Goal: Task Accomplishment & Management: Complete application form

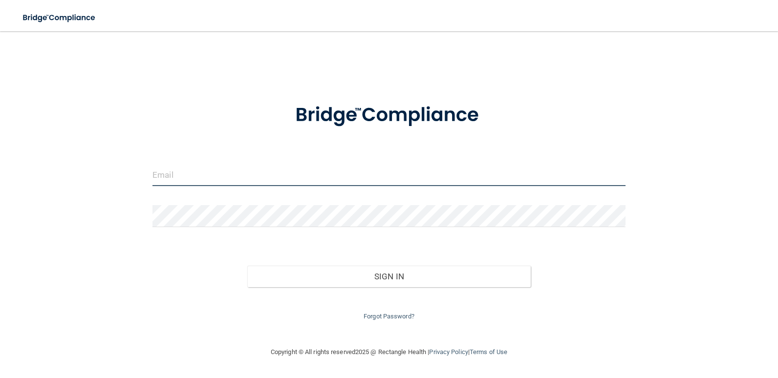
click at [187, 175] on input "email" at bounding box center [389, 175] width 473 height 22
type input "[EMAIL_ADDRESS][DOMAIN_NAME]"
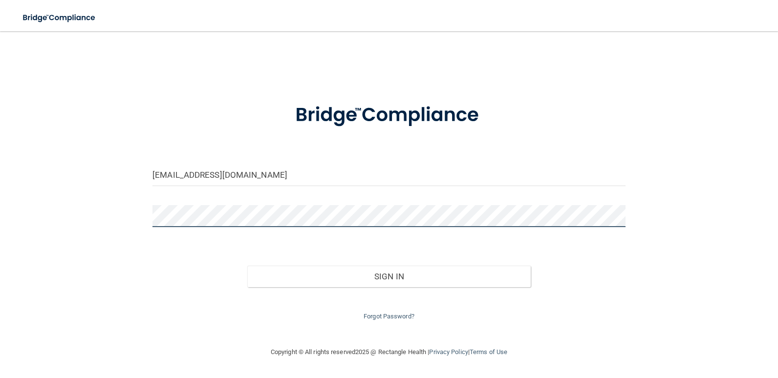
click at [247, 266] on button "Sign In" at bounding box center [389, 277] width 284 height 22
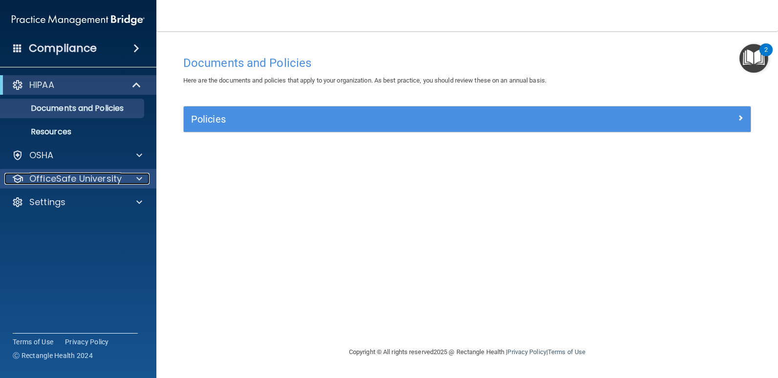
click at [67, 177] on p "OfficeSafe University" at bounding box center [75, 179] width 92 height 12
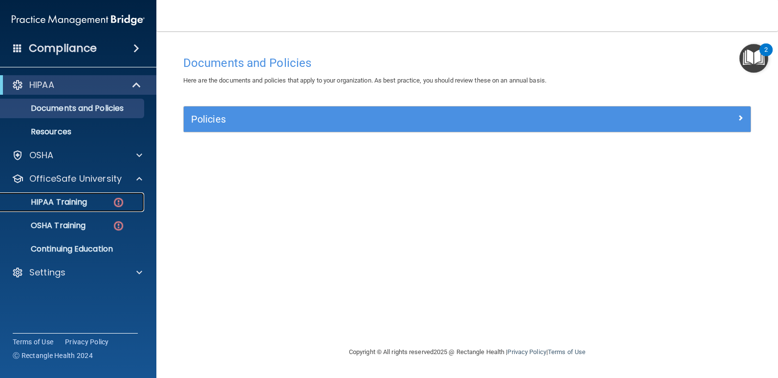
click at [80, 210] on link "HIPAA Training" at bounding box center [67, 203] width 154 height 20
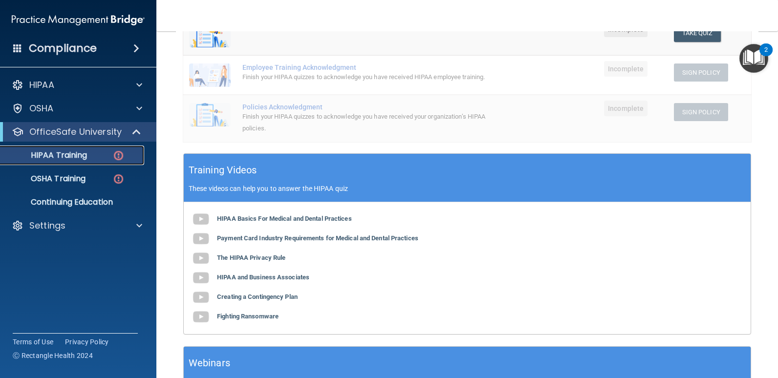
scroll to position [244, 0]
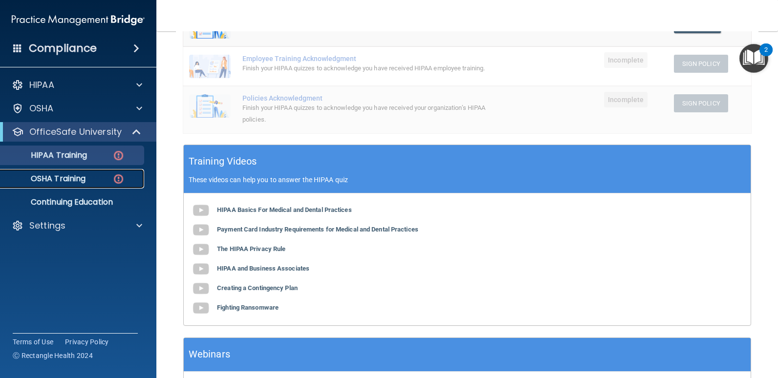
click at [46, 186] on link "OSHA Training" at bounding box center [67, 179] width 154 height 20
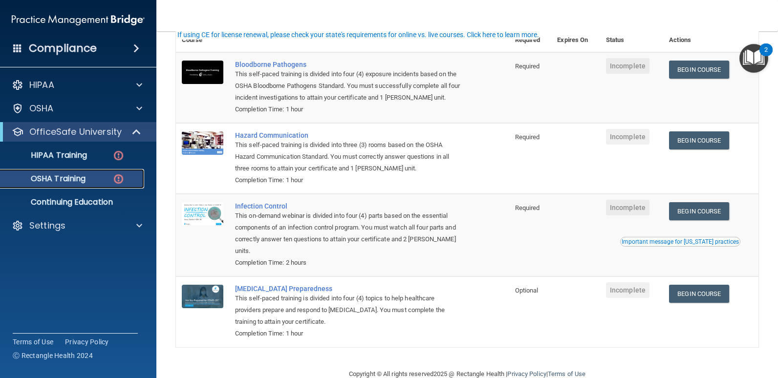
scroll to position [107, 0]
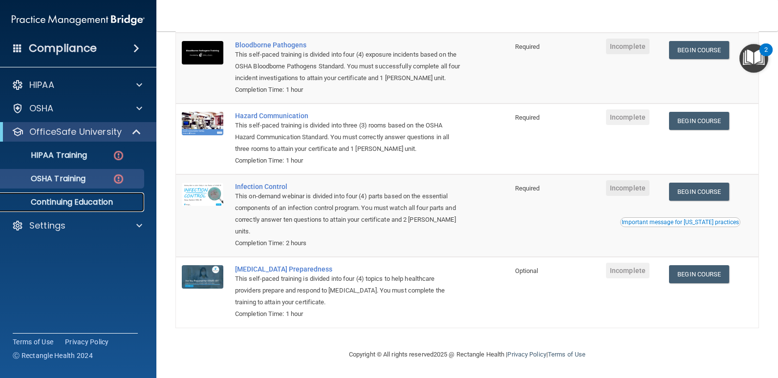
click at [73, 206] on p "Continuing Education" at bounding box center [72, 203] width 133 height 10
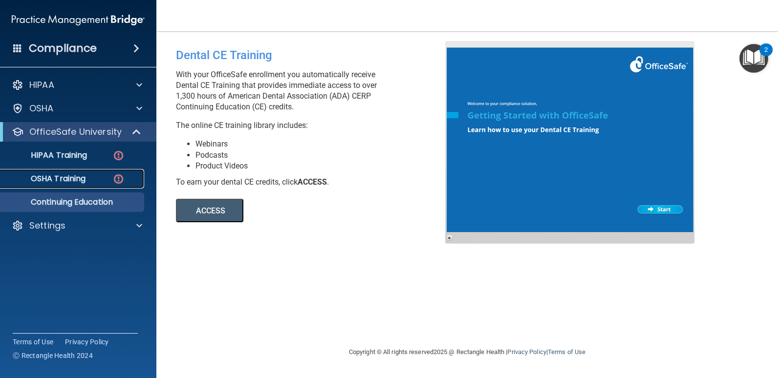
click at [60, 178] on p "OSHA Training" at bounding box center [45, 179] width 79 height 10
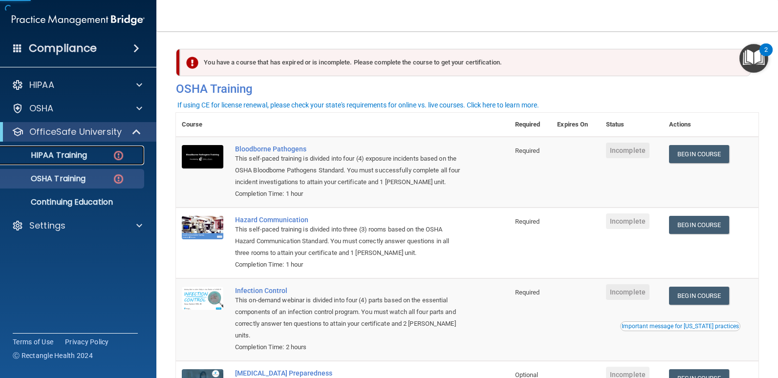
click at [72, 158] on p "HIPAA Training" at bounding box center [46, 156] width 81 height 10
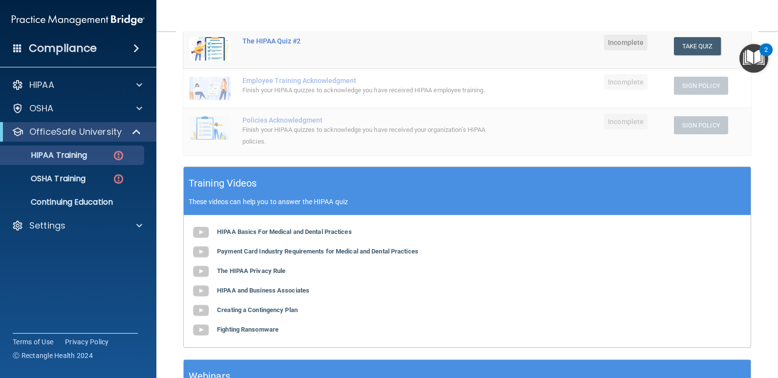
scroll to position [244, 0]
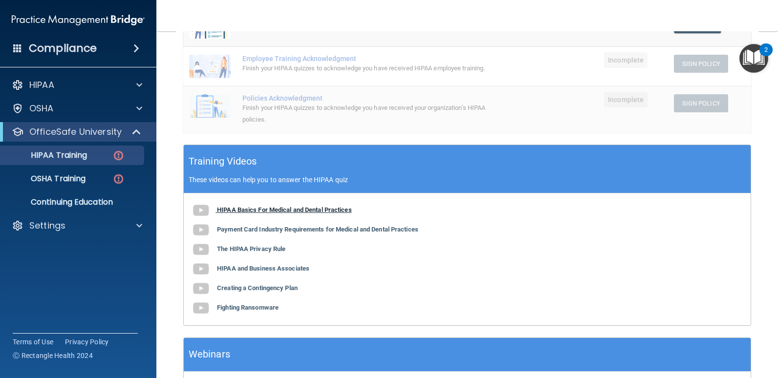
click at [209, 211] on img at bounding box center [201, 211] width 20 height 20
click at [223, 211] on b "HIPAA Basics For Medical and Dental Practices" at bounding box center [284, 209] width 135 height 7
click at [238, 227] on b "Payment Card Industry Requirements for Medical and Dental Practices" at bounding box center [317, 229] width 201 height 7
click at [260, 251] on b "The HIPAA Privacy Rule" at bounding box center [251, 248] width 68 height 7
click at [232, 270] on b "HIPAA and Business Associates" at bounding box center [263, 268] width 92 height 7
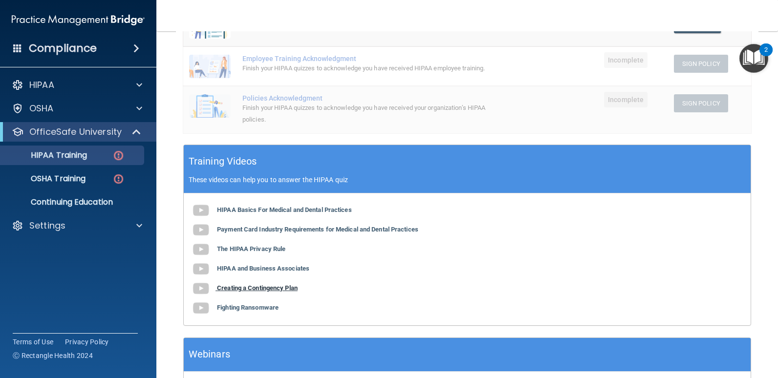
click at [242, 292] on b "Creating a Contingency Plan" at bounding box center [257, 288] width 81 height 7
click at [245, 307] on b "Fighting Ransomware" at bounding box center [248, 307] width 62 height 7
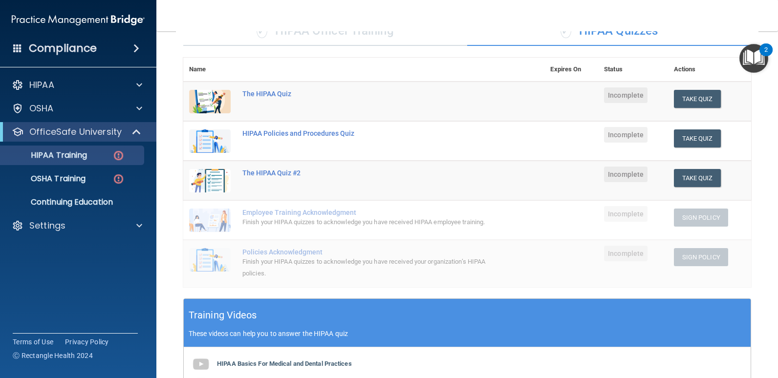
scroll to position [70, 0]
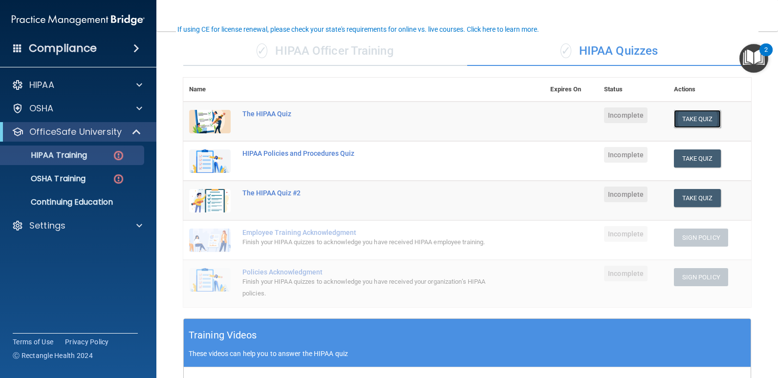
click at [684, 116] on button "Take Quiz" at bounding box center [697, 119] width 47 height 18
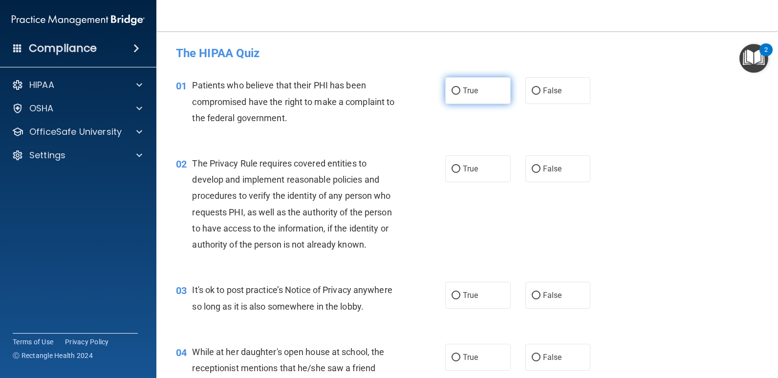
click at [453, 90] on input "True" at bounding box center [456, 91] width 9 height 7
radio input "true"
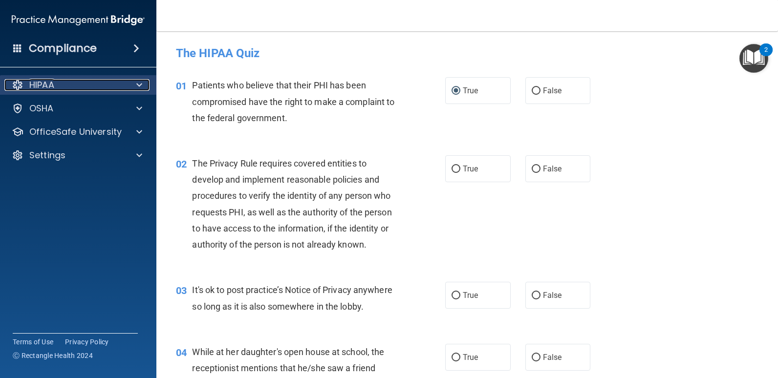
click at [85, 84] on div "HIPAA" at bounding box center [64, 85] width 121 height 12
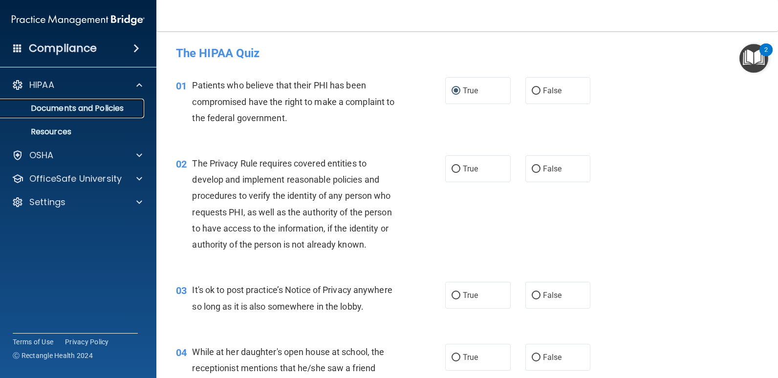
click at [83, 109] on p "Documents and Policies" at bounding box center [72, 109] width 133 height 10
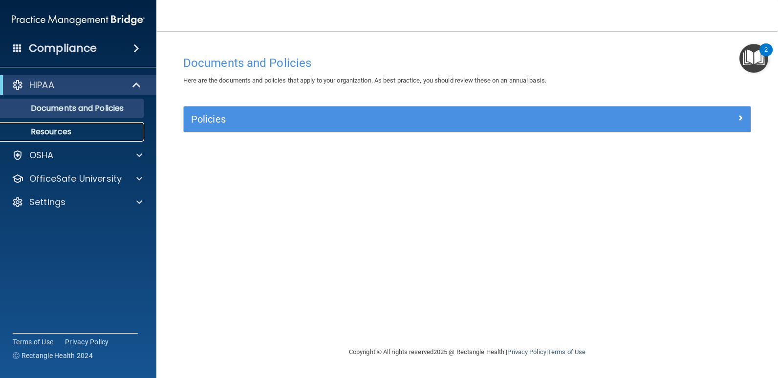
click at [59, 132] on p "Resources" at bounding box center [72, 132] width 133 height 10
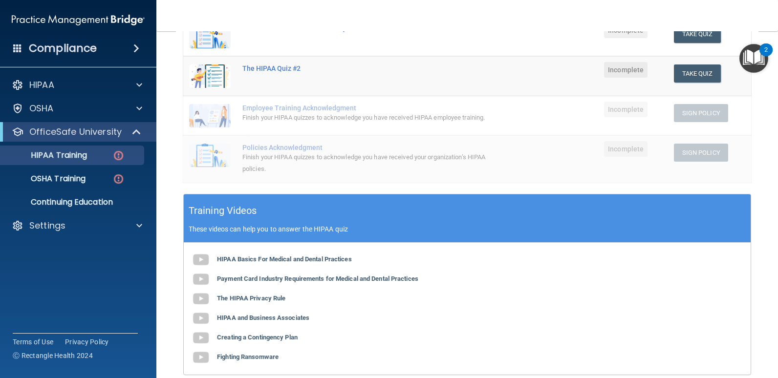
scroll to position [196, 0]
click at [248, 298] on b "The HIPAA Privacy Rule" at bounding box center [251, 297] width 68 height 7
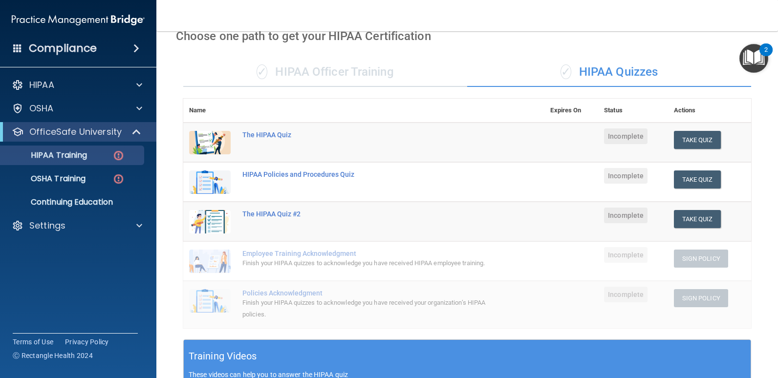
scroll to position [49, 0]
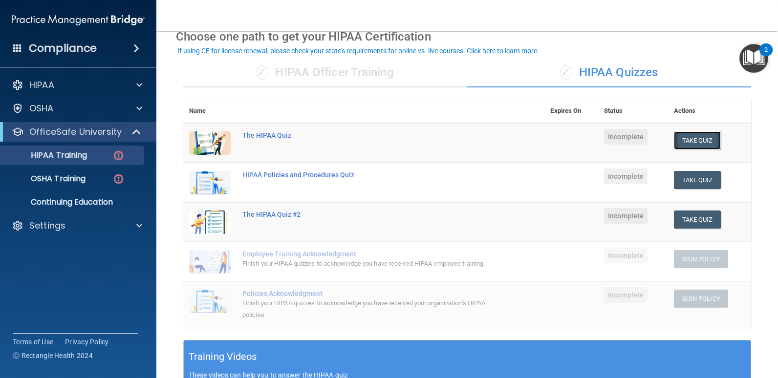
click at [695, 136] on button "Take Quiz" at bounding box center [697, 141] width 47 height 18
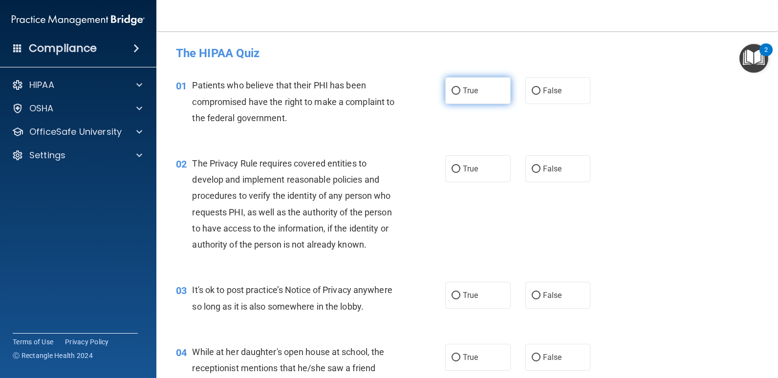
click at [454, 91] on input "True" at bounding box center [456, 91] width 9 height 7
radio input "true"
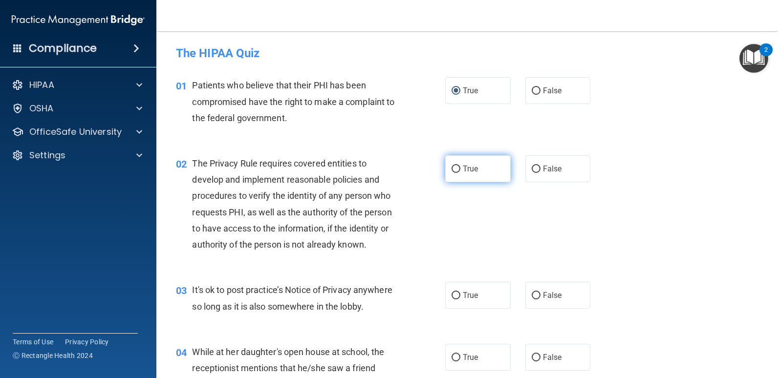
click at [455, 167] on input "True" at bounding box center [456, 169] width 9 height 7
radio input "true"
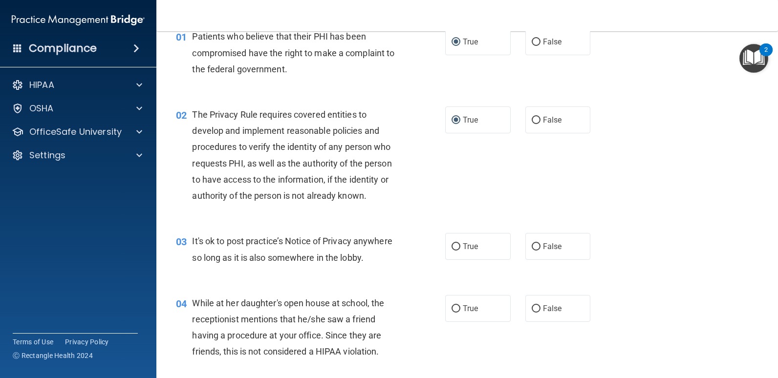
scroll to position [98, 0]
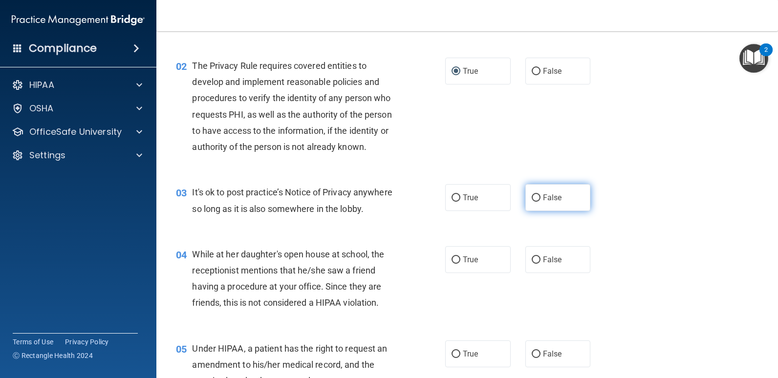
click at [532, 203] on label "False" at bounding box center [559, 197] width 66 height 27
click at [532, 202] on input "False" at bounding box center [536, 198] width 9 height 7
radio input "true"
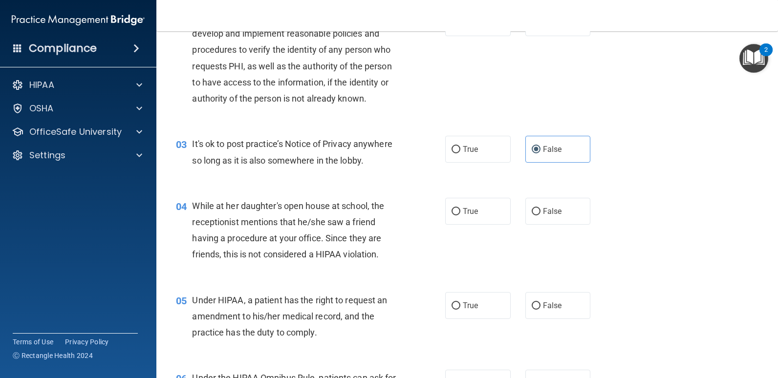
scroll to position [147, 0]
click at [534, 217] on label "False" at bounding box center [559, 211] width 66 height 27
click at [534, 215] on input "False" at bounding box center [536, 211] width 9 height 7
radio input "true"
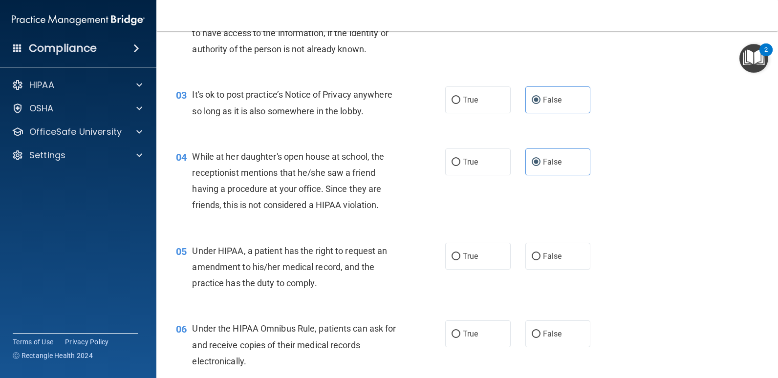
scroll to position [244, 0]
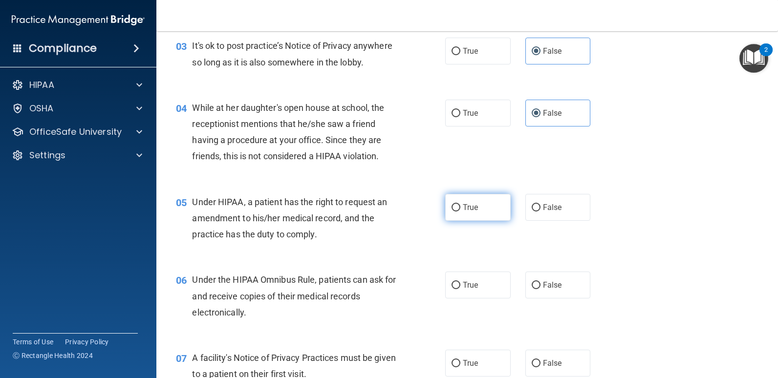
click at [463, 209] on span "True" at bounding box center [470, 207] width 15 height 9
click at [460, 209] on input "True" at bounding box center [456, 207] width 9 height 7
radio input "true"
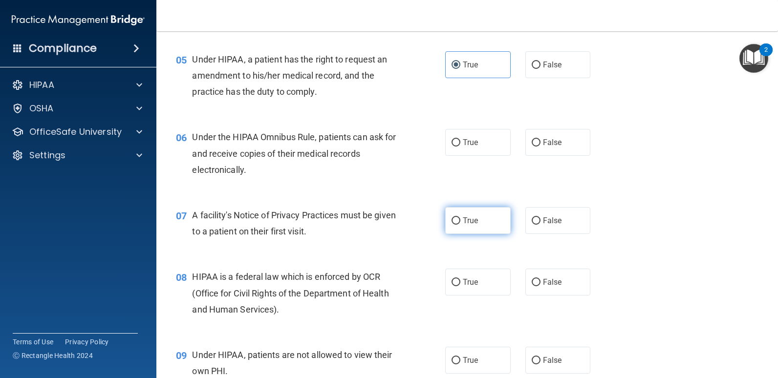
scroll to position [391, 0]
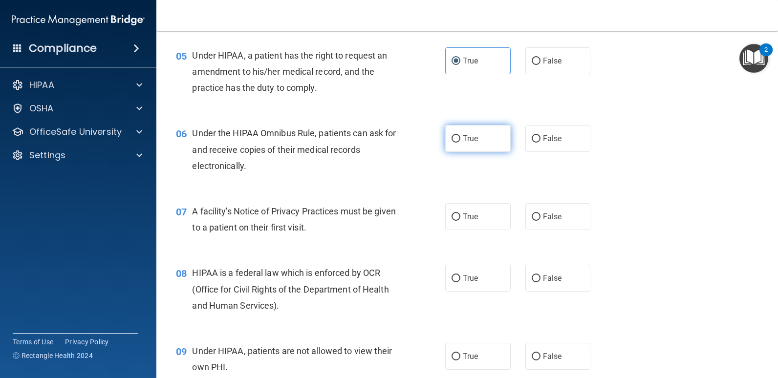
click at [455, 140] on input "True" at bounding box center [456, 138] width 9 height 7
radio input "true"
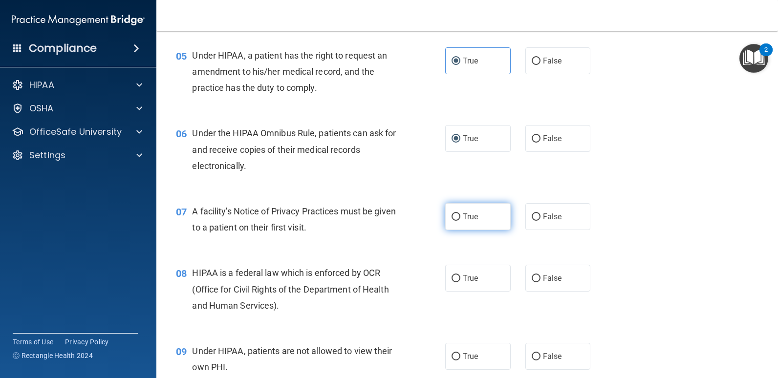
click at [458, 223] on label "True" at bounding box center [478, 216] width 66 height 27
click at [458, 221] on input "True" at bounding box center [456, 217] width 9 height 7
radio input "true"
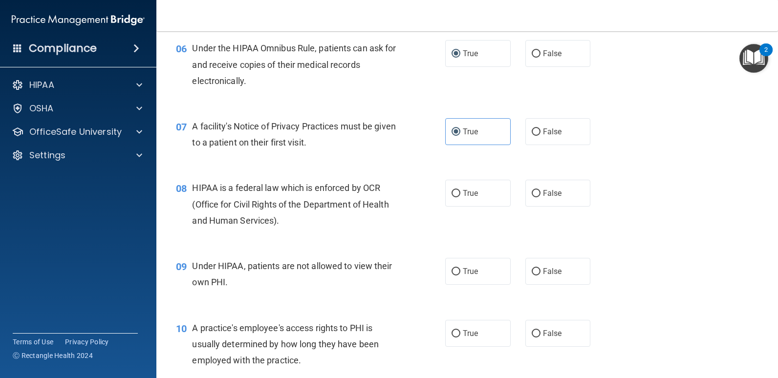
scroll to position [489, 0]
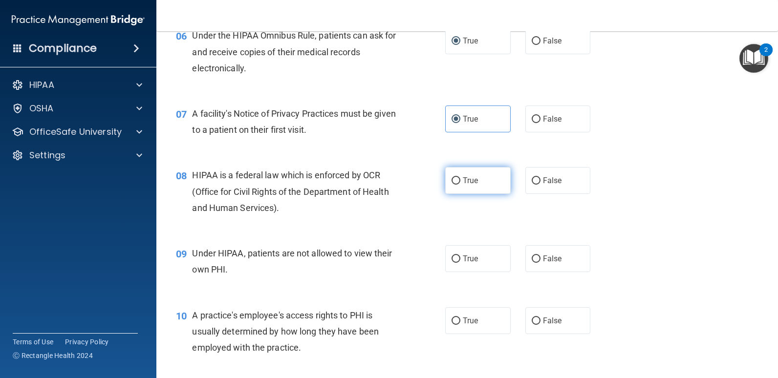
click at [452, 175] on label "True" at bounding box center [478, 180] width 66 height 27
click at [452, 177] on input "True" at bounding box center [456, 180] width 9 height 7
radio input "true"
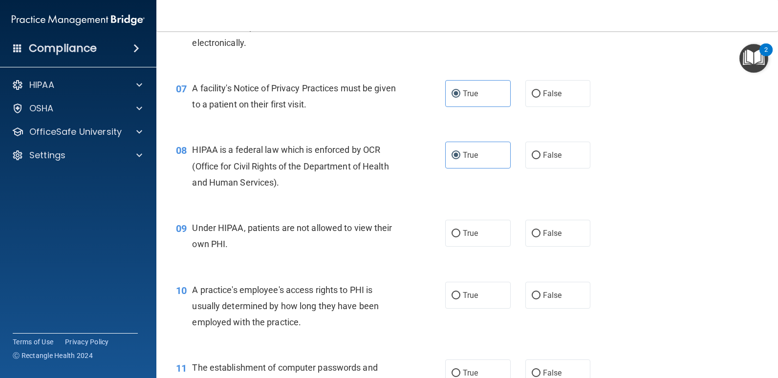
scroll to position [538, 0]
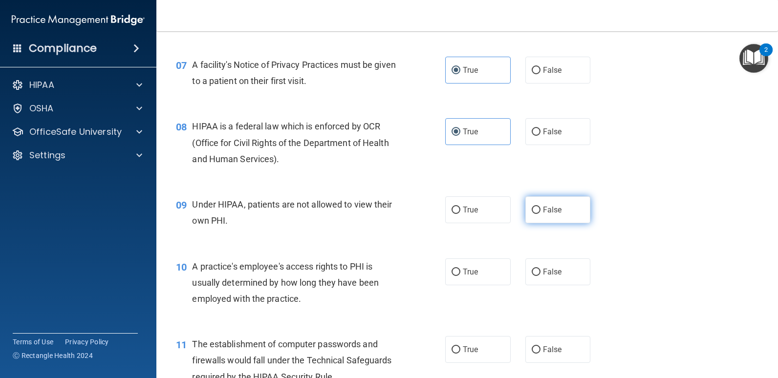
click at [565, 213] on label "False" at bounding box center [559, 210] width 66 height 27
click at [541, 213] on input "False" at bounding box center [536, 210] width 9 height 7
radio input "true"
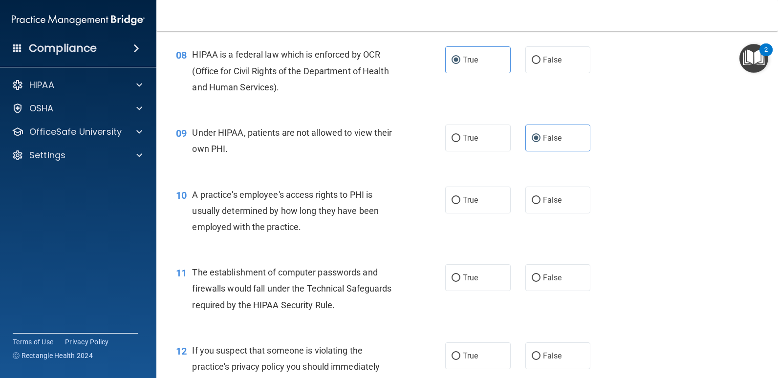
scroll to position [636, 0]
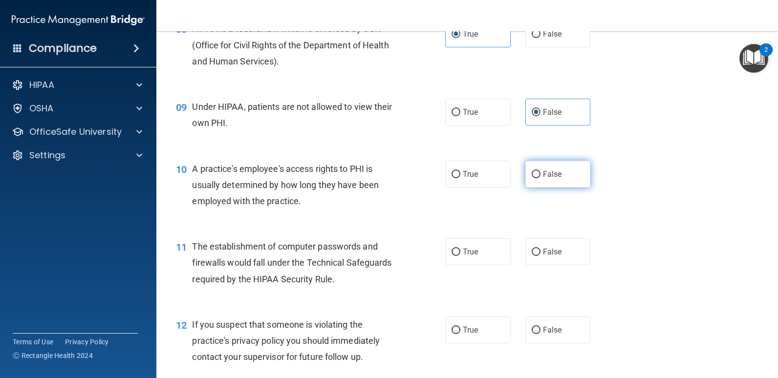
click at [554, 179] on label "False" at bounding box center [559, 174] width 66 height 27
click at [541, 178] on input "False" at bounding box center [536, 174] width 9 height 7
radio input "true"
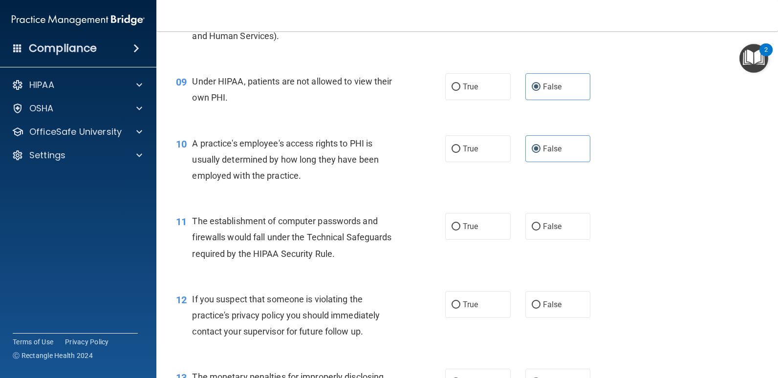
scroll to position [684, 0]
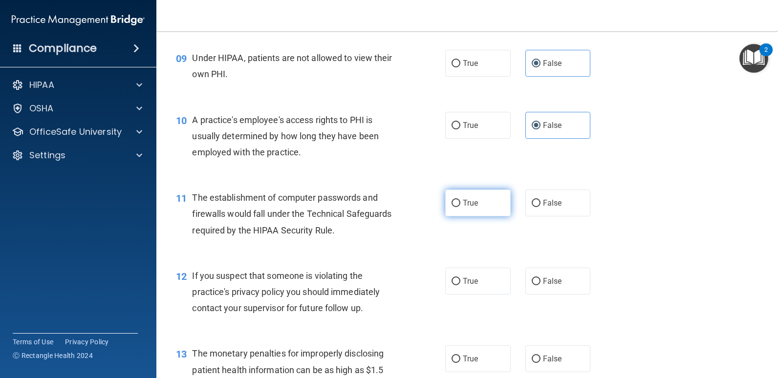
click at [456, 205] on input "True" at bounding box center [456, 203] width 9 height 7
radio input "true"
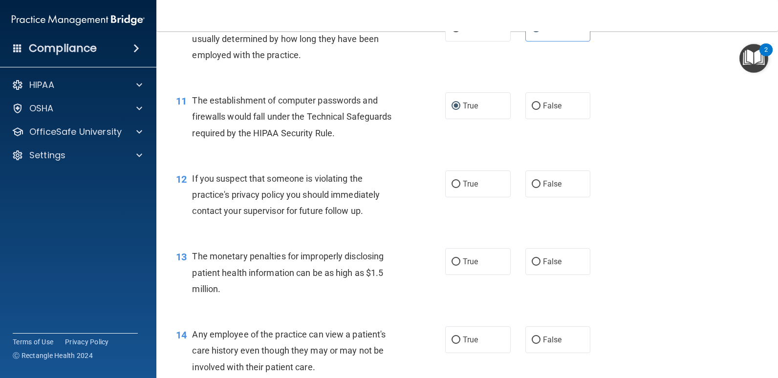
scroll to position [782, 0]
click at [463, 187] on span "True" at bounding box center [470, 183] width 15 height 9
click at [461, 187] on input "True" at bounding box center [456, 183] width 9 height 7
radio input "true"
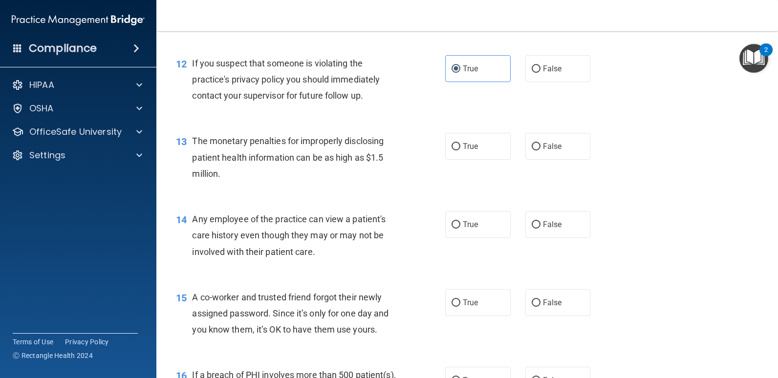
scroll to position [929, 0]
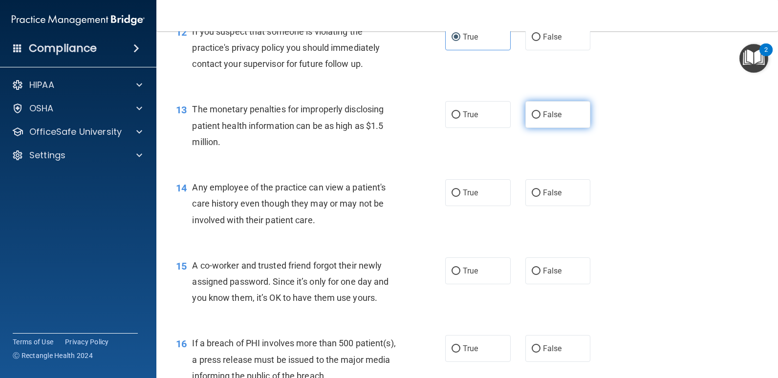
click at [544, 114] on span "False" at bounding box center [552, 114] width 19 height 9
click at [541, 114] on input "False" at bounding box center [536, 114] width 9 height 7
radio input "true"
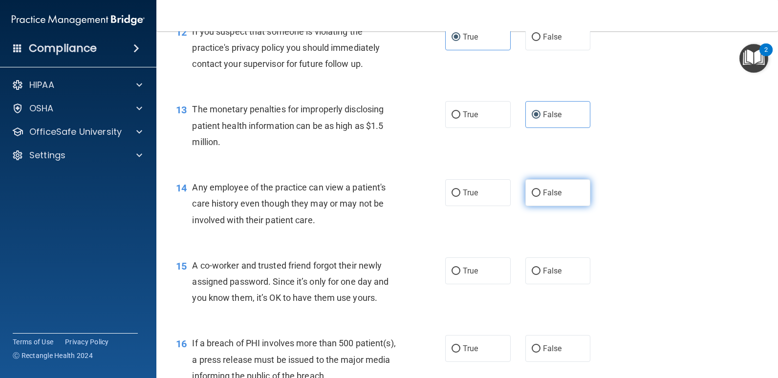
click at [543, 189] on span "False" at bounding box center [552, 192] width 19 height 9
click at [541, 190] on input "False" at bounding box center [536, 193] width 9 height 7
radio input "true"
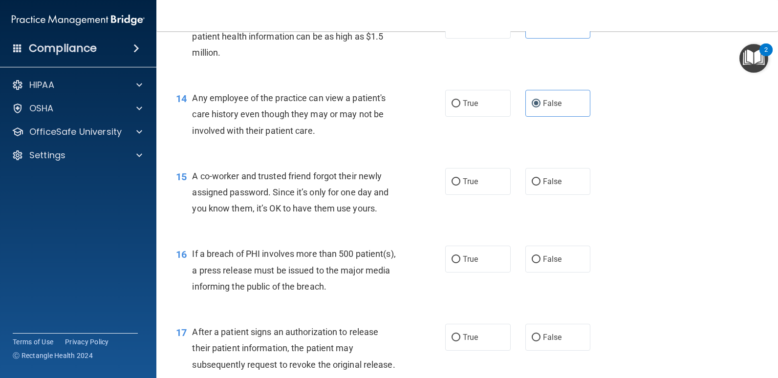
scroll to position [1027, 0]
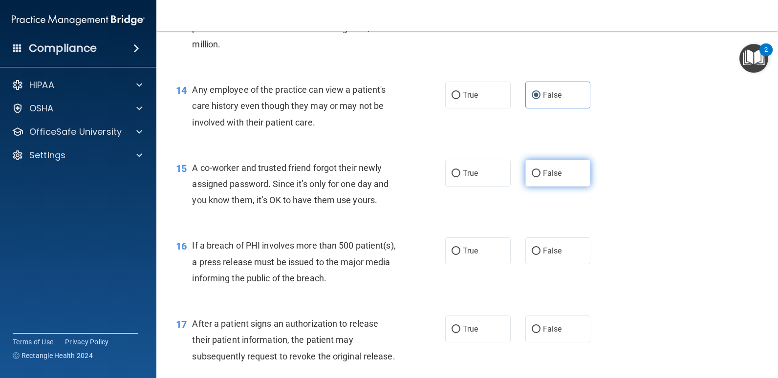
click at [532, 176] on input "False" at bounding box center [536, 173] width 9 height 7
radio input "true"
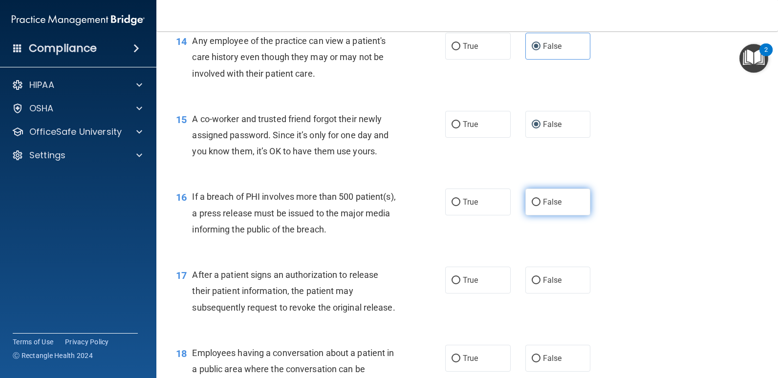
click at [577, 203] on label "False" at bounding box center [559, 202] width 66 height 27
click at [541, 203] on input "False" at bounding box center [536, 202] width 9 height 7
radio input "true"
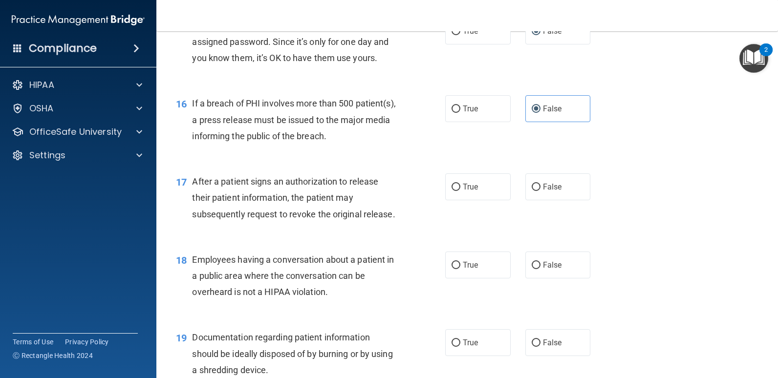
scroll to position [1173, 0]
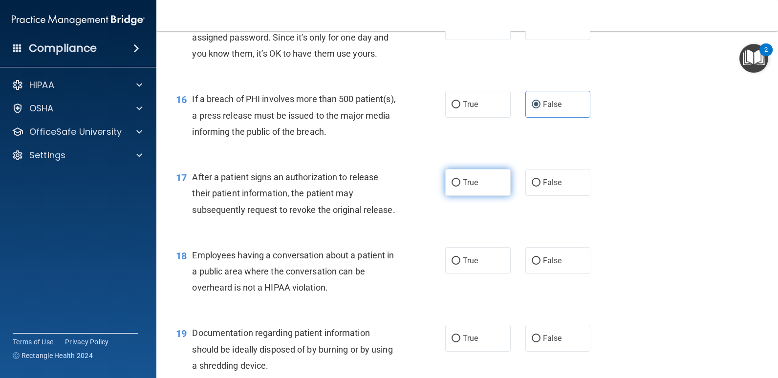
click at [467, 186] on span "True" at bounding box center [470, 182] width 15 height 9
click at [461, 186] on input "True" at bounding box center [456, 182] width 9 height 7
radio input "true"
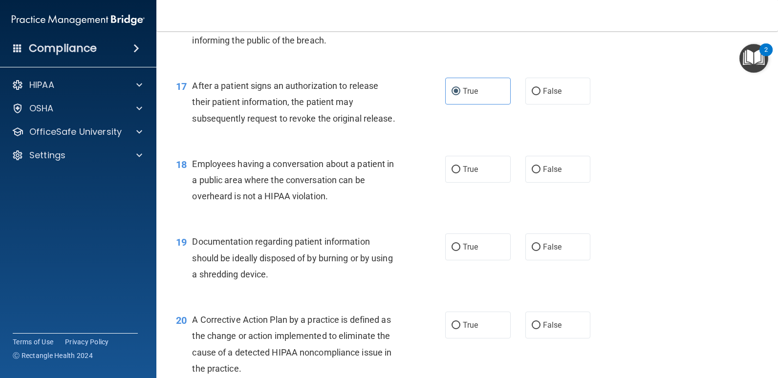
scroll to position [1271, 0]
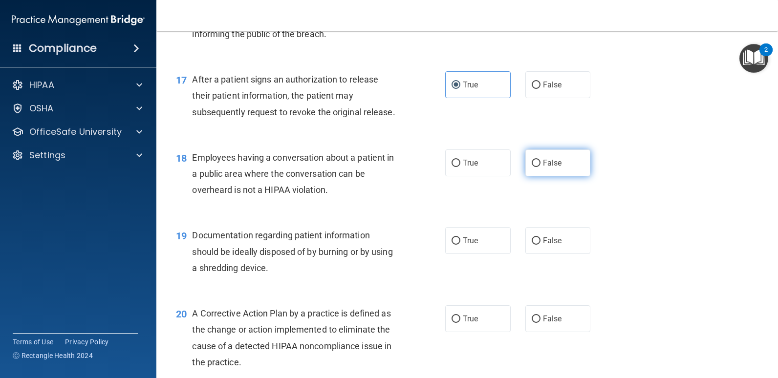
click at [532, 163] on input "False" at bounding box center [536, 163] width 9 height 7
radio input "true"
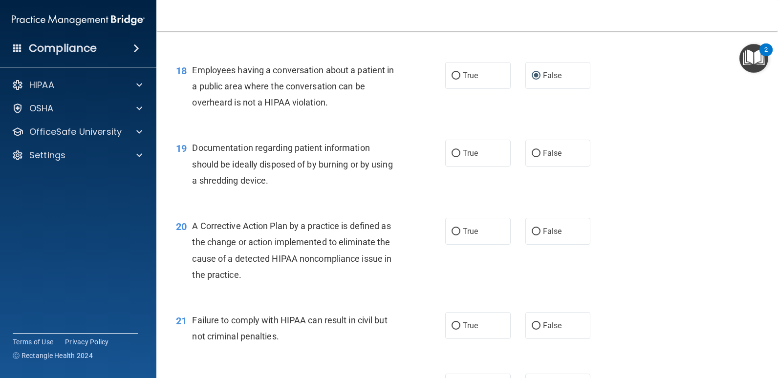
scroll to position [1369, 0]
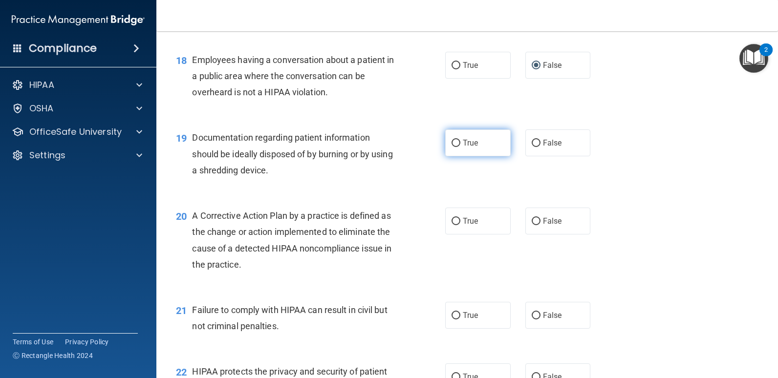
click at [465, 151] on label "True" at bounding box center [478, 143] width 66 height 27
click at [461, 147] on input "True" at bounding box center [456, 143] width 9 height 7
radio input "true"
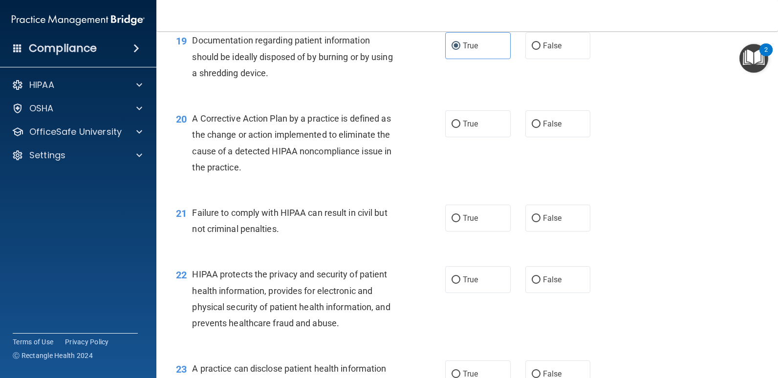
scroll to position [1467, 0]
click at [490, 128] on label "True" at bounding box center [478, 123] width 66 height 27
click at [461, 128] on input "True" at bounding box center [456, 123] width 9 height 7
radio input "true"
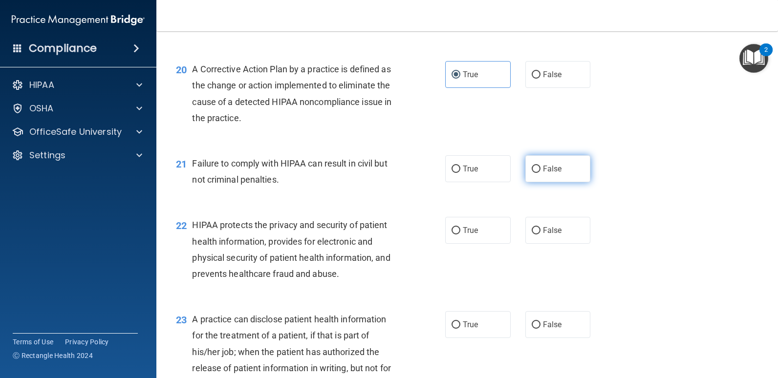
click at [567, 172] on label "False" at bounding box center [559, 168] width 66 height 27
click at [541, 172] on input "False" at bounding box center [536, 169] width 9 height 7
radio input "true"
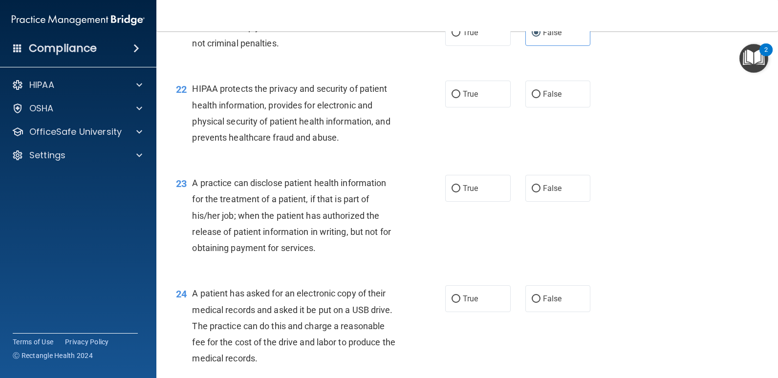
scroll to position [1662, 0]
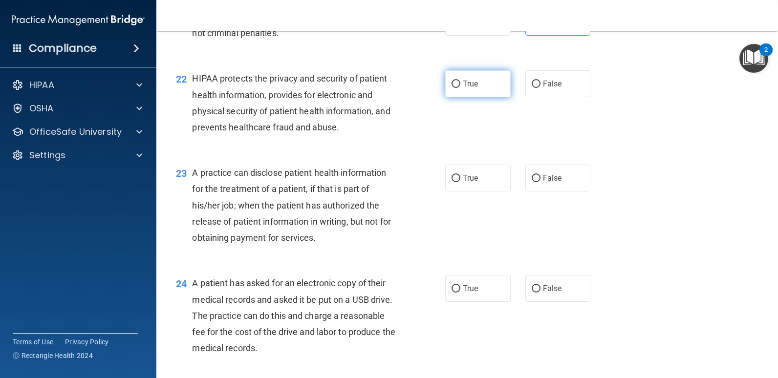
click at [455, 87] on input "True" at bounding box center [456, 84] width 9 height 7
radio input "true"
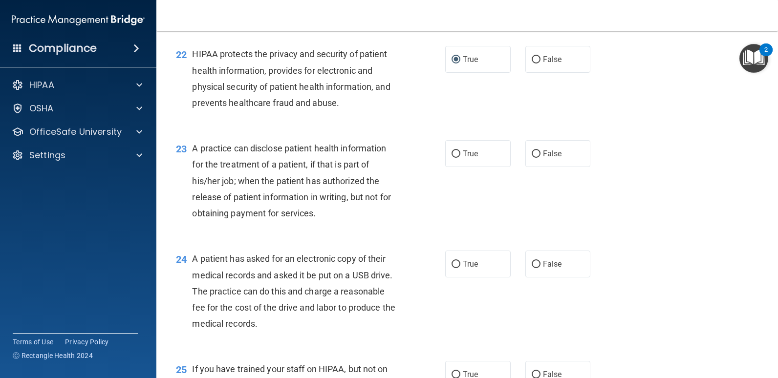
scroll to position [1711, 0]
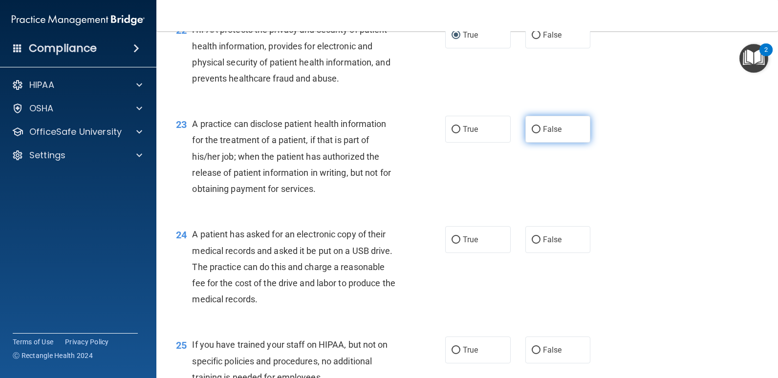
click at [555, 127] on span "False" at bounding box center [552, 129] width 19 height 9
click at [541, 127] on input "False" at bounding box center [536, 129] width 9 height 7
radio input "true"
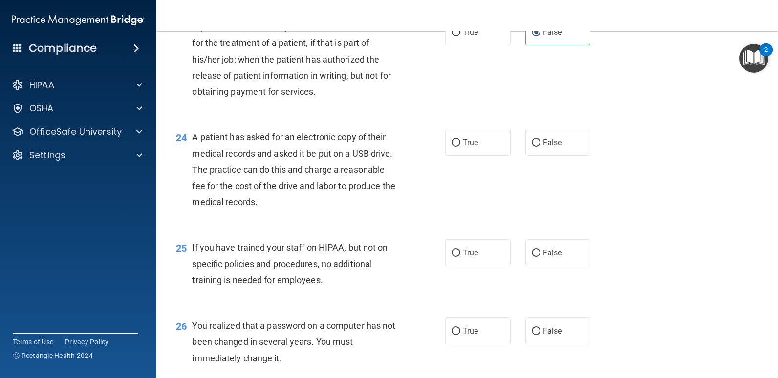
scroll to position [1809, 0]
click at [464, 148] on label "True" at bounding box center [478, 142] width 66 height 27
click at [461, 146] on input "True" at bounding box center [456, 142] width 9 height 7
radio input "true"
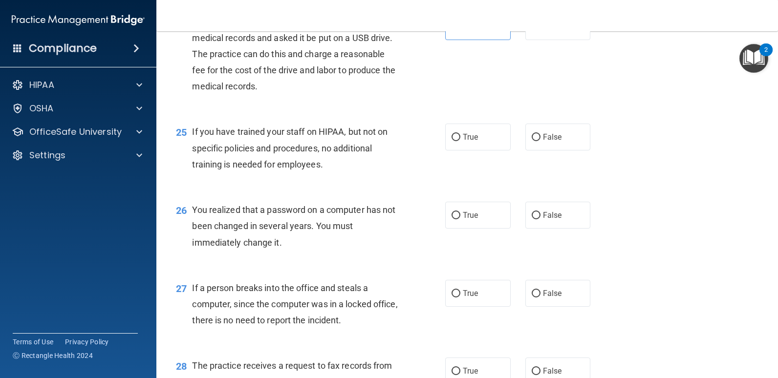
scroll to position [1956, 0]
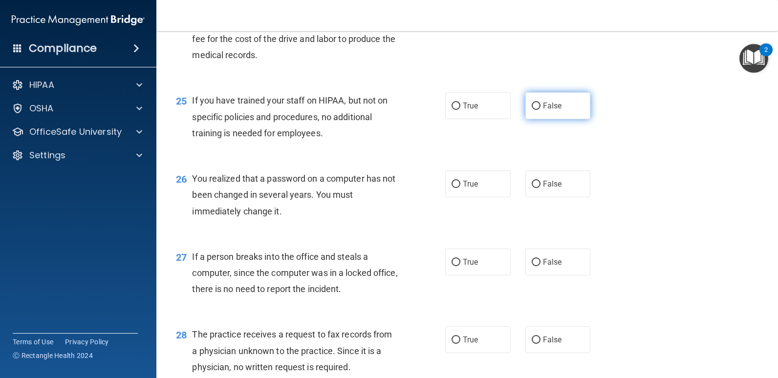
click at [555, 97] on label "False" at bounding box center [559, 105] width 66 height 27
click at [541, 103] on input "False" at bounding box center [536, 106] width 9 height 7
radio input "true"
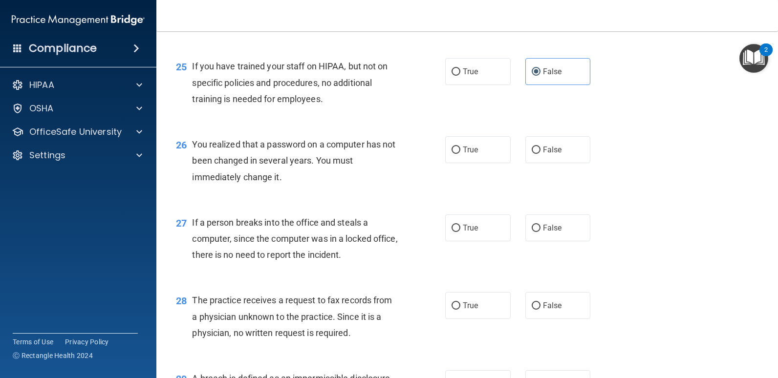
scroll to position [2053, 0]
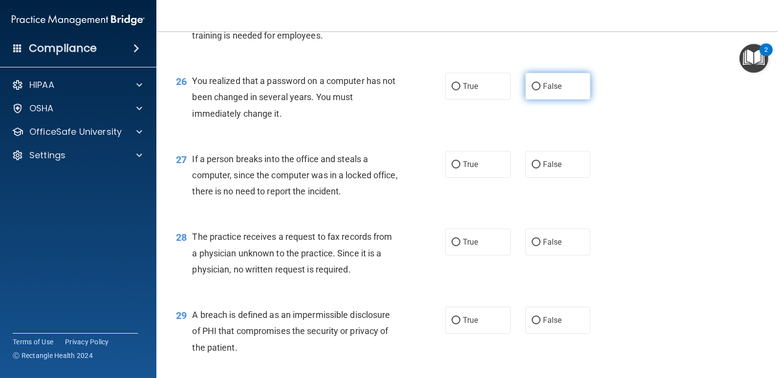
click at [557, 91] on label "False" at bounding box center [559, 86] width 66 height 27
click at [541, 90] on input "False" at bounding box center [536, 86] width 9 height 7
radio input "true"
click at [561, 174] on label "False" at bounding box center [559, 164] width 66 height 27
click at [541, 169] on input "False" at bounding box center [536, 164] width 9 height 7
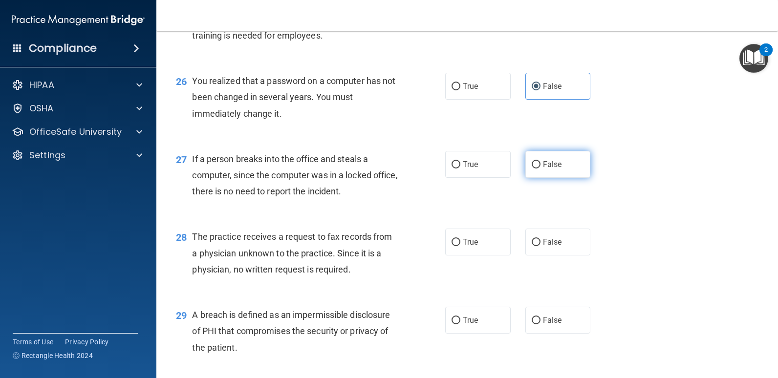
radio input "true"
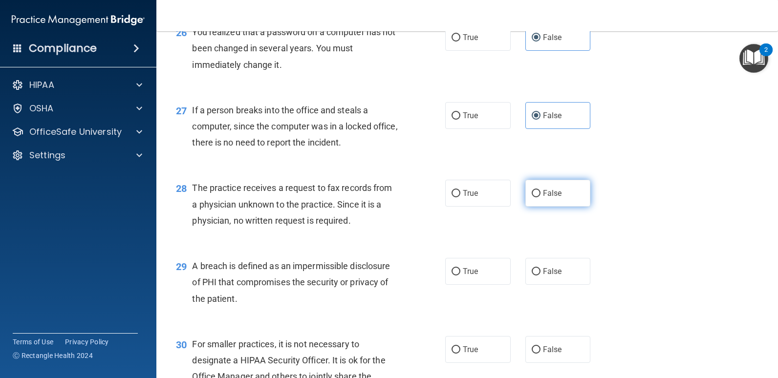
click at [546, 206] on label "False" at bounding box center [559, 193] width 66 height 27
click at [541, 198] on input "False" at bounding box center [536, 193] width 9 height 7
radio input "true"
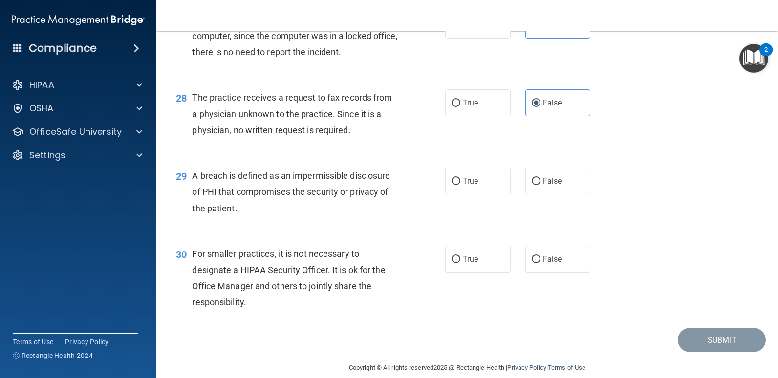
scroll to position [2200, 0]
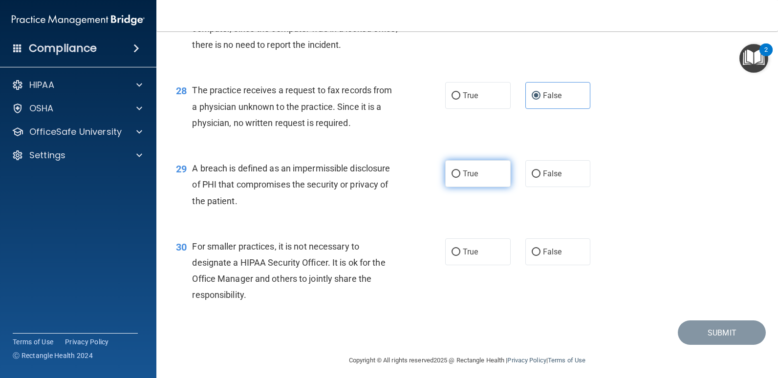
click at [452, 183] on label "True" at bounding box center [478, 173] width 66 height 27
click at [452, 178] on input "True" at bounding box center [456, 174] width 9 height 7
radio input "true"
click at [537, 254] on label "False" at bounding box center [559, 252] width 66 height 27
click at [537, 254] on input "False" at bounding box center [536, 252] width 9 height 7
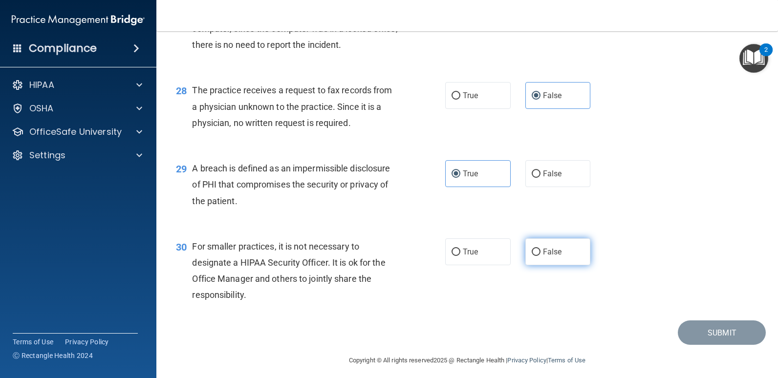
radio input "true"
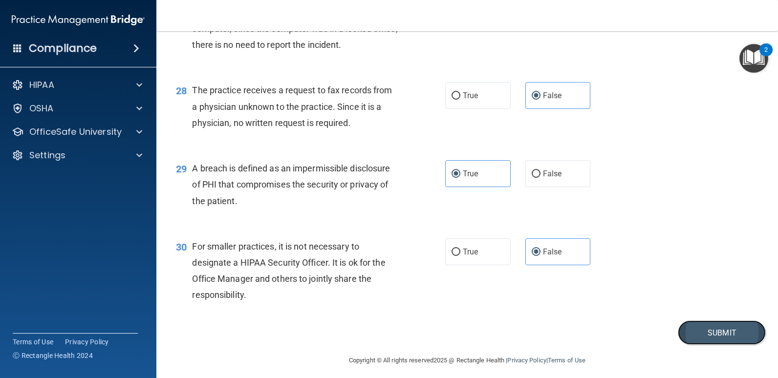
click at [702, 332] on button "Submit" at bounding box center [722, 333] width 88 height 25
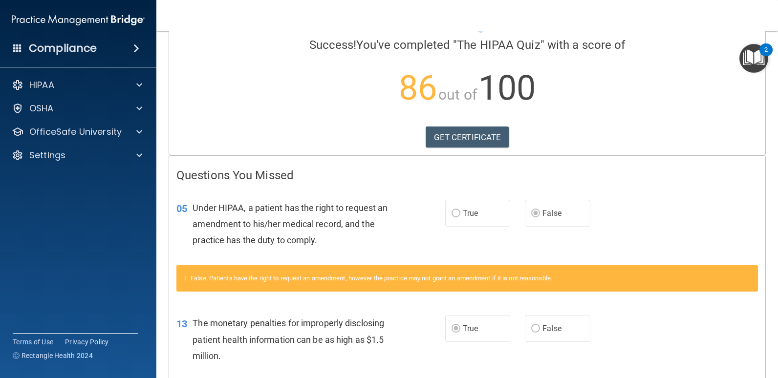
scroll to position [98, 0]
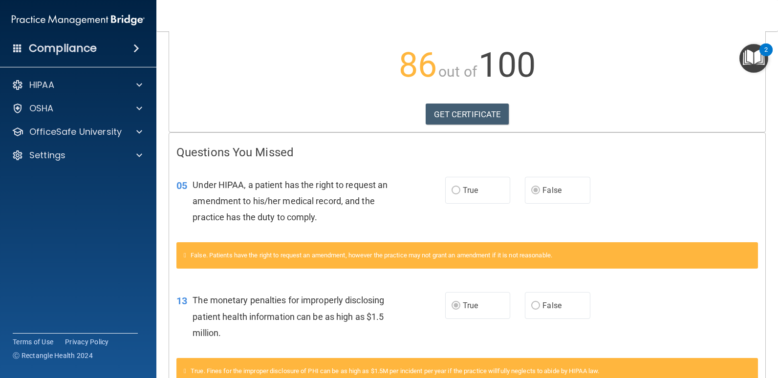
click at [543, 191] on span "False" at bounding box center [552, 190] width 19 height 9
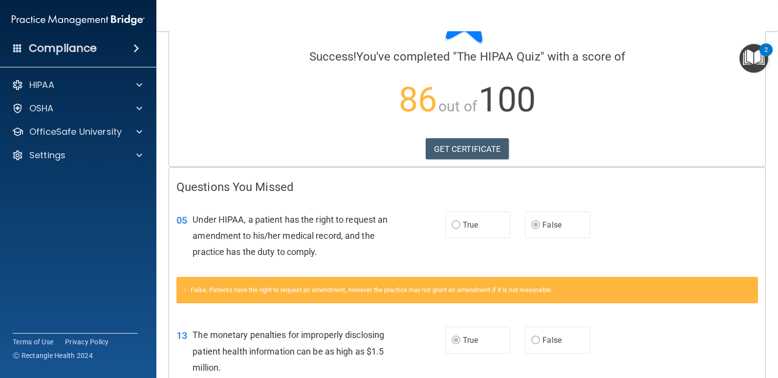
scroll to position [0, 0]
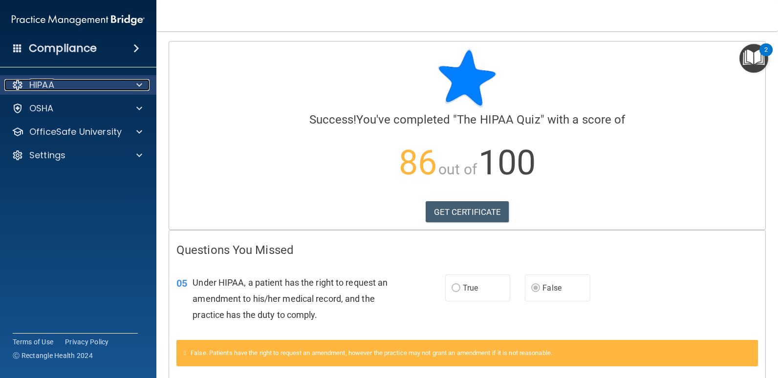
click at [139, 85] on span at bounding box center [139, 85] width 6 height 12
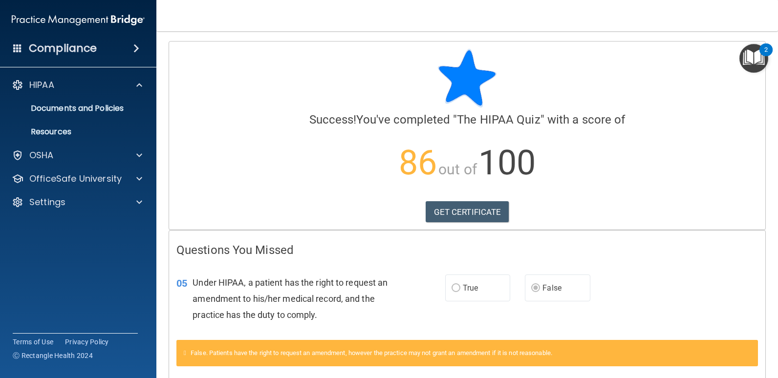
click at [36, 46] on h4 "Compliance" at bounding box center [63, 49] width 68 height 14
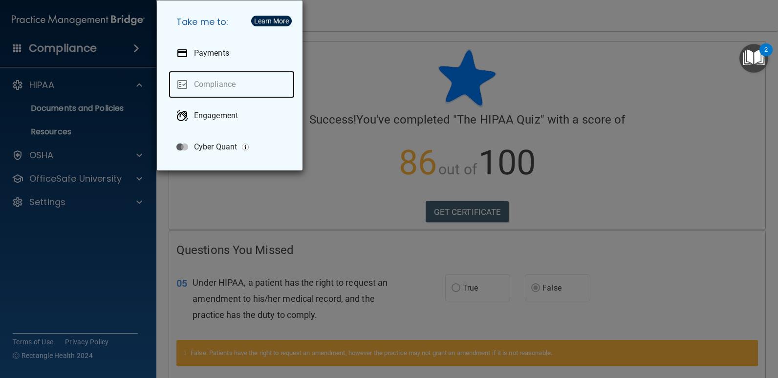
click at [217, 90] on link "Compliance" at bounding box center [232, 84] width 126 height 27
click at [215, 85] on link "Compliance" at bounding box center [232, 84] width 126 height 27
click at [106, 81] on div "Take me to: Payments Compliance Engagement Cyber Quant" at bounding box center [389, 189] width 778 height 378
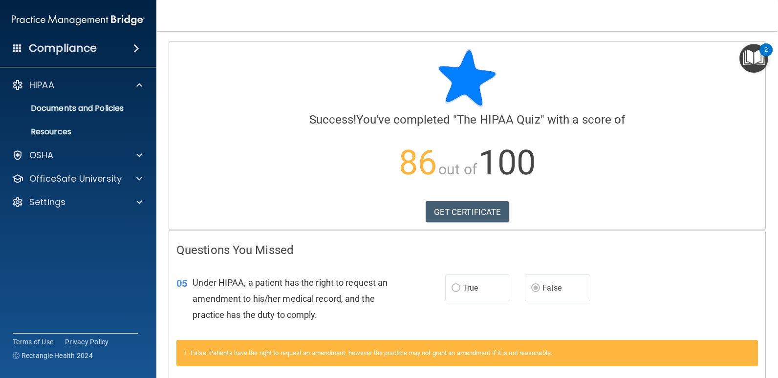
click at [20, 47] on span at bounding box center [17, 48] width 9 height 9
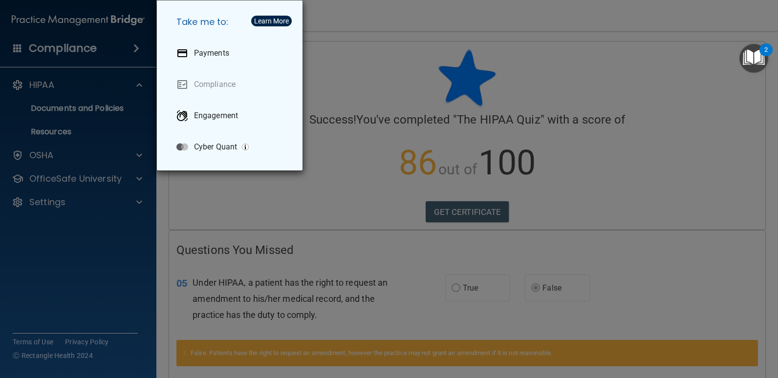
click at [60, 37] on div "Take me to: Payments Compliance Engagement Cyber Quant" at bounding box center [389, 189] width 778 height 378
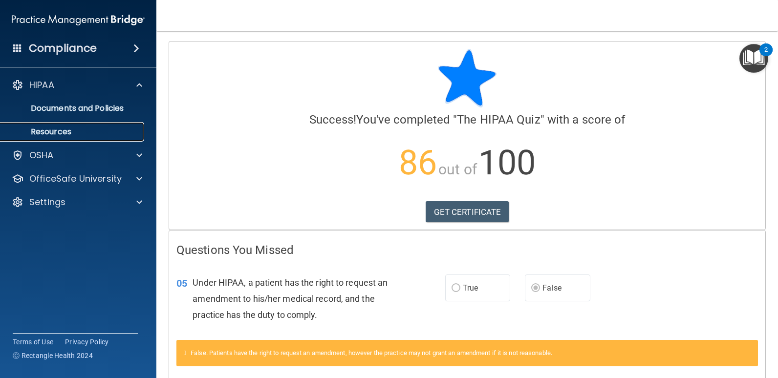
click at [37, 128] on p "Resources" at bounding box center [72, 132] width 133 height 10
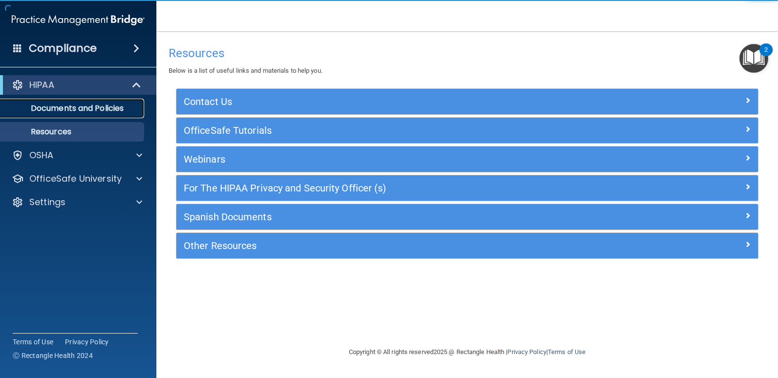
click at [54, 107] on p "Documents and Policies" at bounding box center [72, 109] width 133 height 10
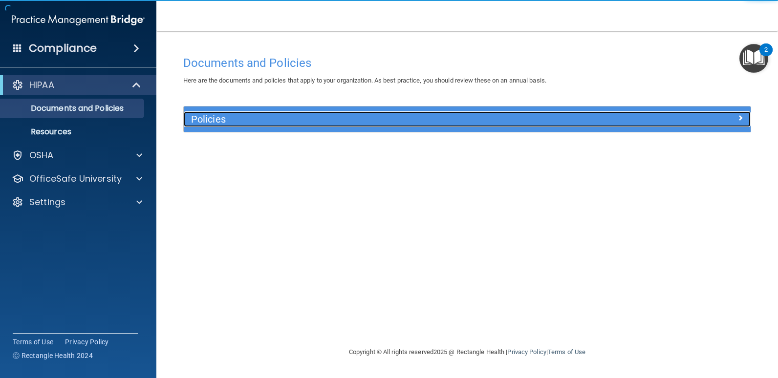
click at [251, 121] on h5 "Policies" at bounding box center [396, 119] width 411 height 11
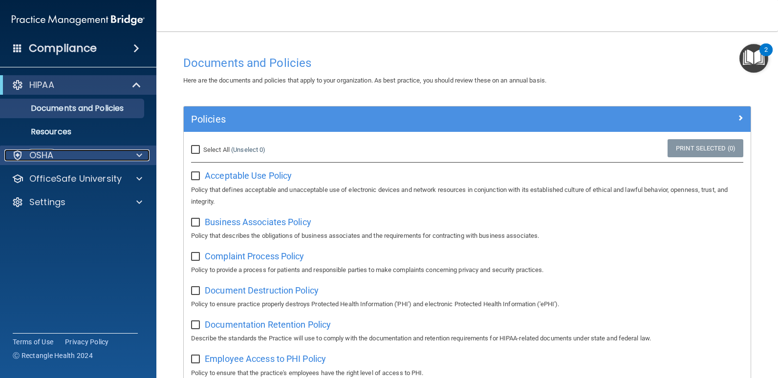
click at [35, 155] on p "OSHA" at bounding box center [41, 156] width 24 height 12
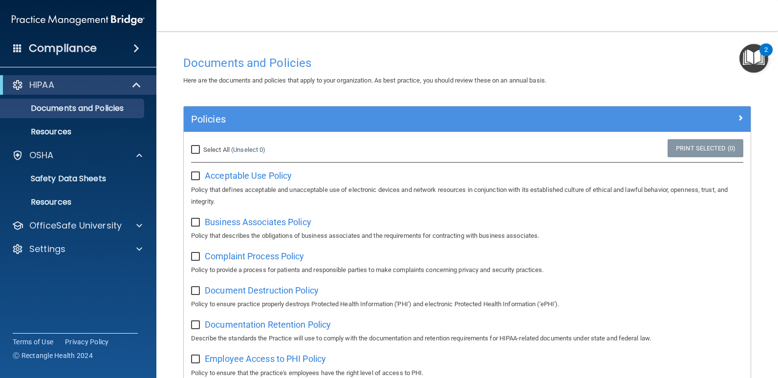
click at [135, 49] on span at bounding box center [136, 49] width 6 height 12
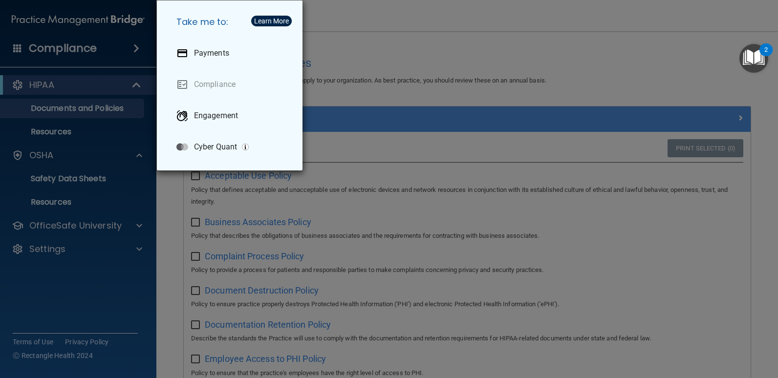
click at [424, 206] on div "Take me to: Payments Compliance Engagement Cyber Quant" at bounding box center [389, 189] width 778 height 378
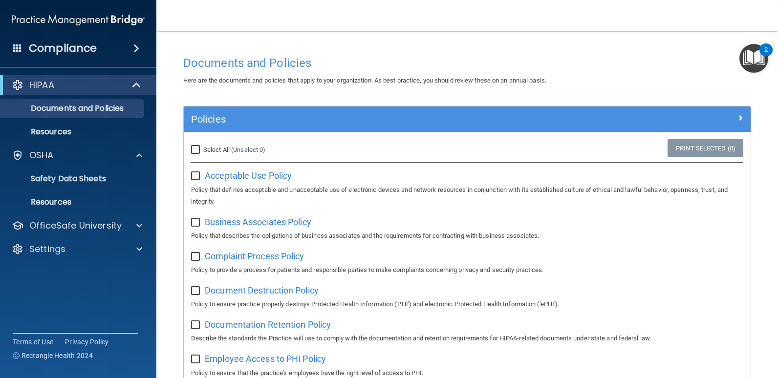
click at [52, 49] on h4 "Compliance" at bounding box center [63, 49] width 68 height 14
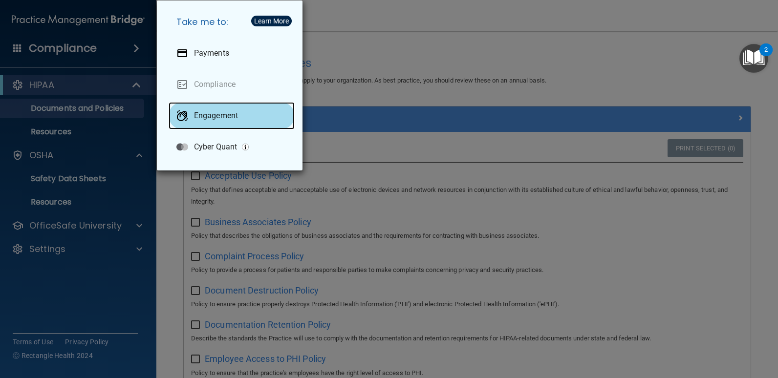
click at [215, 120] on p "Engagement" at bounding box center [216, 116] width 44 height 10
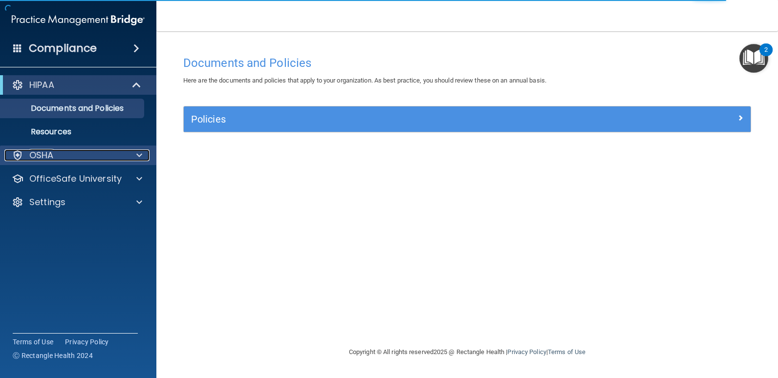
click at [44, 155] on p "OSHA" at bounding box center [41, 156] width 24 height 12
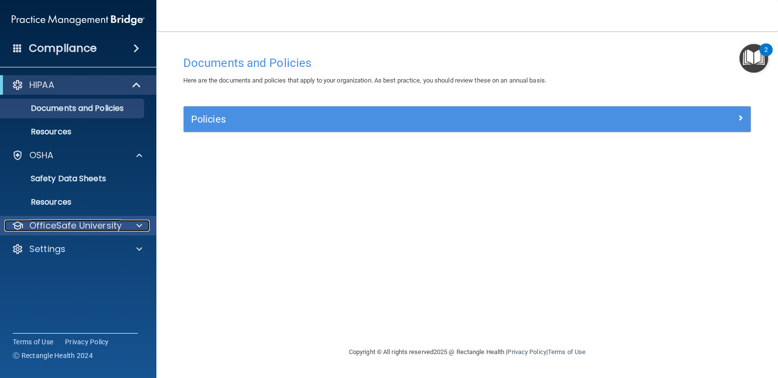
click at [42, 229] on p "OfficeSafe University" at bounding box center [75, 226] width 92 height 12
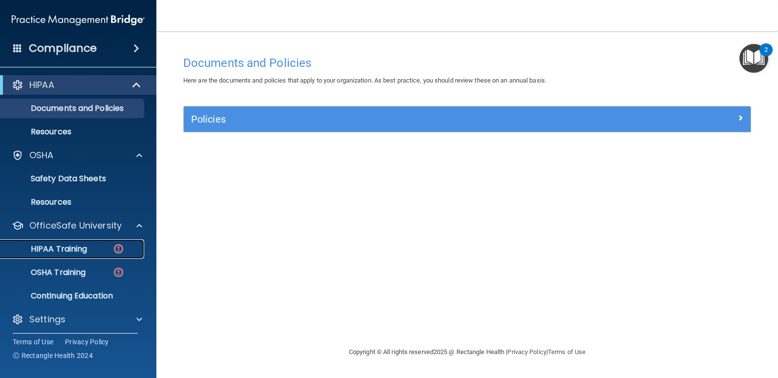
click at [45, 256] on link "HIPAA Training" at bounding box center [67, 250] width 154 height 20
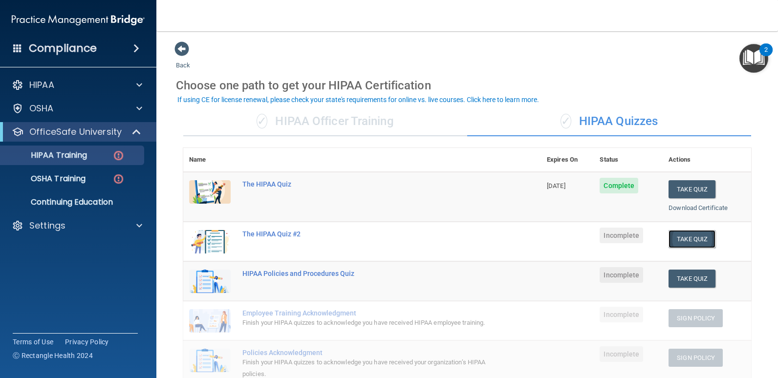
click at [684, 237] on button "Take Quiz" at bounding box center [692, 239] width 47 height 18
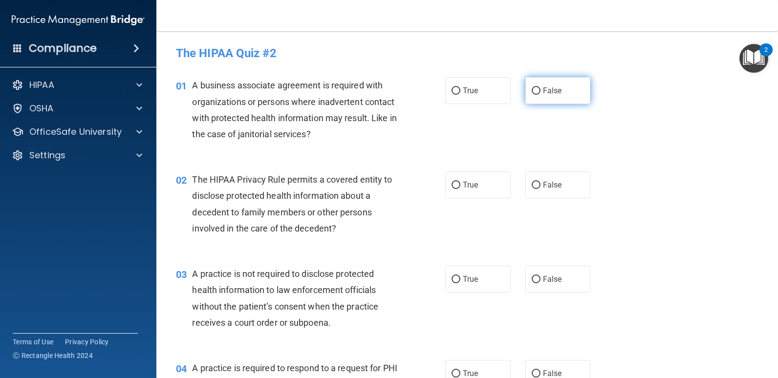
click at [533, 93] on input "False" at bounding box center [536, 91] width 9 height 7
radio input "true"
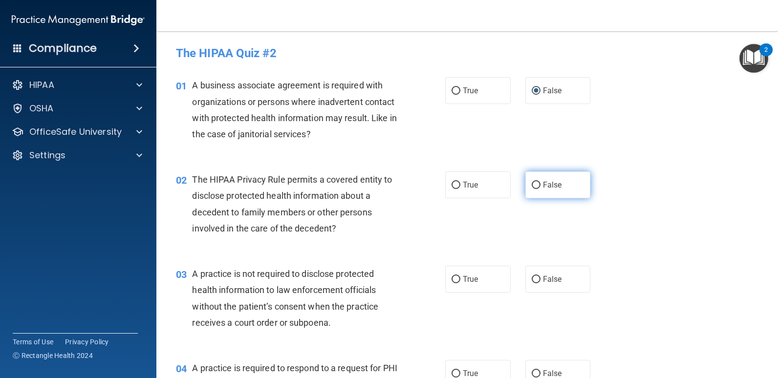
click at [546, 187] on span "False" at bounding box center [552, 184] width 19 height 9
click at [541, 187] on input "False" at bounding box center [536, 185] width 9 height 7
radio input "true"
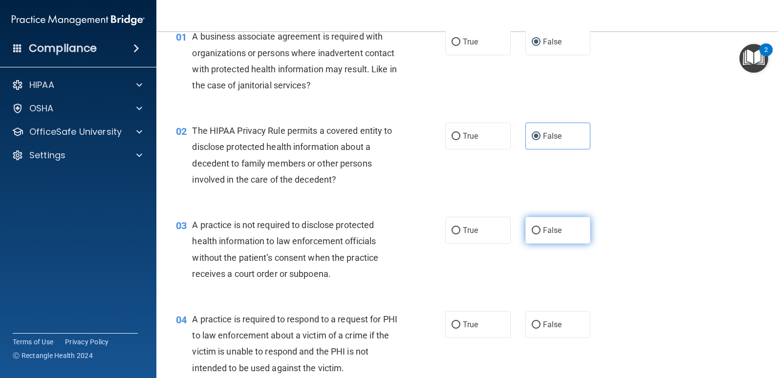
click at [540, 220] on label "False" at bounding box center [559, 230] width 66 height 27
click at [540, 227] on input "False" at bounding box center [536, 230] width 9 height 7
radio input "true"
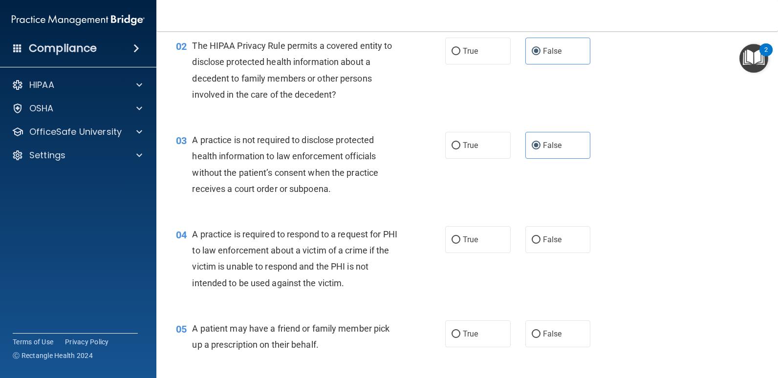
scroll to position [147, 0]
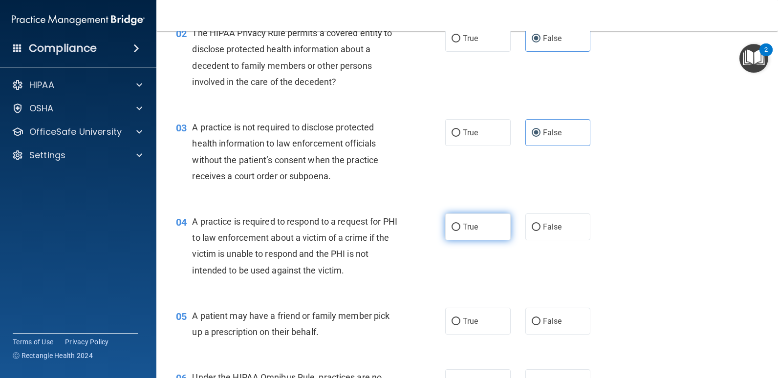
click at [471, 225] on span "True" at bounding box center [470, 226] width 15 height 9
click at [461, 225] on input "True" at bounding box center [456, 227] width 9 height 7
radio input "true"
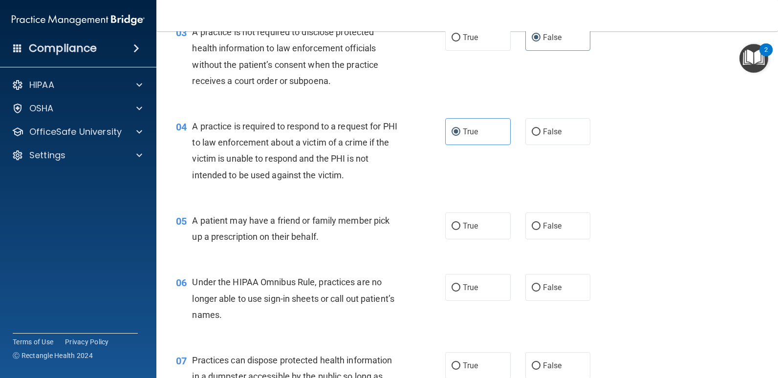
scroll to position [244, 0]
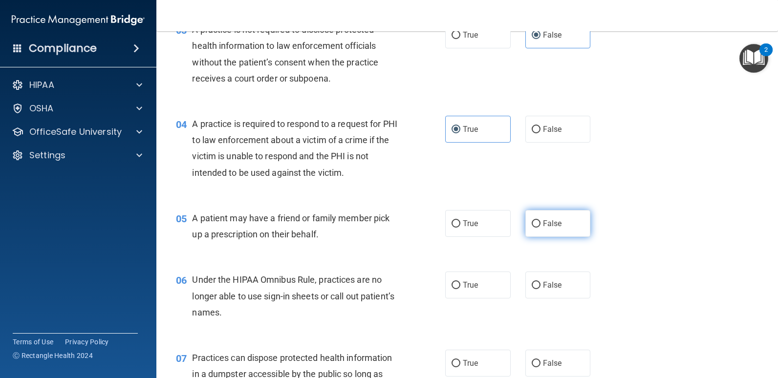
click at [560, 227] on label "False" at bounding box center [559, 223] width 66 height 27
click at [541, 227] on input "False" at bounding box center [536, 223] width 9 height 7
radio input "true"
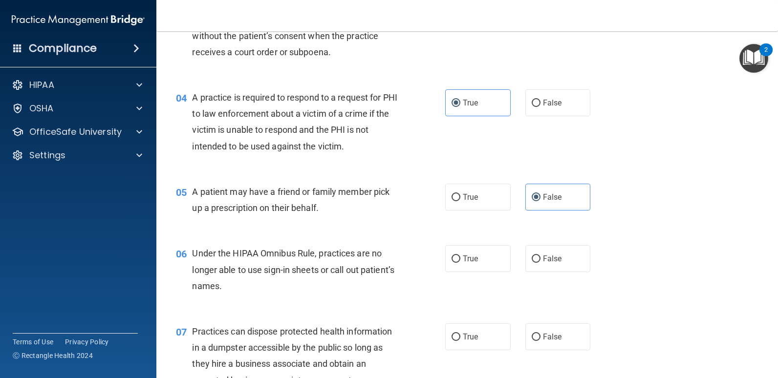
scroll to position [293, 0]
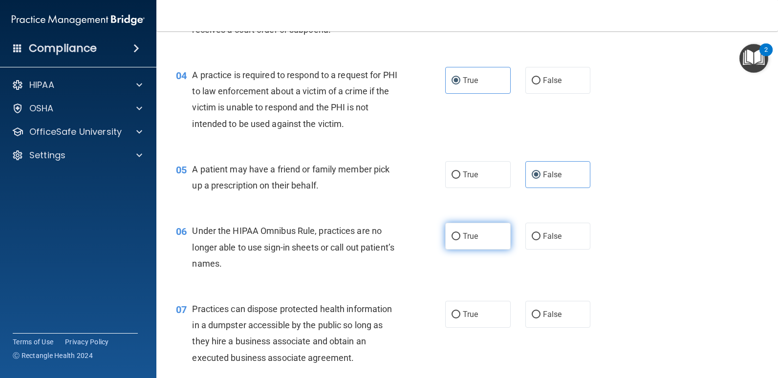
click at [479, 244] on label "True" at bounding box center [478, 236] width 66 height 27
click at [461, 241] on input "True" at bounding box center [456, 236] width 9 height 7
radio input "true"
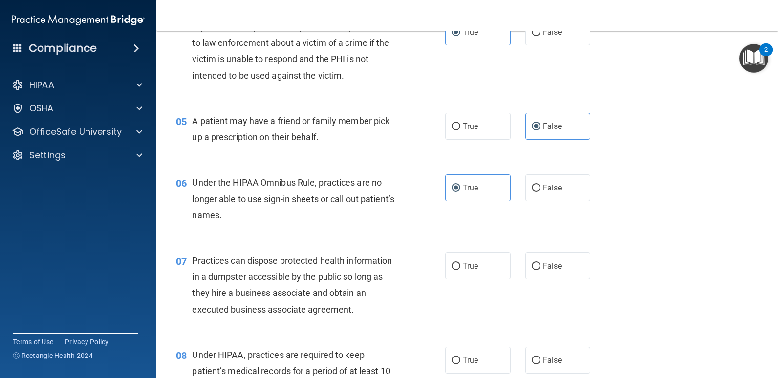
scroll to position [342, 0]
click at [562, 276] on label "False" at bounding box center [559, 265] width 66 height 27
click at [541, 270] on input "False" at bounding box center [536, 266] width 9 height 7
radio input "true"
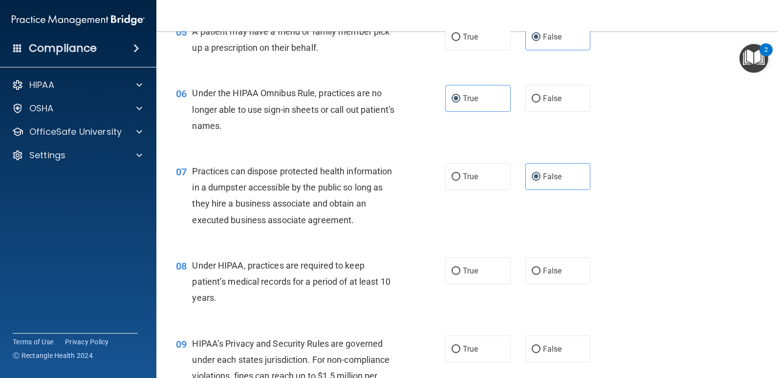
scroll to position [440, 0]
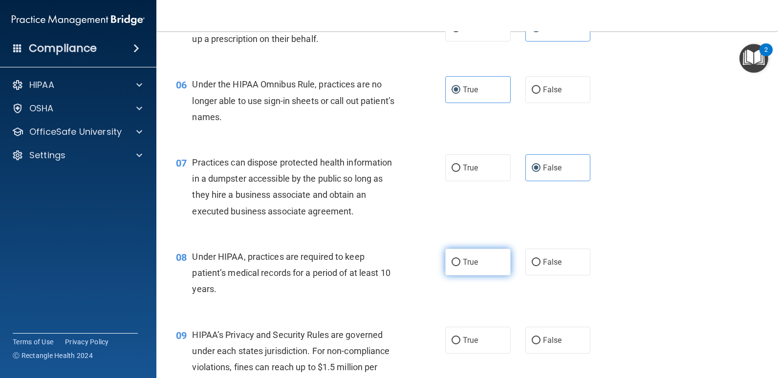
click at [491, 257] on label "True" at bounding box center [478, 262] width 66 height 27
click at [461, 259] on input "True" at bounding box center [456, 262] width 9 height 7
radio input "true"
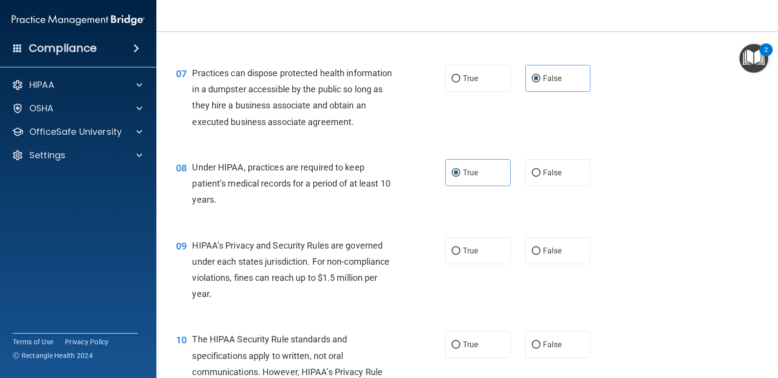
scroll to position [538, 0]
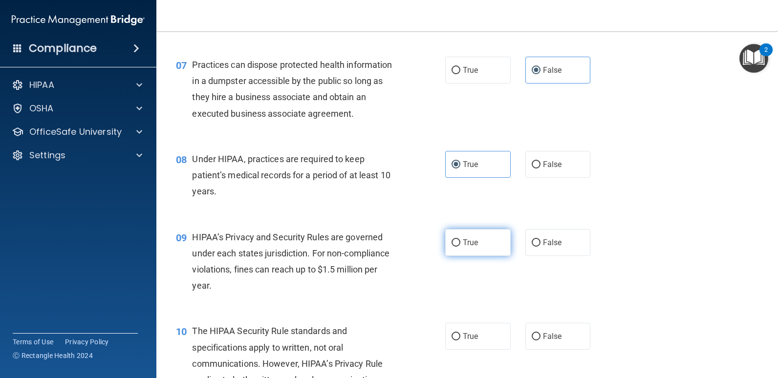
click at [465, 241] on span "True" at bounding box center [470, 242] width 15 height 9
click at [461, 241] on input "True" at bounding box center [456, 243] width 9 height 7
radio input "true"
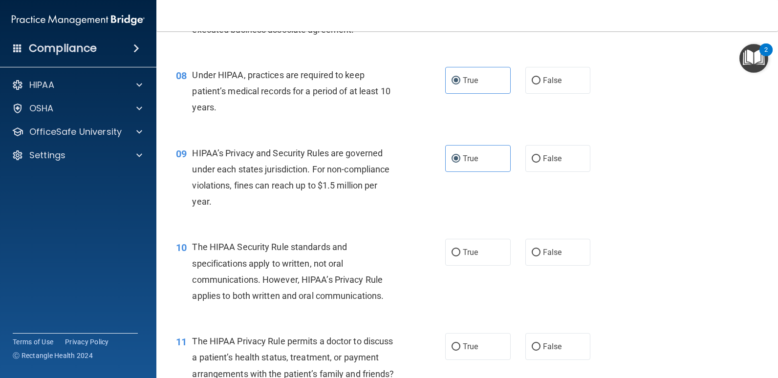
scroll to position [636, 0]
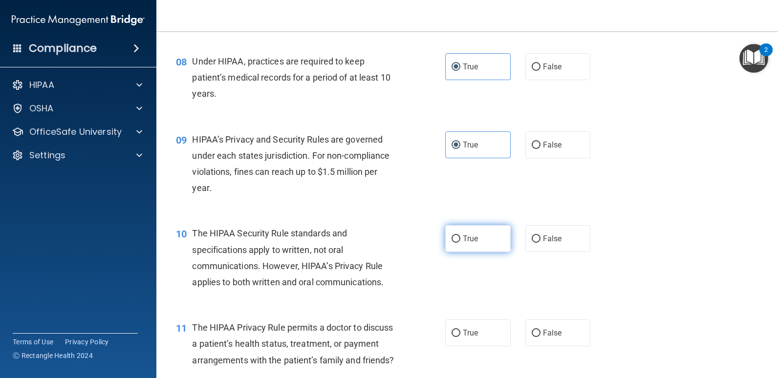
click at [490, 238] on label "True" at bounding box center [478, 238] width 66 height 27
click at [461, 238] on input "True" at bounding box center [456, 239] width 9 height 7
radio input "true"
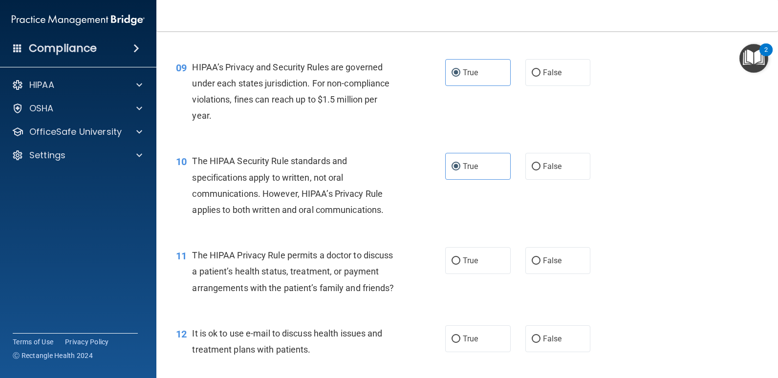
scroll to position [733, 0]
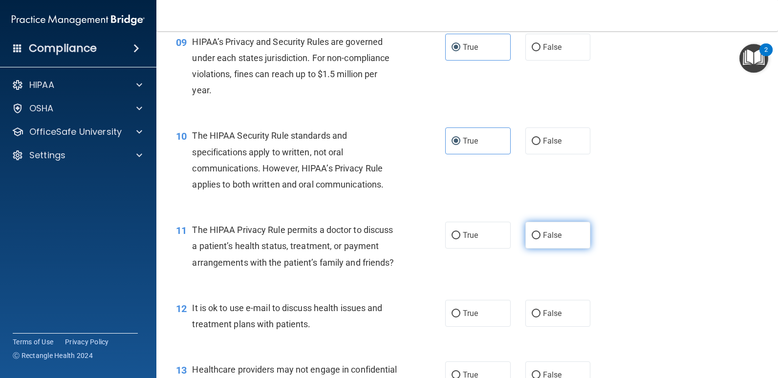
click at [534, 232] on input "False" at bounding box center [536, 235] width 9 height 7
radio input "true"
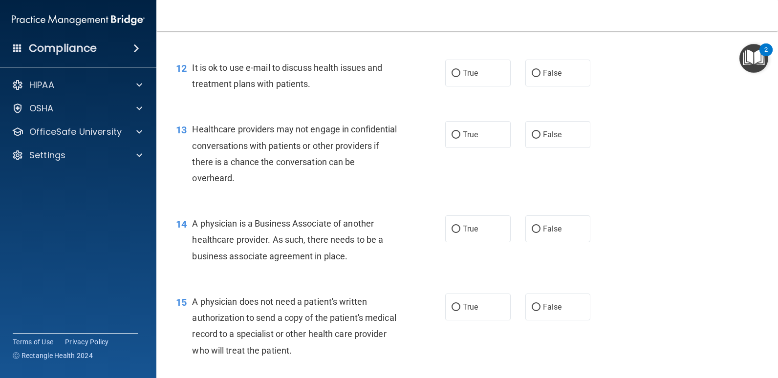
scroll to position [978, 0]
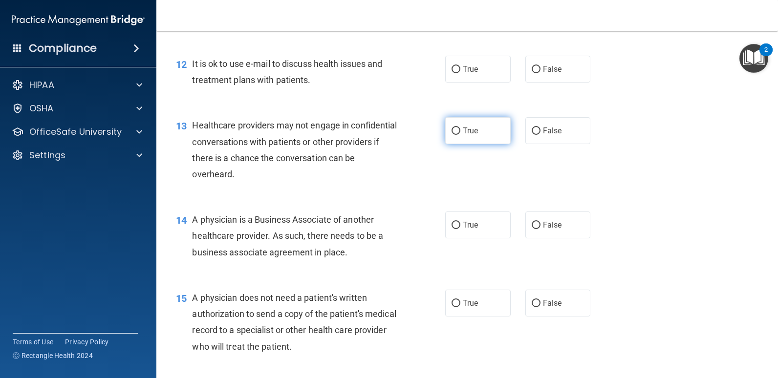
click at [463, 144] on label "True" at bounding box center [478, 130] width 66 height 27
click at [461, 135] on input "True" at bounding box center [456, 131] width 9 height 7
radio input "true"
click at [550, 83] on label "False" at bounding box center [559, 69] width 66 height 27
click at [541, 73] on input "False" at bounding box center [536, 69] width 9 height 7
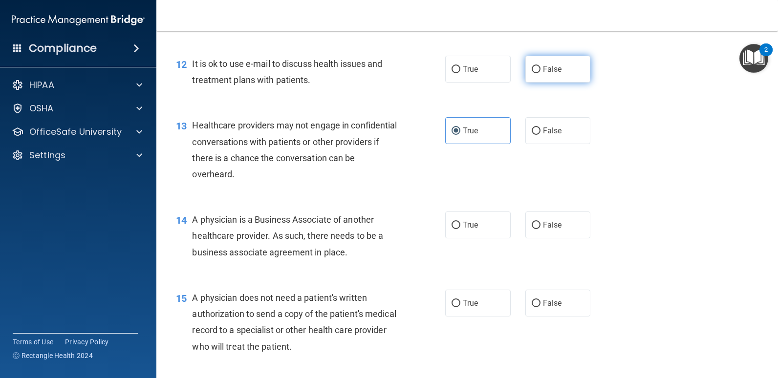
radio input "true"
click at [473, 230] on span "True" at bounding box center [470, 224] width 15 height 9
click at [461, 229] on input "True" at bounding box center [456, 225] width 9 height 7
radio input "true"
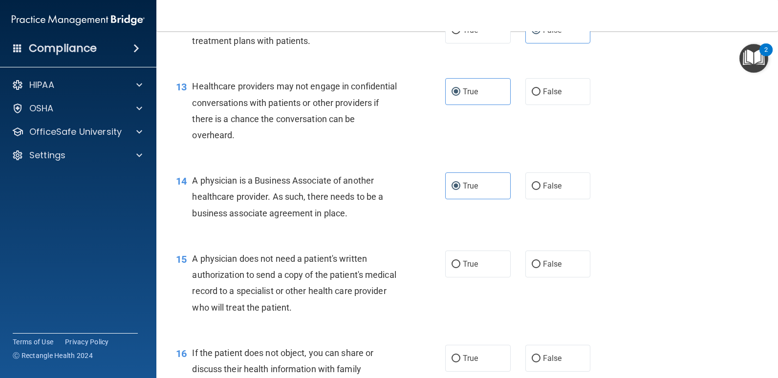
scroll to position [1076, 0]
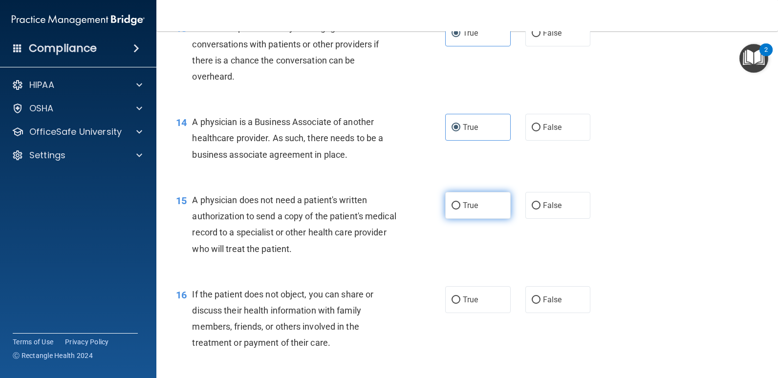
click at [479, 219] on label "True" at bounding box center [478, 205] width 66 height 27
click at [461, 210] on input "True" at bounding box center [456, 205] width 9 height 7
radio input "true"
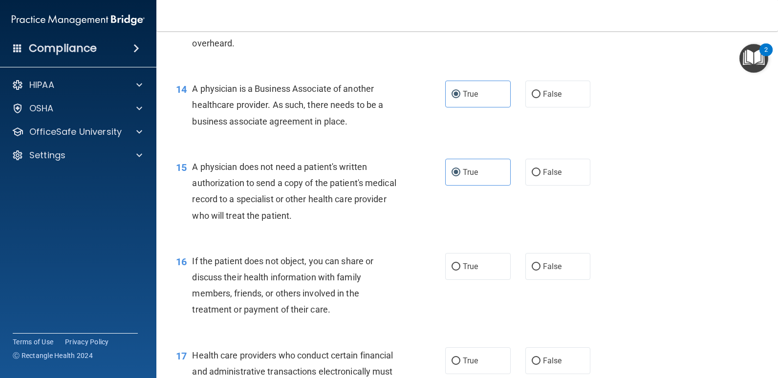
scroll to position [1173, 0]
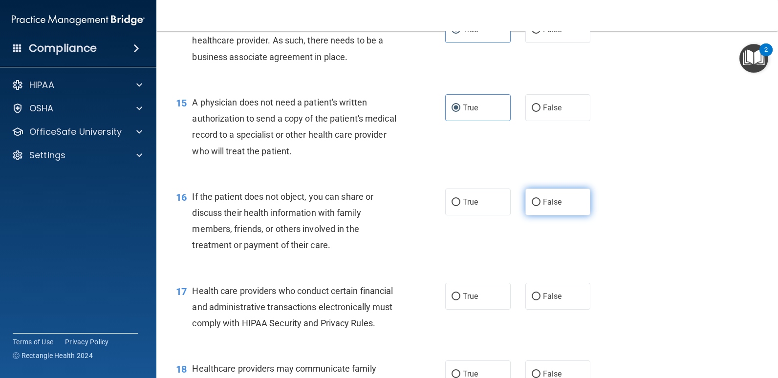
click at [563, 216] on label "False" at bounding box center [559, 202] width 66 height 27
click at [541, 206] on input "False" at bounding box center [536, 202] width 9 height 7
radio input "true"
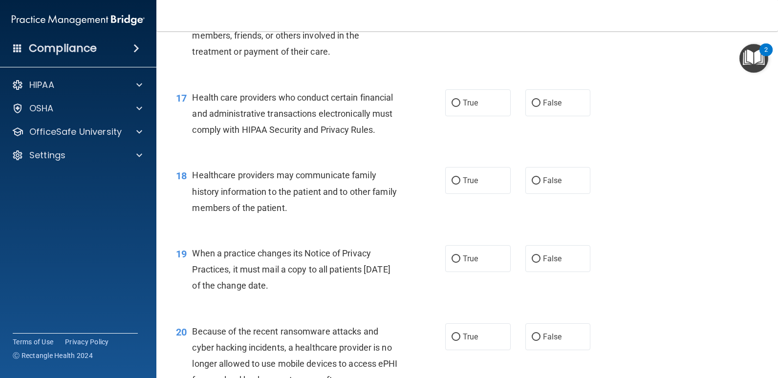
scroll to position [1369, 0]
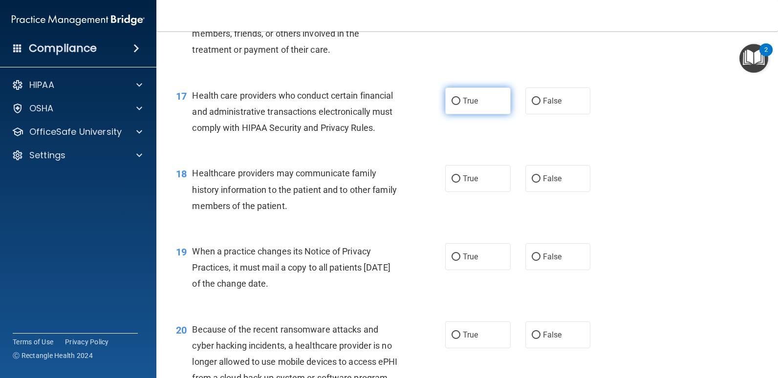
click at [483, 114] on label "True" at bounding box center [478, 101] width 66 height 27
click at [461, 105] on input "True" at bounding box center [456, 101] width 9 height 7
radio input "true"
click at [559, 192] on label "False" at bounding box center [559, 178] width 66 height 27
click at [541, 183] on input "False" at bounding box center [536, 179] width 9 height 7
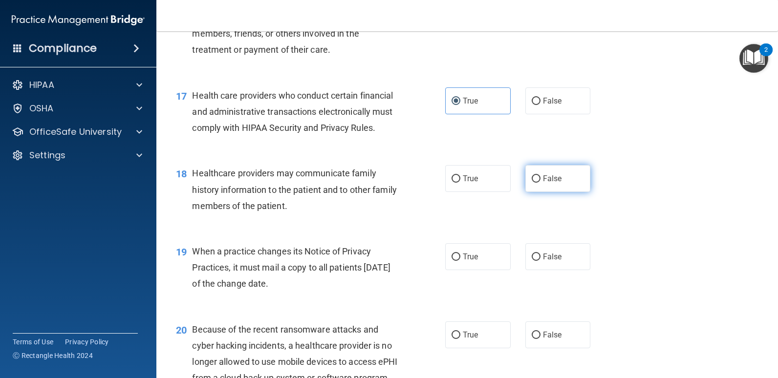
radio input "true"
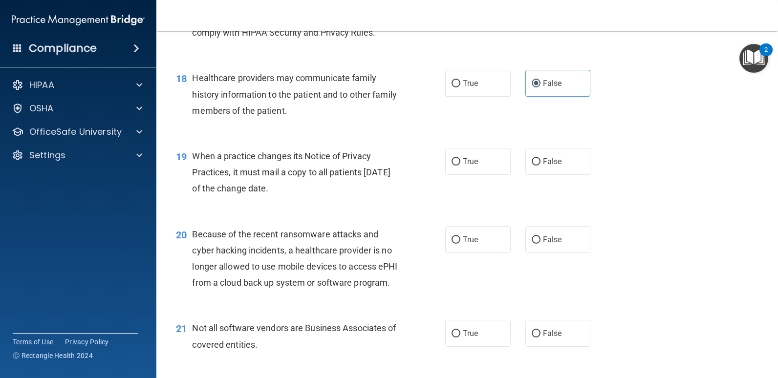
scroll to position [1467, 0]
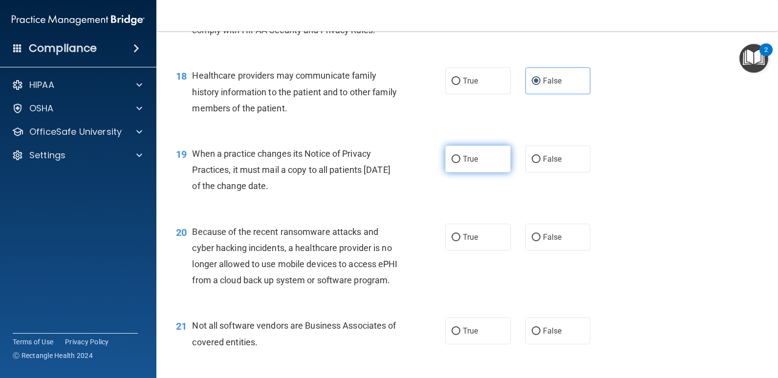
click at [468, 173] on label "True" at bounding box center [478, 159] width 66 height 27
click at [461, 163] on input "True" at bounding box center [456, 159] width 9 height 7
radio input "true"
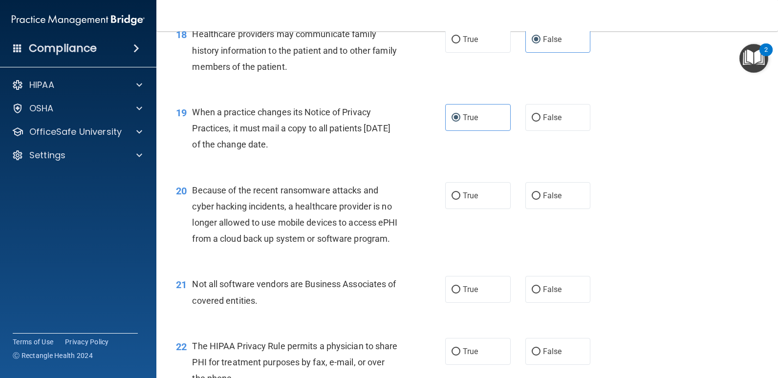
scroll to position [1564, 0]
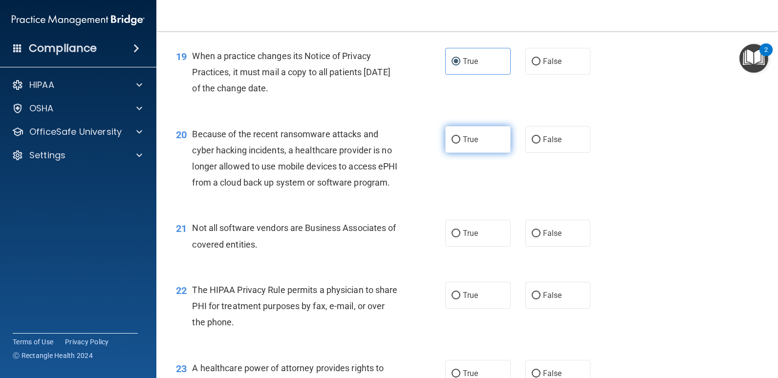
click at [475, 153] on label "True" at bounding box center [478, 139] width 66 height 27
click at [461, 144] on input "True" at bounding box center [456, 139] width 9 height 7
radio input "true"
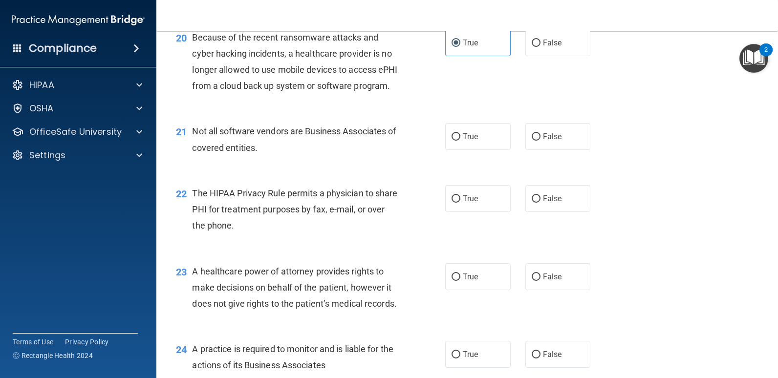
scroll to position [1662, 0]
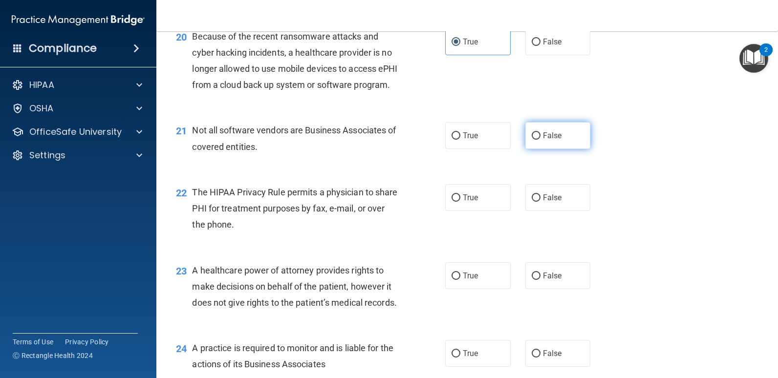
click at [564, 149] on label "False" at bounding box center [559, 135] width 66 height 27
click at [541, 140] on input "False" at bounding box center [536, 135] width 9 height 7
radio input "true"
click at [470, 211] on label "True" at bounding box center [478, 197] width 66 height 27
click at [461, 202] on input "True" at bounding box center [456, 198] width 9 height 7
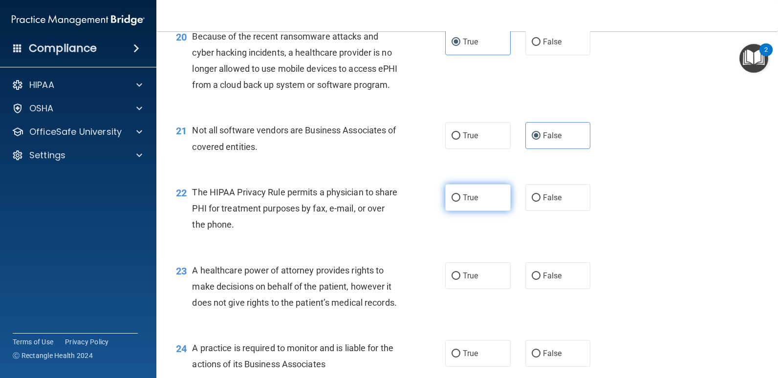
radio input "true"
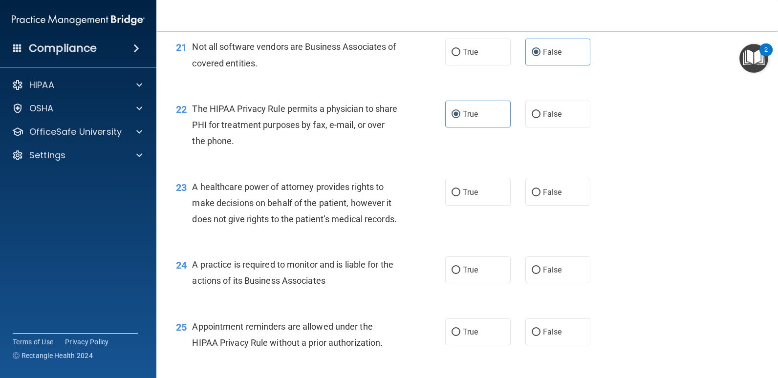
scroll to position [1760, 0]
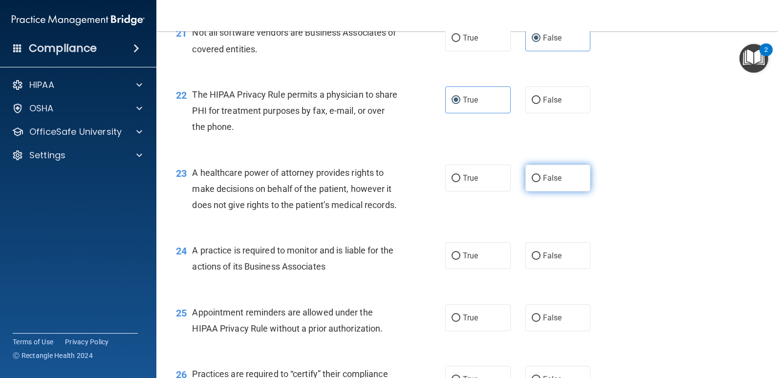
click at [528, 192] on label "False" at bounding box center [559, 178] width 66 height 27
click at [532, 182] on input "False" at bounding box center [536, 178] width 9 height 7
radio input "true"
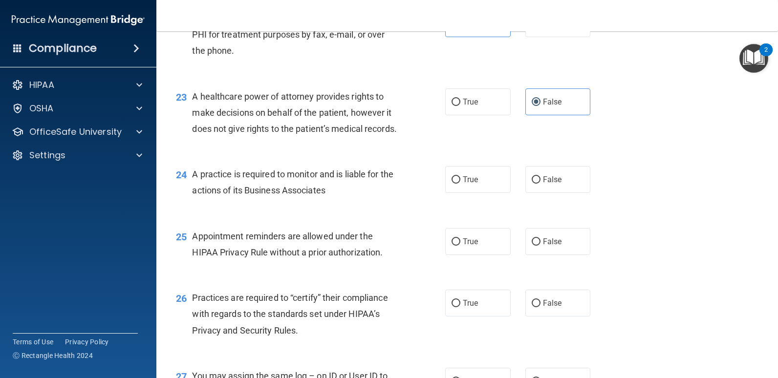
scroll to position [1858, 0]
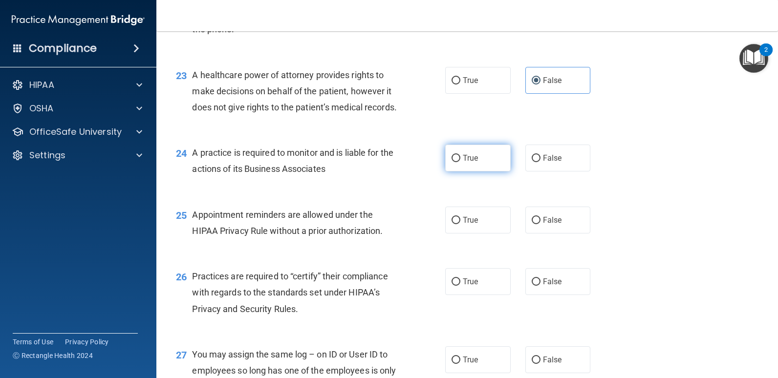
click at [474, 163] on span "True" at bounding box center [470, 158] width 15 height 9
click at [461, 162] on input "True" at bounding box center [456, 158] width 9 height 7
radio input "true"
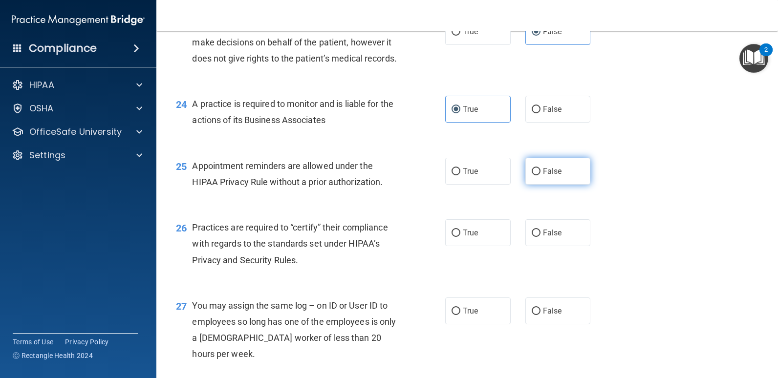
click at [554, 176] on span "False" at bounding box center [552, 171] width 19 height 9
click at [541, 176] on input "False" at bounding box center [536, 171] width 9 height 7
radio input "true"
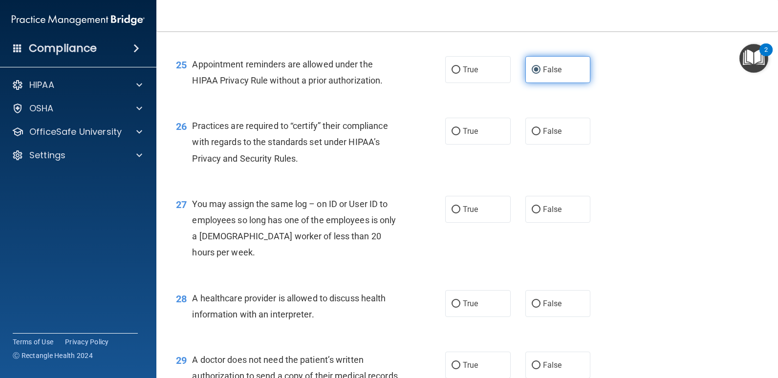
scroll to position [2053, 0]
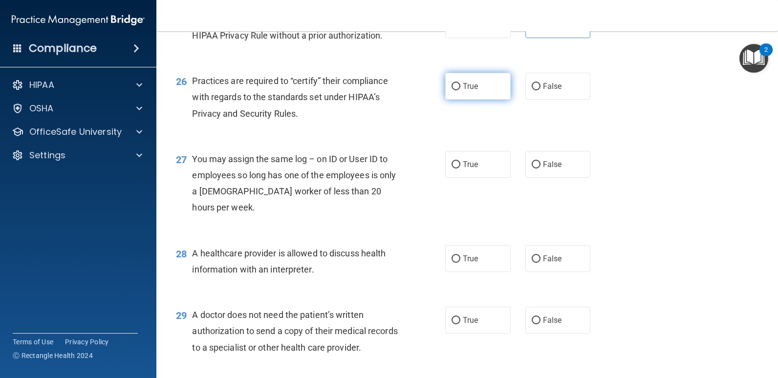
click at [468, 100] on label "True" at bounding box center [478, 86] width 66 height 27
click at [461, 90] on input "True" at bounding box center [456, 86] width 9 height 7
radio input "true"
click at [565, 178] on label "False" at bounding box center [559, 164] width 66 height 27
click at [541, 169] on input "False" at bounding box center [536, 164] width 9 height 7
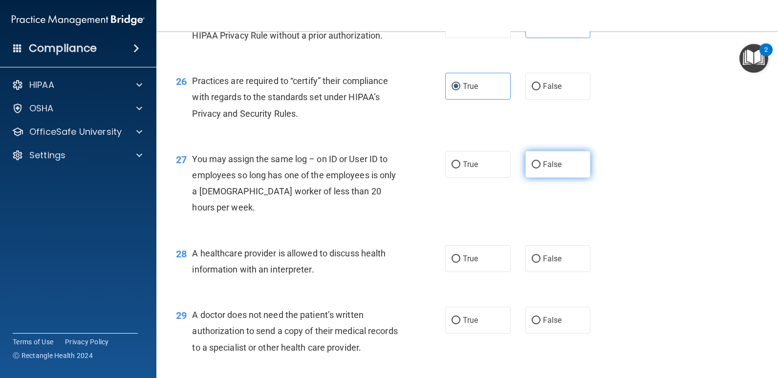
radio input "true"
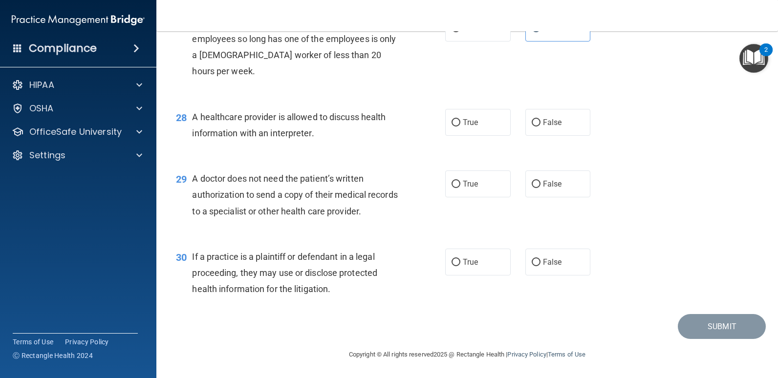
scroll to position [2249, 0]
click at [479, 131] on label "True" at bounding box center [478, 122] width 66 height 27
click at [461, 127] on input "True" at bounding box center [456, 122] width 9 height 7
radio input "true"
click at [452, 188] on input "True" at bounding box center [456, 184] width 9 height 7
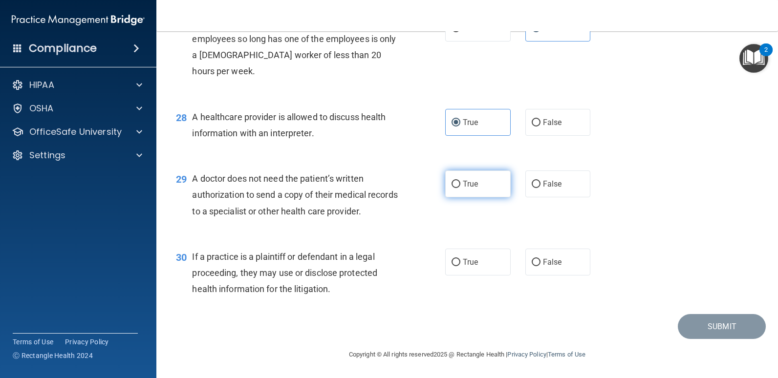
radio input "true"
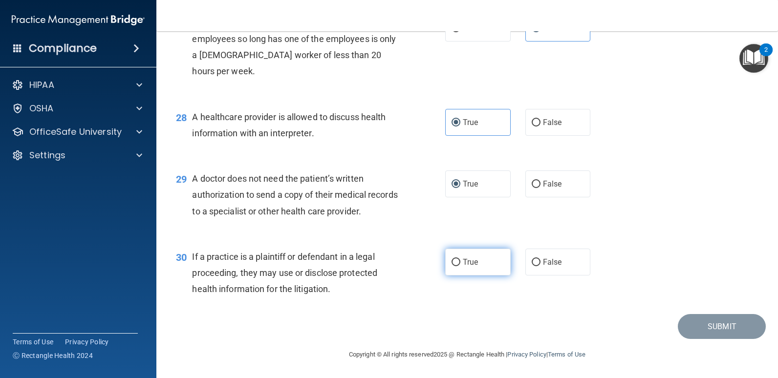
click at [484, 274] on label "True" at bounding box center [478, 262] width 66 height 27
click at [461, 266] on input "True" at bounding box center [456, 262] width 9 height 7
radio input "true"
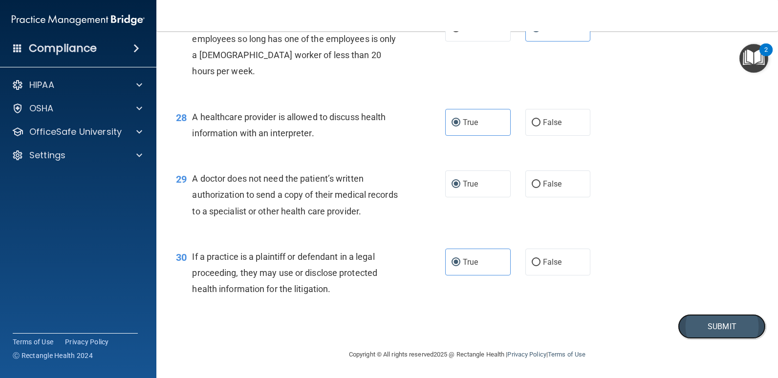
click at [716, 337] on button "Submit" at bounding box center [722, 326] width 88 height 25
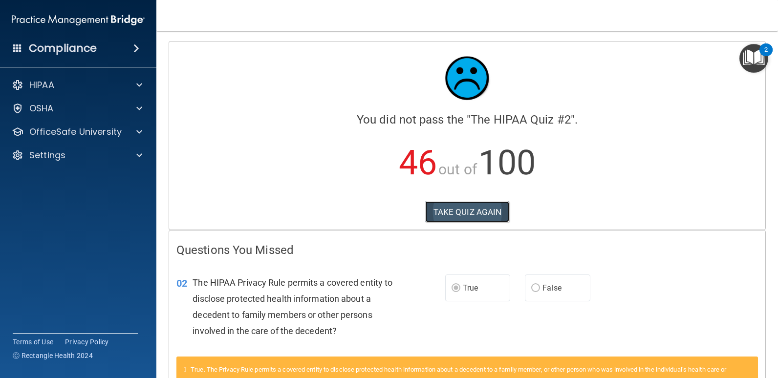
click at [478, 212] on button "TAKE QUIZ AGAIN" at bounding box center [467, 212] width 85 height 22
click at [481, 212] on button "TAKE QUIZ AGAIN" at bounding box center [467, 212] width 85 height 22
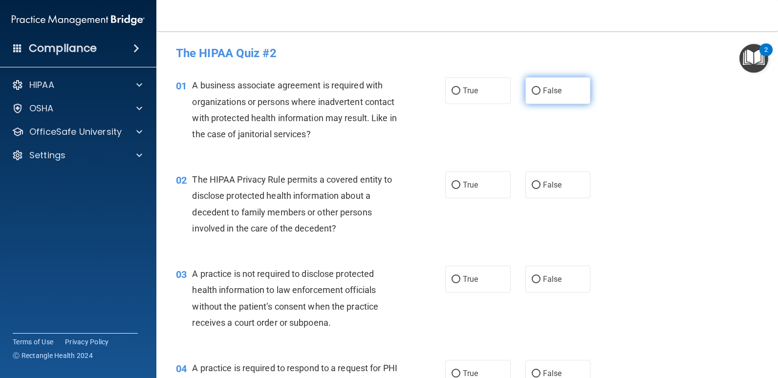
click at [545, 91] on span "False" at bounding box center [552, 90] width 19 height 9
click at [541, 91] on input "False" at bounding box center [536, 91] width 9 height 7
radio input "true"
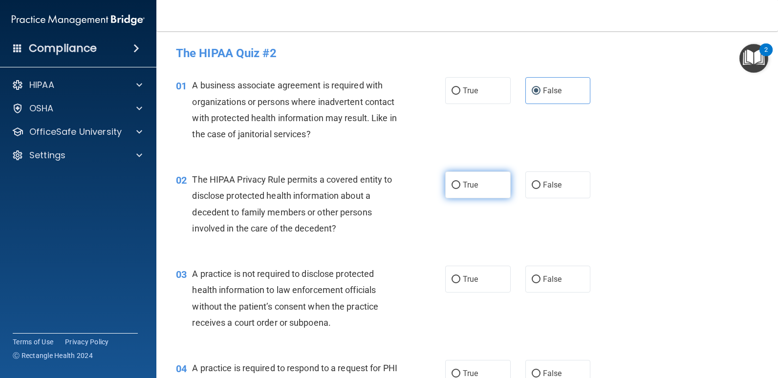
click at [485, 180] on label "True" at bounding box center [478, 185] width 66 height 27
click at [461, 182] on input "True" at bounding box center [456, 185] width 9 height 7
radio input "true"
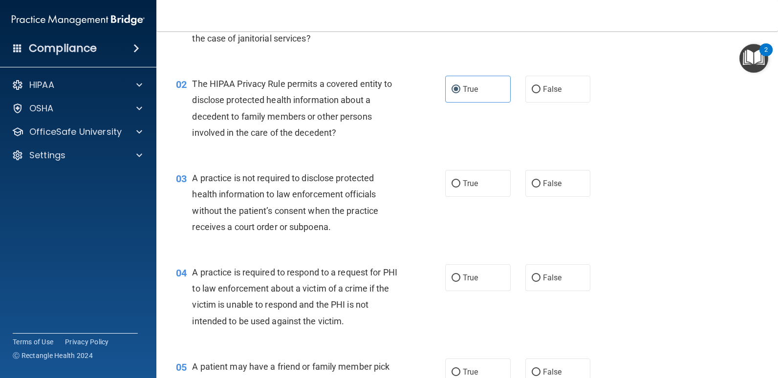
scroll to position [98, 0]
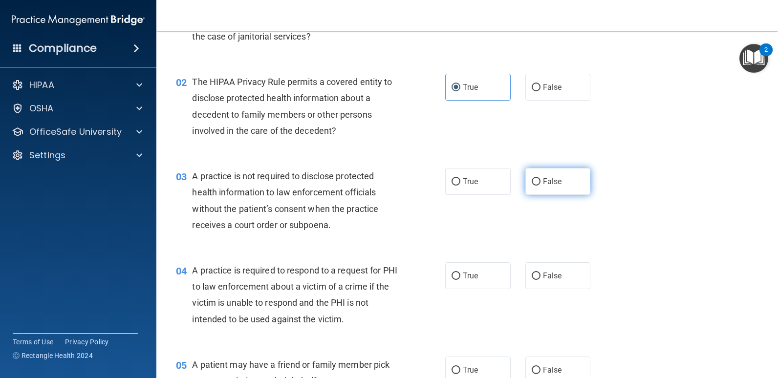
click at [554, 186] on label "False" at bounding box center [559, 181] width 66 height 27
click at [541, 186] on input "False" at bounding box center [536, 181] width 9 height 7
radio input "true"
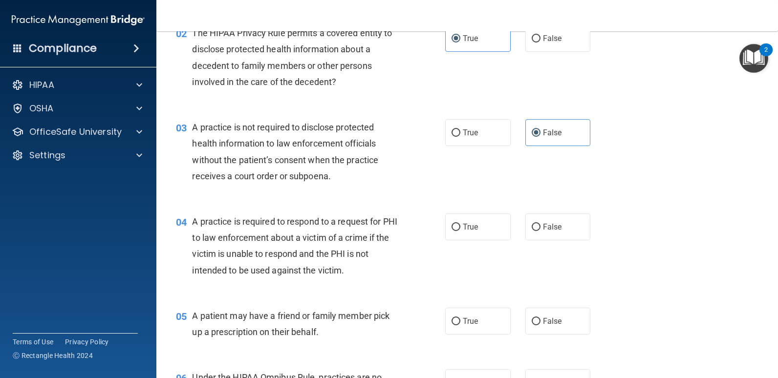
scroll to position [196, 0]
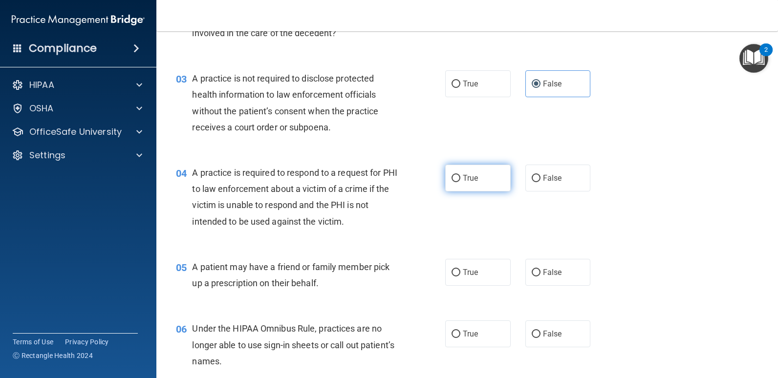
click at [466, 185] on label "True" at bounding box center [478, 178] width 66 height 27
click at [461, 182] on input "True" at bounding box center [456, 178] width 9 height 7
radio input "true"
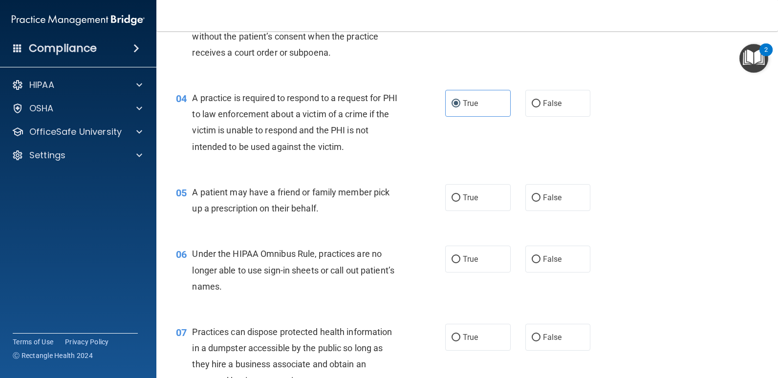
scroll to position [293, 0]
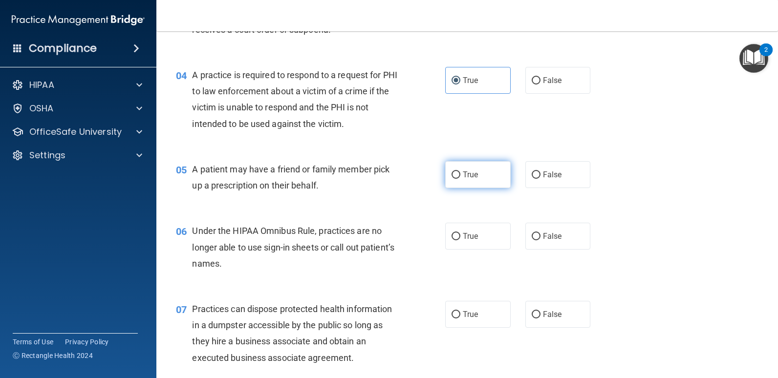
click at [469, 168] on label "True" at bounding box center [478, 174] width 66 height 27
click at [461, 172] on input "True" at bounding box center [456, 175] width 9 height 7
radio input "true"
click at [547, 233] on span "False" at bounding box center [552, 236] width 19 height 9
click at [541, 233] on input "False" at bounding box center [536, 236] width 9 height 7
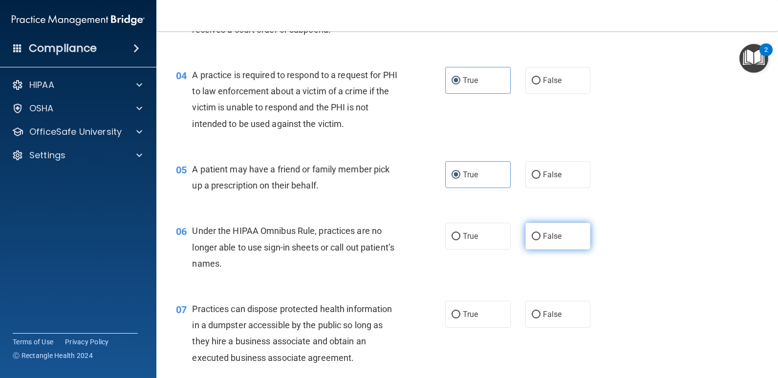
radio input "true"
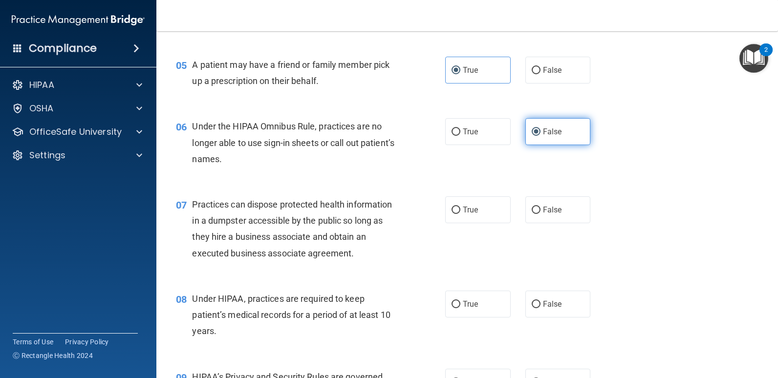
scroll to position [440, 0]
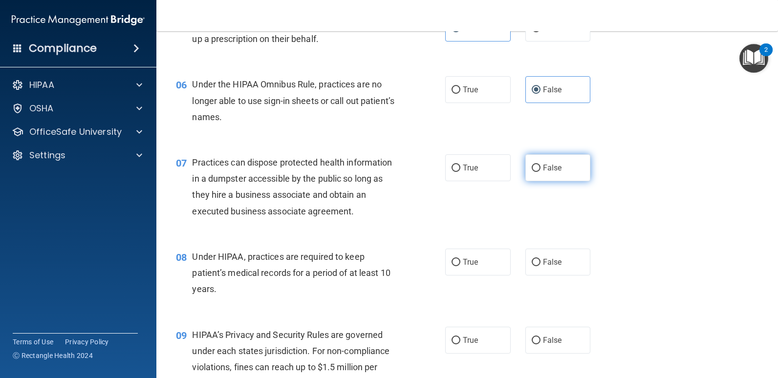
click at [538, 167] on label "False" at bounding box center [559, 167] width 66 height 27
click at [538, 167] on input "False" at bounding box center [536, 168] width 9 height 7
radio input "true"
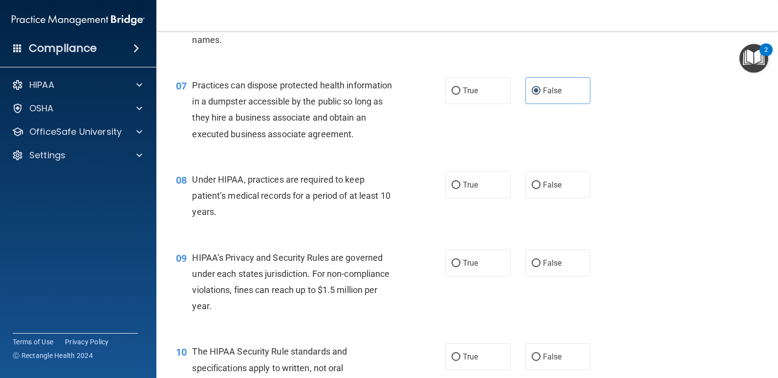
scroll to position [538, 0]
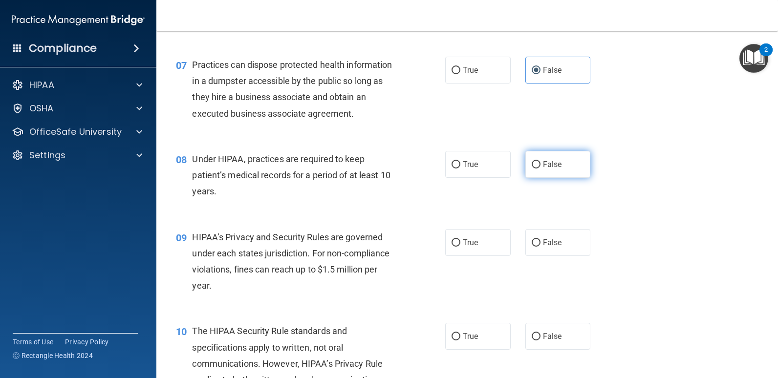
click at [549, 170] on label "False" at bounding box center [559, 164] width 66 height 27
click at [541, 169] on input "False" at bounding box center [536, 164] width 9 height 7
radio input "true"
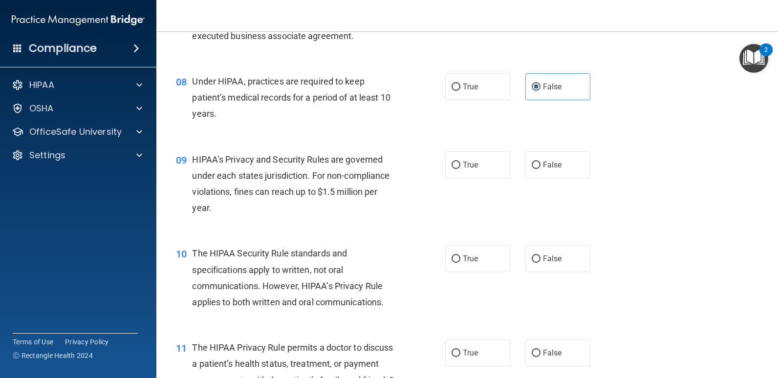
scroll to position [636, 0]
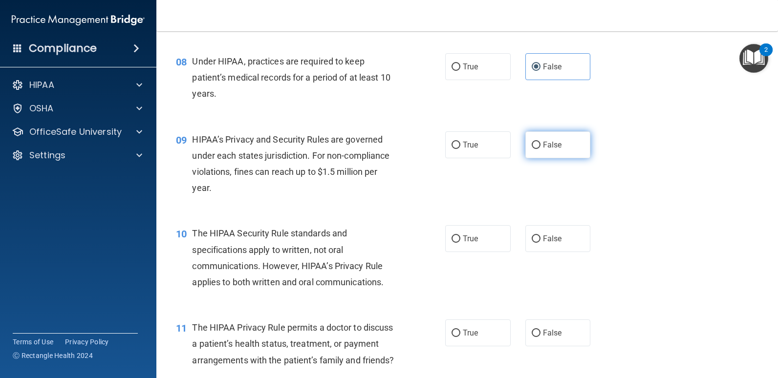
click at [561, 144] on label "False" at bounding box center [559, 145] width 66 height 27
click at [541, 144] on input "False" at bounding box center [536, 145] width 9 height 7
radio input "true"
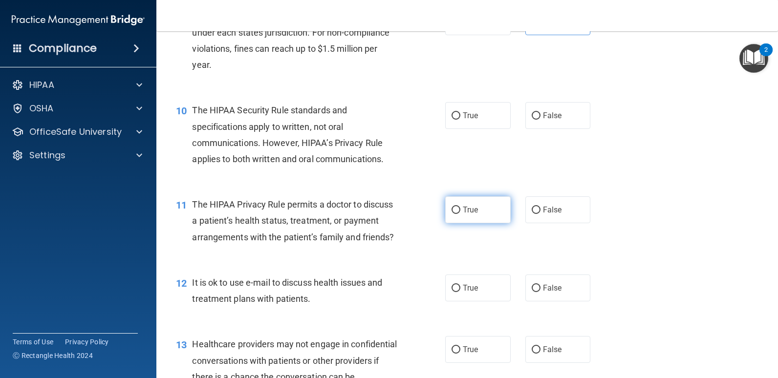
scroll to position [782, 0]
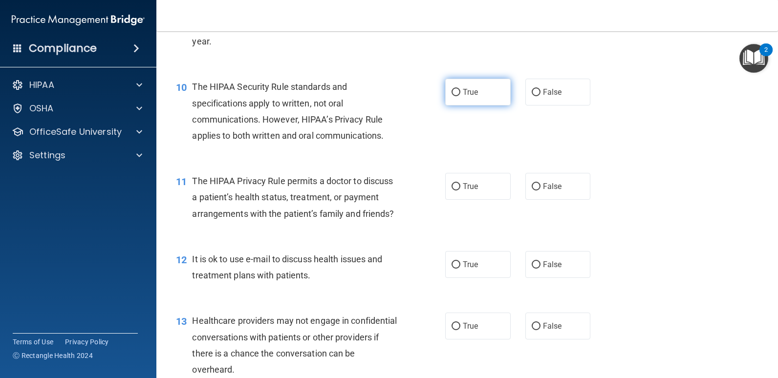
click at [468, 90] on span "True" at bounding box center [470, 92] width 15 height 9
click at [461, 90] on input "True" at bounding box center [456, 92] width 9 height 7
radio input "true"
click at [464, 195] on label "True" at bounding box center [478, 186] width 66 height 27
click at [461, 191] on input "True" at bounding box center [456, 186] width 9 height 7
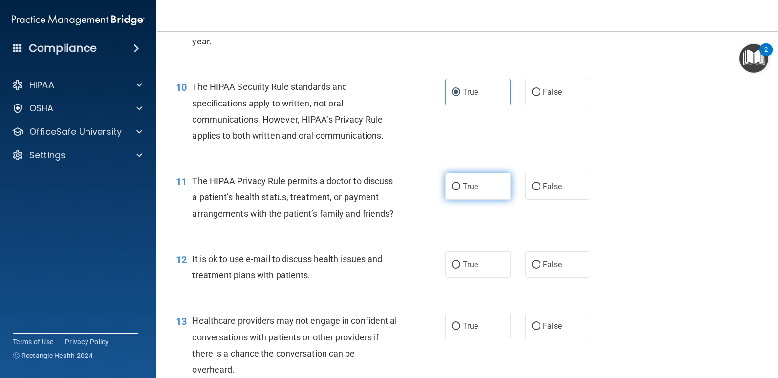
radio input "true"
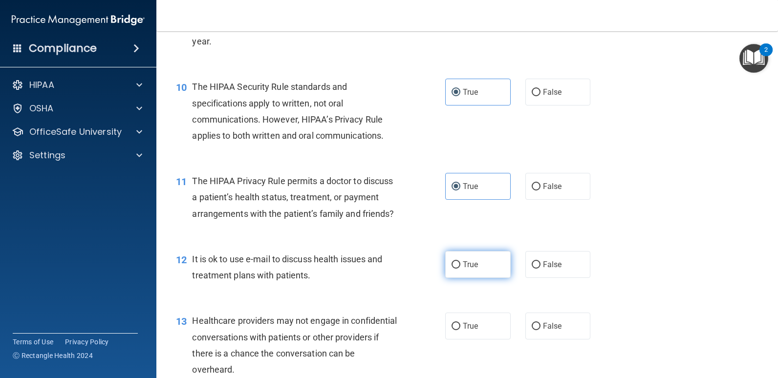
click at [459, 278] on label "True" at bounding box center [478, 264] width 66 height 27
click at [459, 269] on input "True" at bounding box center [456, 265] width 9 height 7
radio input "true"
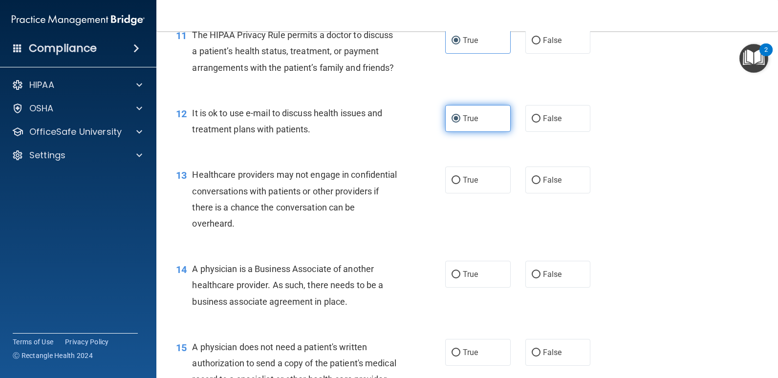
scroll to position [929, 0]
click at [537, 210] on div "13 Healthcare providers may not engage in confidential conversations with patie…" at bounding box center [467, 201] width 597 height 94
click at [537, 193] on label "False" at bounding box center [559, 179] width 66 height 27
click at [537, 184] on input "False" at bounding box center [536, 179] width 9 height 7
radio input "true"
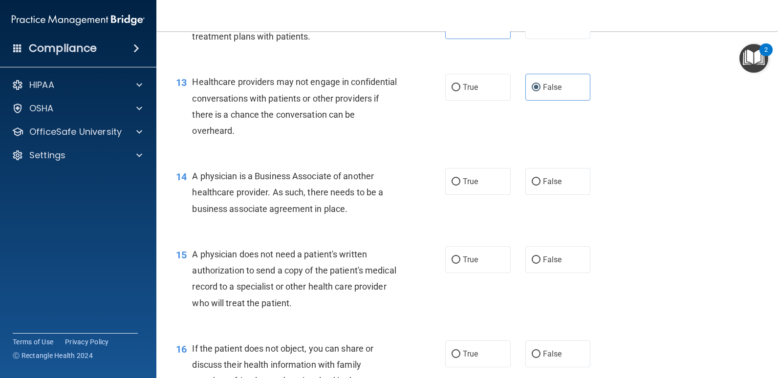
scroll to position [1027, 0]
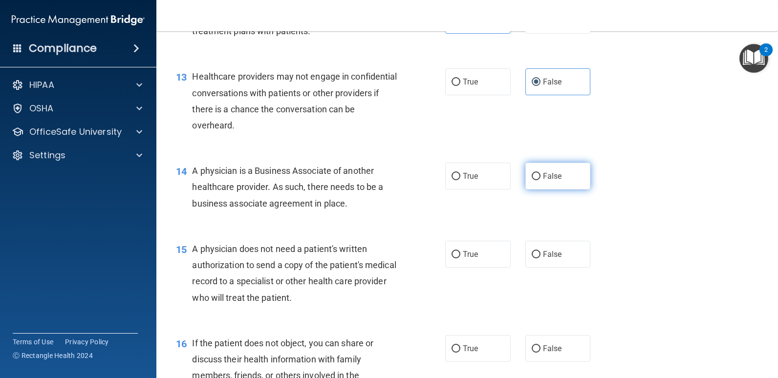
click at [543, 190] on label "False" at bounding box center [559, 176] width 66 height 27
click at [541, 180] on input "False" at bounding box center [536, 176] width 9 height 7
radio input "true"
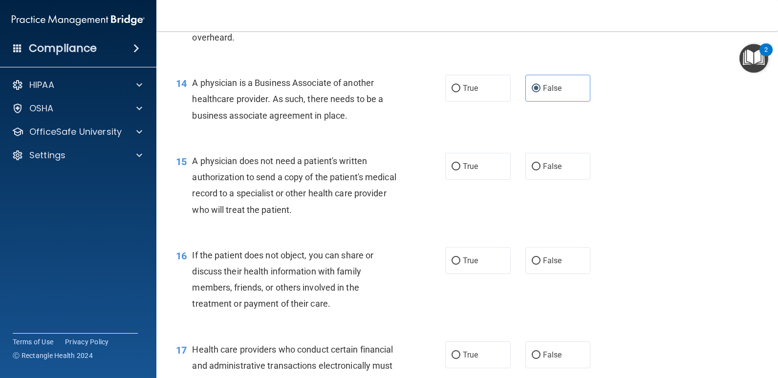
scroll to position [1124, 0]
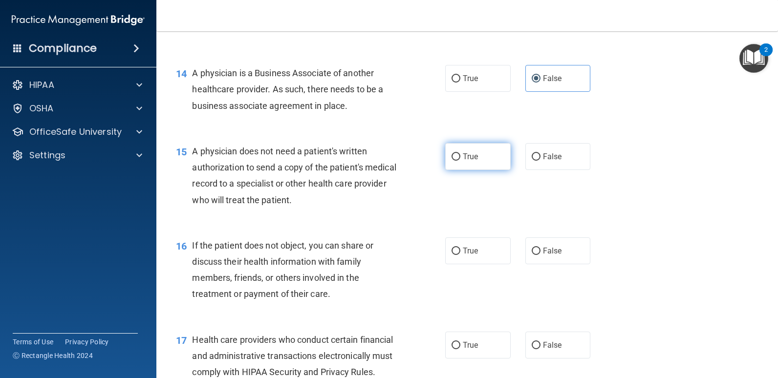
click at [476, 170] on label "True" at bounding box center [478, 156] width 66 height 27
click at [461, 161] on input "True" at bounding box center [456, 157] width 9 height 7
radio input "true"
click at [483, 264] on label "True" at bounding box center [478, 251] width 66 height 27
click at [461, 255] on input "True" at bounding box center [456, 251] width 9 height 7
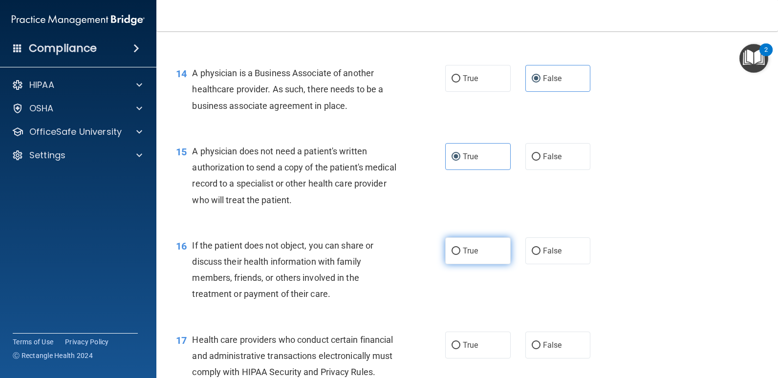
radio input "true"
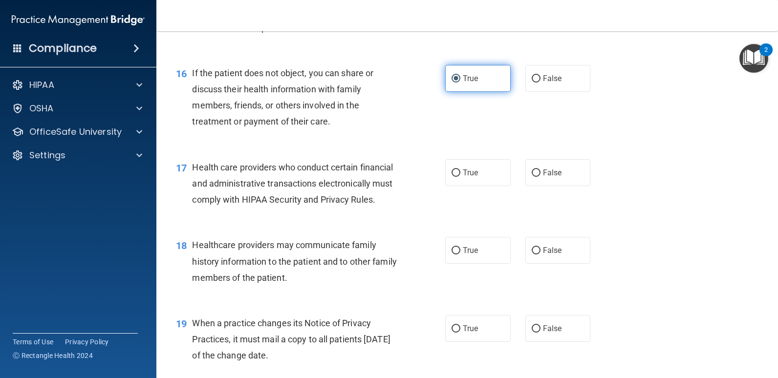
scroll to position [1320, 0]
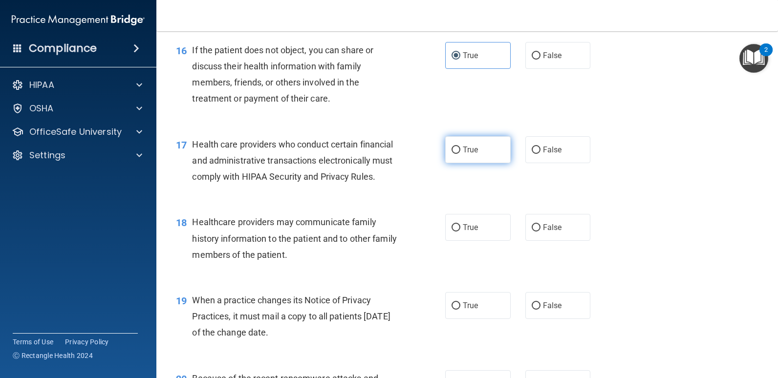
click at [451, 163] on label "True" at bounding box center [478, 149] width 66 height 27
click at [452, 154] on input "True" at bounding box center [456, 150] width 9 height 7
radio input "true"
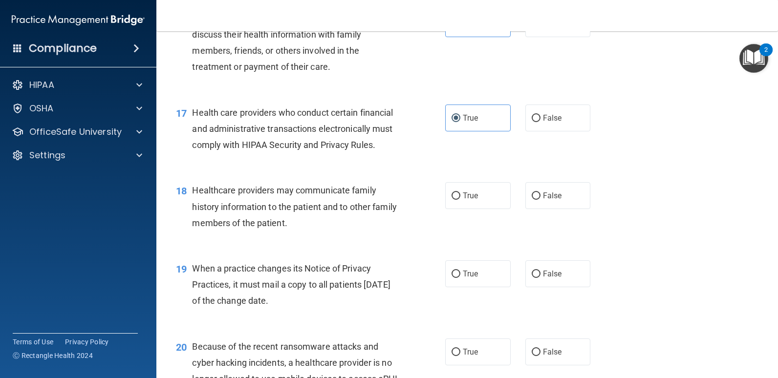
scroll to position [1418, 0]
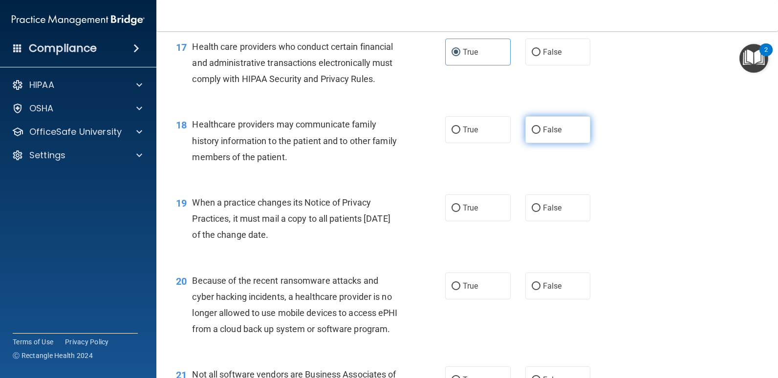
click at [543, 134] on span "False" at bounding box center [552, 129] width 19 height 9
click at [540, 134] on input "False" at bounding box center [536, 130] width 9 height 7
radio input "true"
click at [533, 221] on label "False" at bounding box center [559, 208] width 66 height 27
click at [533, 212] on input "False" at bounding box center [536, 208] width 9 height 7
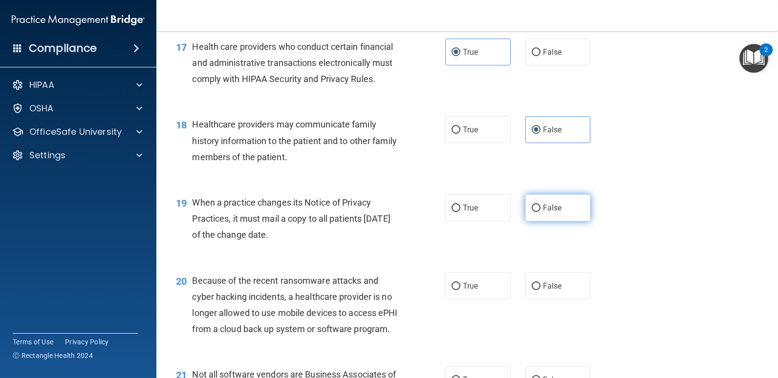
radio input "true"
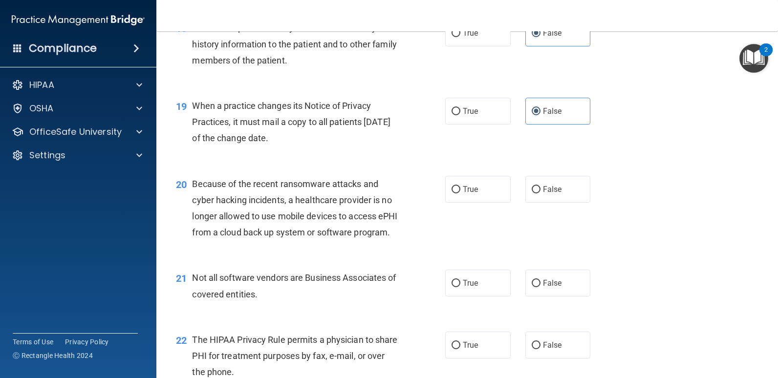
scroll to position [1516, 0]
click at [553, 202] on label "False" at bounding box center [559, 188] width 66 height 27
click at [541, 193] on input "False" at bounding box center [536, 188] width 9 height 7
radio input "true"
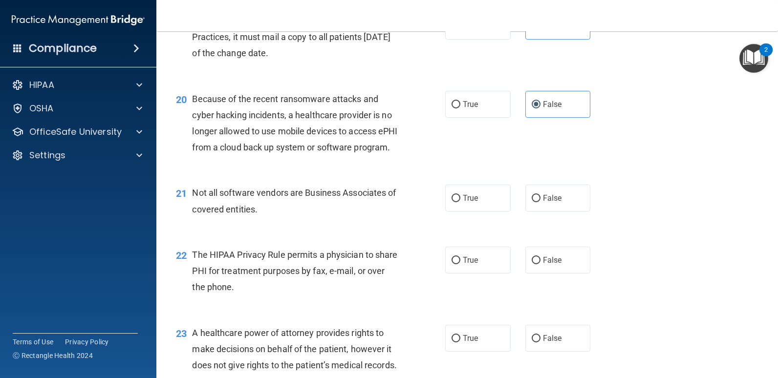
scroll to position [1613, 0]
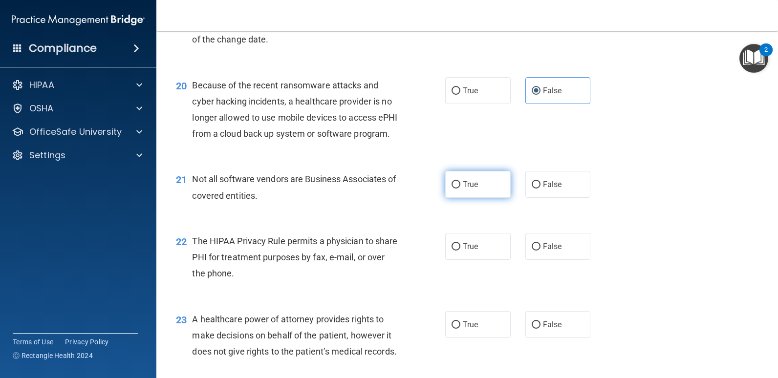
click at [457, 198] on label "True" at bounding box center [478, 184] width 66 height 27
click at [457, 189] on input "True" at bounding box center [456, 184] width 9 height 7
radio input "true"
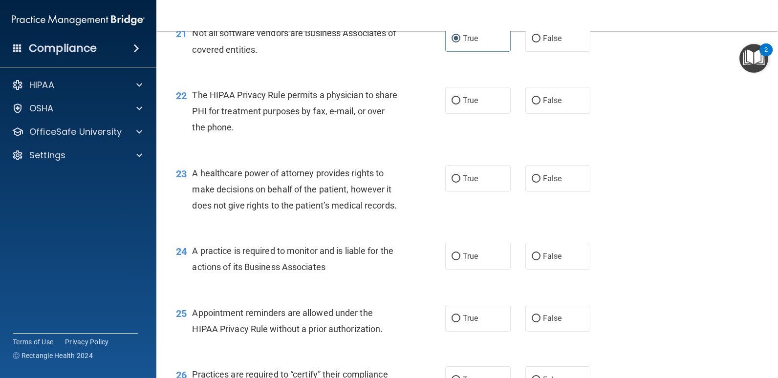
scroll to position [1760, 0]
click at [460, 113] on label "True" at bounding box center [478, 100] width 66 height 27
click at [460, 104] on input "True" at bounding box center [456, 100] width 9 height 7
radio input "true"
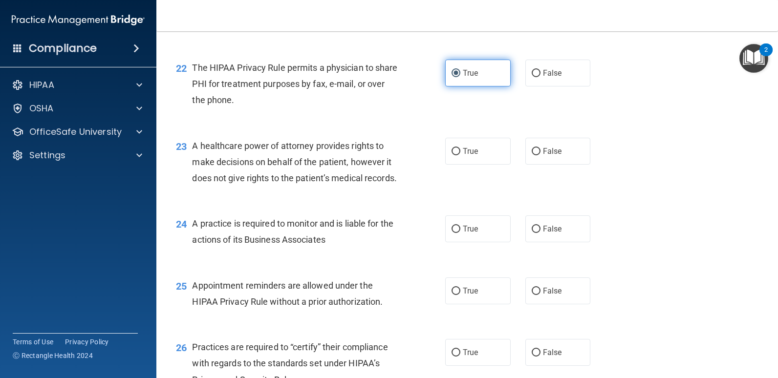
scroll to position [1809, 0]
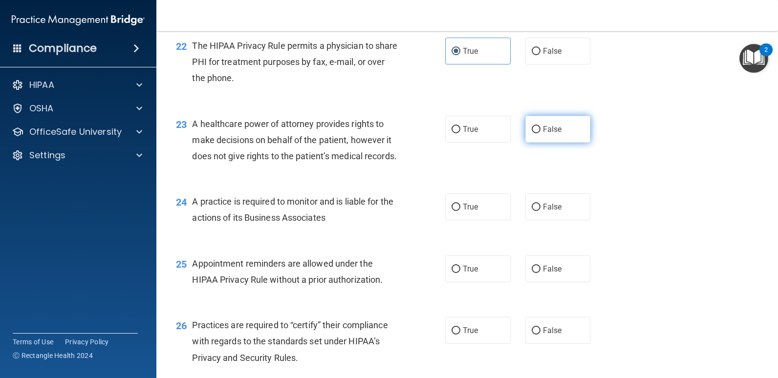
click at [536, 143] on label "False" at bounding box center [559, 129] width 66 height 27
click at [536, 133] on input "False" at bounding box center [536, 129] width 9 height 7
radio input "true"
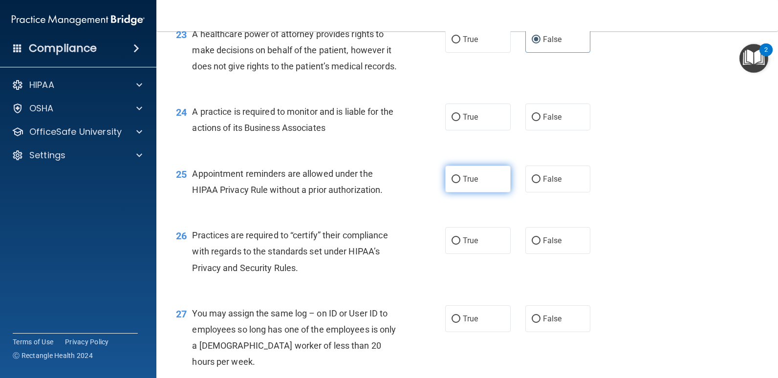
scroll to position [1907, 0]
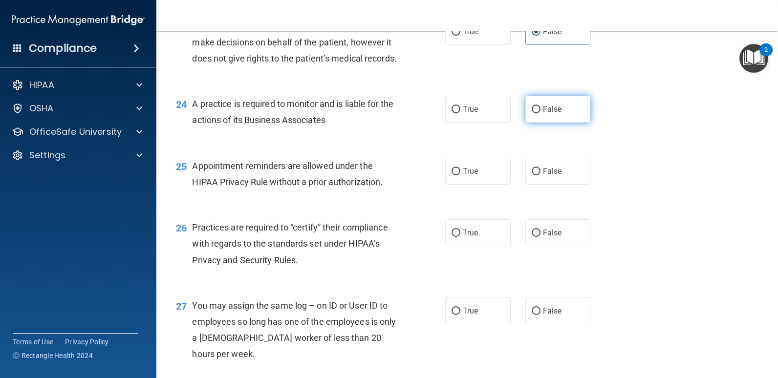
click at [558, 123] on label "False" at bounding box center [559, 109] width 66 height 27
click at [541, 113] on input "False" at bounding box center [536, 109] width 9 height 7
radio input "true"
click at [452, 176] on input "True" at bounding box center [456, 171] width 9 height 7
radio input "true"
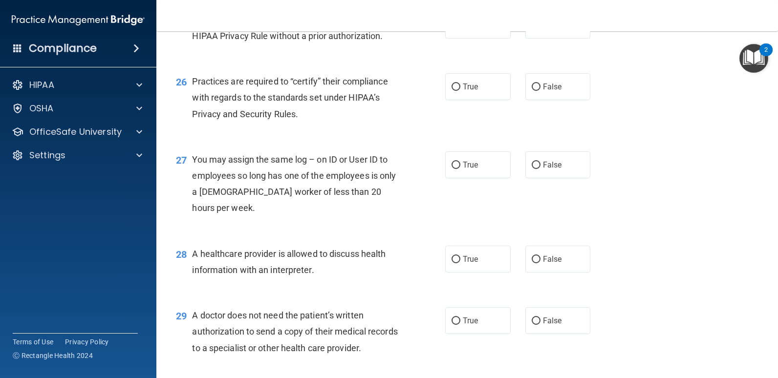
scroll to position [2053, 0]
click at [547, 100] on label "False" at bounding box center [559, 86] width 66 height 27
click at [541, 90] on input "False" at bounding box center [536, 86] width 9 height 7
radio input "true"
click at [550, 169] on span "False" at bounding box center [552, 164] width 19 height 9
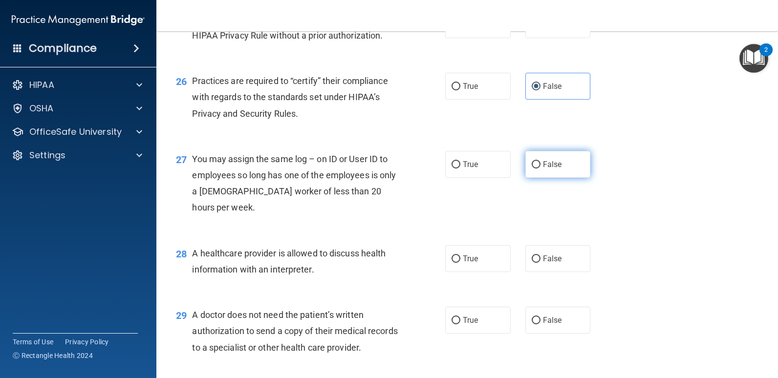
click at [541, 169] on input "False" at bounding box center [536, 164] width 9 height 7
radio input "true"
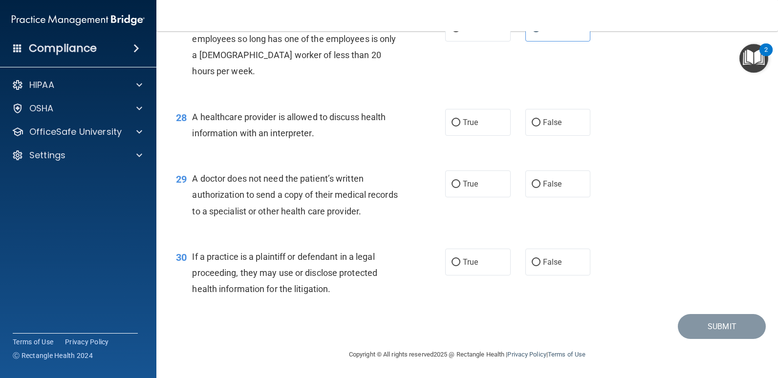
scroll to position [2249, 0]
click at [469, 127] on span "True" at bounding box center [470, 122] width 15 height 9
click at [461, 127] on input "True" at bounding box center [456, 122] width 9 height 7
radio input "true"
click at [479, 192] on label "True" at bounding box center [478, 184] width 66 height 27
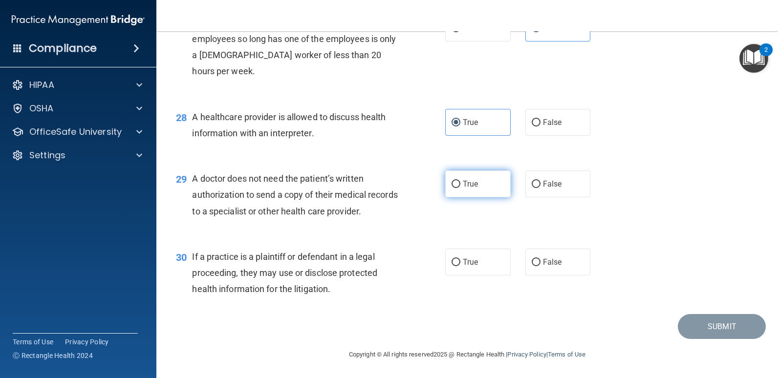
click at [461, 188] on input "True" at bounding box center [456, 184] width 9 height 7
radio input "true"
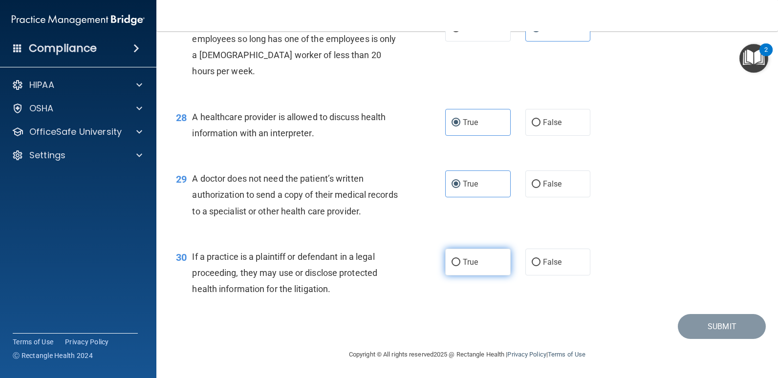
click at [455, 266] on input "True" at bounding box center [456, 262] width 9 height 7
radio input "true"
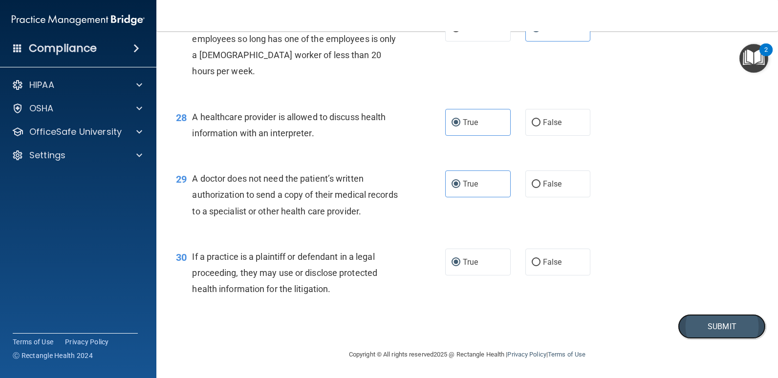
click at [703, 329] on button "Submit" at bounding box center [722, 326] width 88 height 25
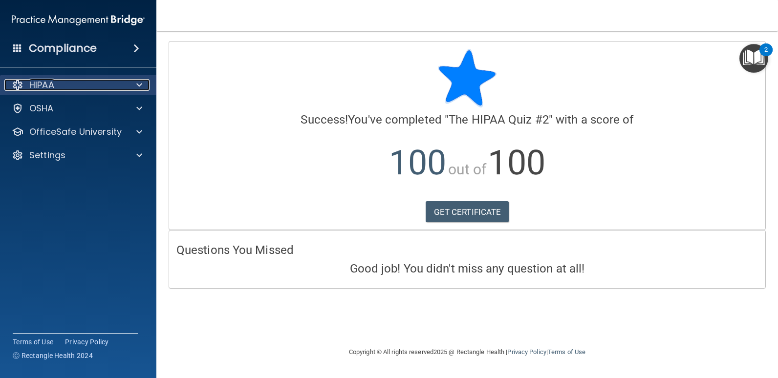
click at [46, 82] on p "HIPAA" at bounding box center [41, 85] width 25 height 12
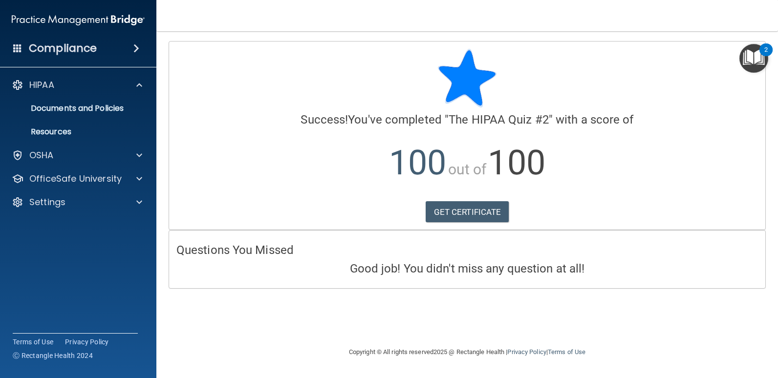
click at [747, 63] on img "Open Resource Center, 2 new notifications" at bounding box center [754, 58] width 29 height 29
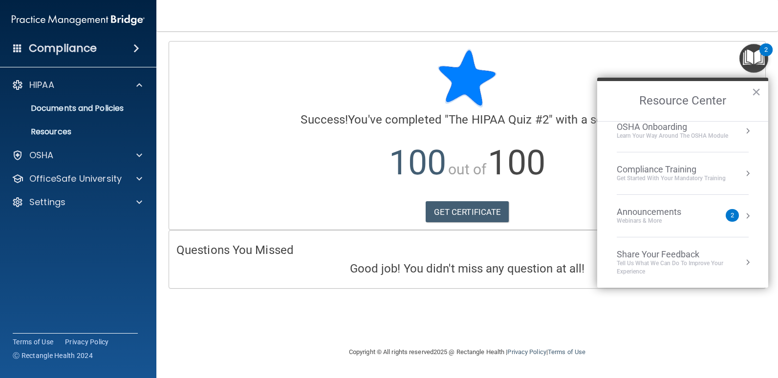
scroll to position [55, 0]
click at [756, 95] on button "×" at bounding box center [756, 92] width 9 height 16
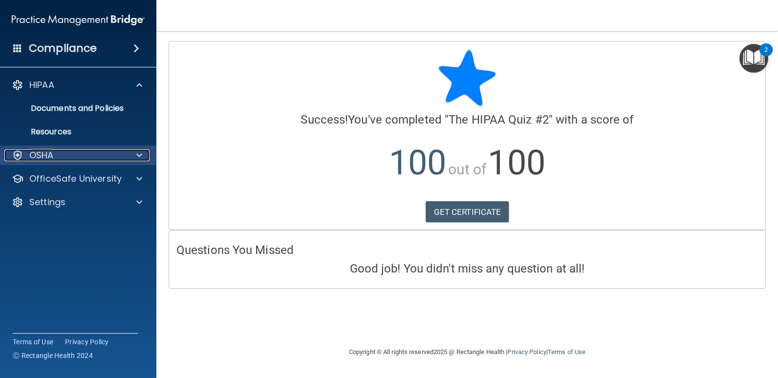
click at [38, 154] on p "OSHA" at bounding box center [41, 156] width 24 height 12
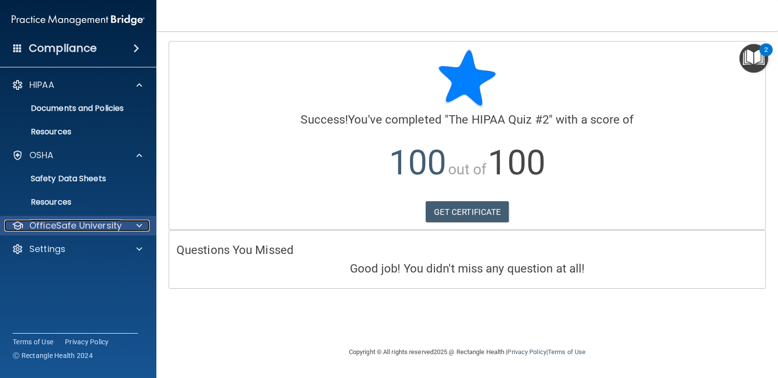
click at [114, 226] on p "OfficeSafe University" at bounding box center [75, 226] width 92 height 12
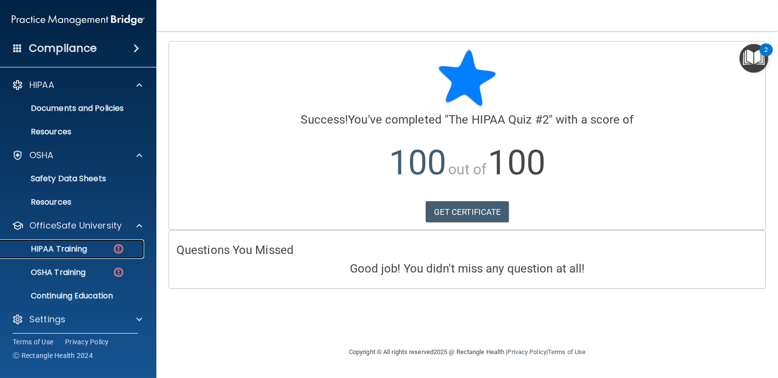
click at [81, 250] on p "HIPAA Training" at bounding box center [46, 249] width 81 height 10
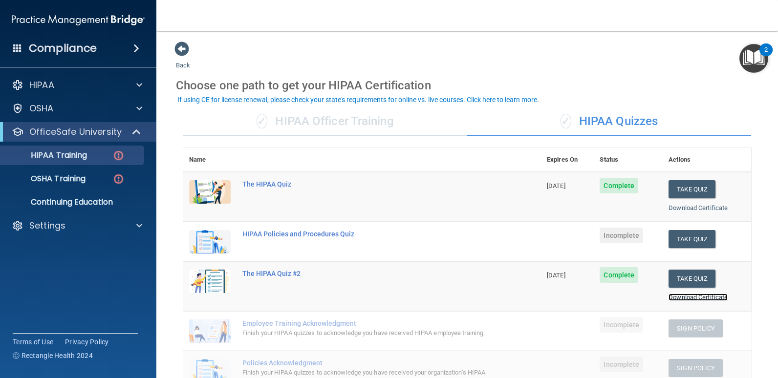
click at [673, 298] on link "Download Certificate" at bounding box center [698, 297] width 59 height 7
click at [714, 211] on link "Download Certificate" at bounding box center [698, 207] width 59 height 7
click at [697, 241] on button "Take Quiz" at bounding box center [692, 239] width 47 height 18
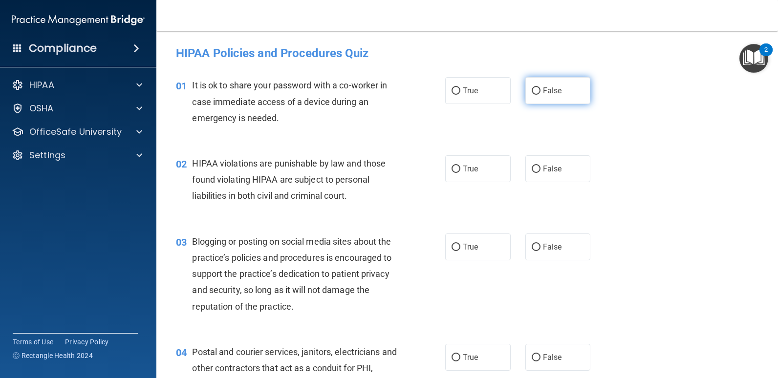
click at [543, 91] on span "False" at bounding box center [552, 90] width 19 height 9
click at [541, 91] on input "False" at bounding box center [536, 91] width 9 height 7
radio input "true"
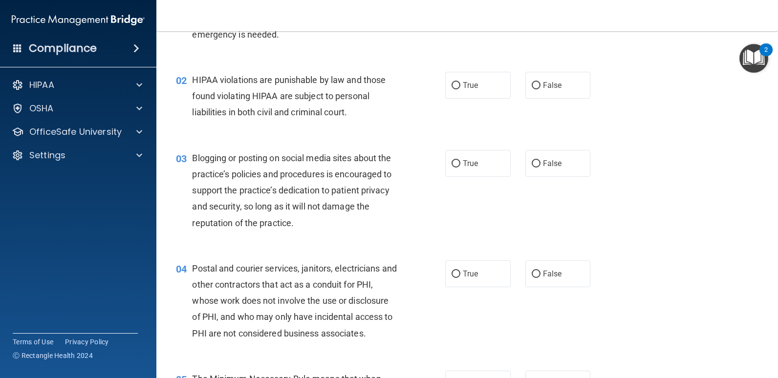
scroll to position [98, 0]
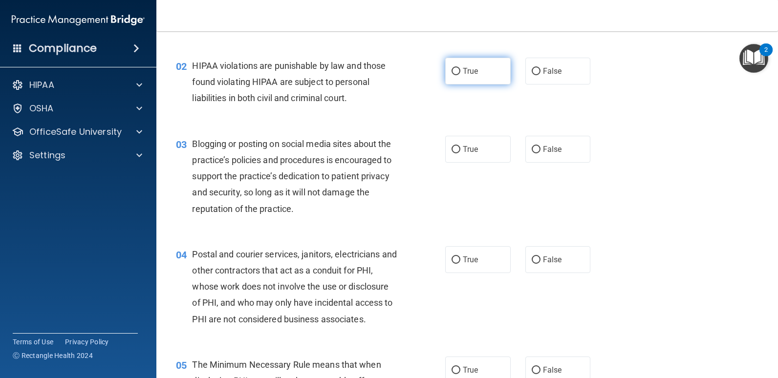
click at [453, 68] on input "True" at bounding box center [456, 71] width 9 height 7
radio input "true"
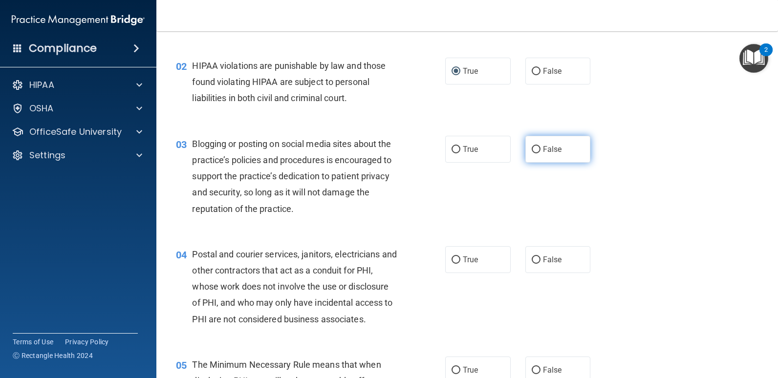
click at [532, 153] on input "False" at bounding box center [536, 149] width 9 height 7
radio input "true"
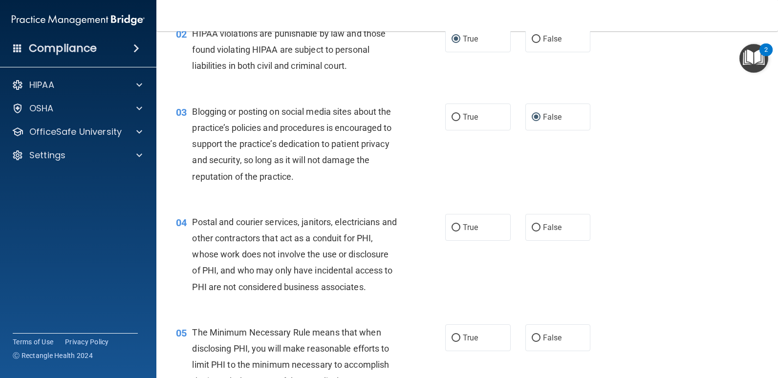
scroll to position [147, 0]
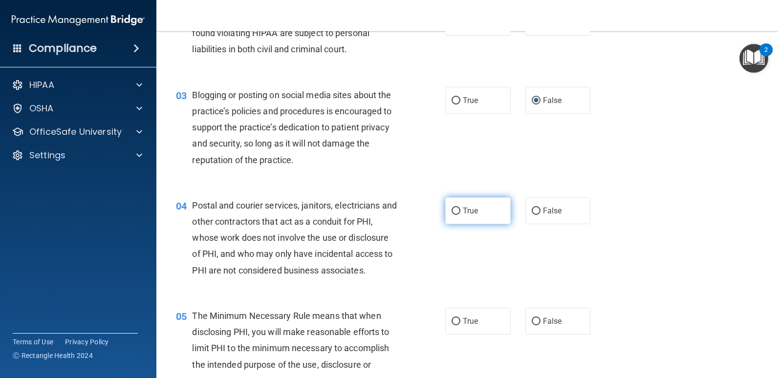
click at [467, 219] on label "True" at bounding box center [478, 211] width 66 height 27
click at [461, 215] on input "True" at bounding box center [456, 211] width 9 height 7
radio input "true"
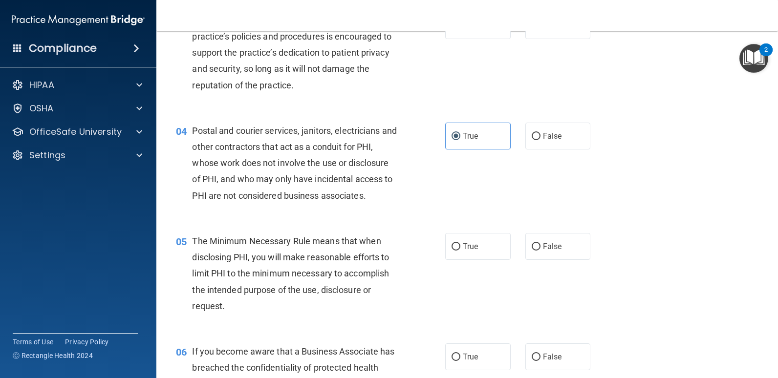
scroll to position [244, 0]
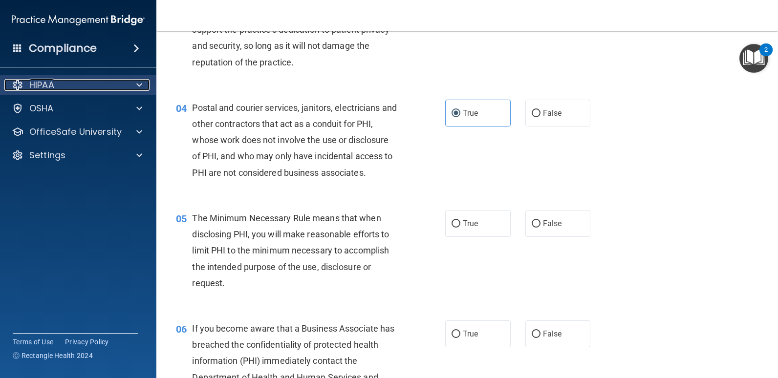
click at [140, 86] on span at bounding box center [139, 85] width 6 height 12
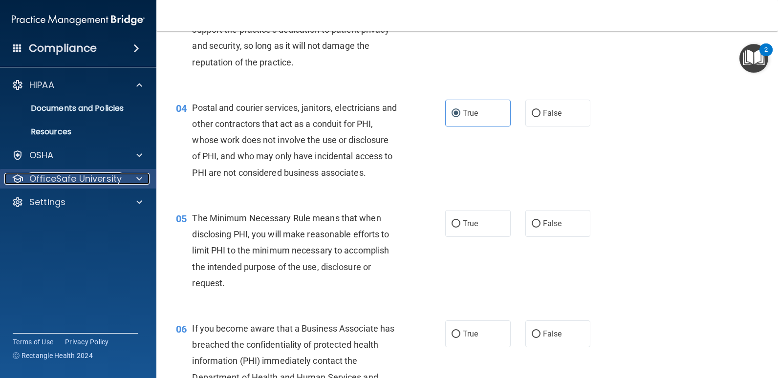
click at [137, 178] on span at bounding box center [139, 179] width 6 height 12
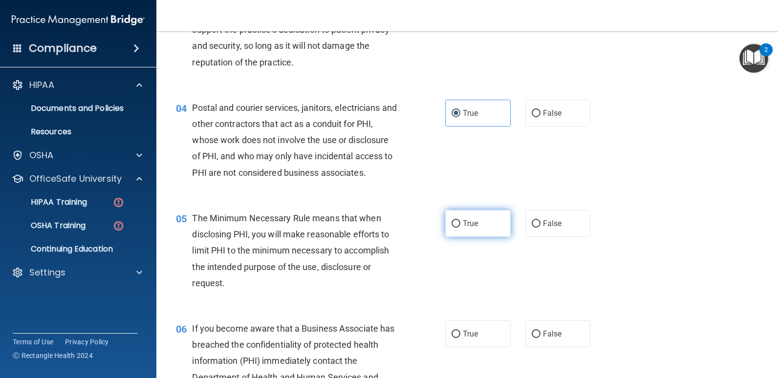
click at [490, 234] on label "True" at bounding box center [478, 223] width 66 height 27
click at [461, 228] on input "True" at bounding box center [456, 223] width 9 height 7
radio input "true"
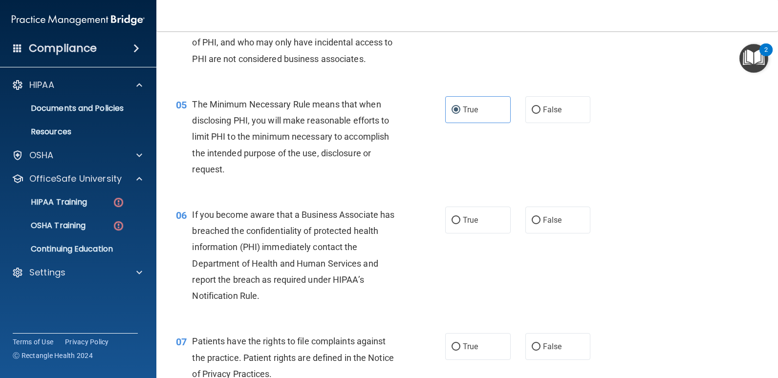
scroll to position [391, 0]
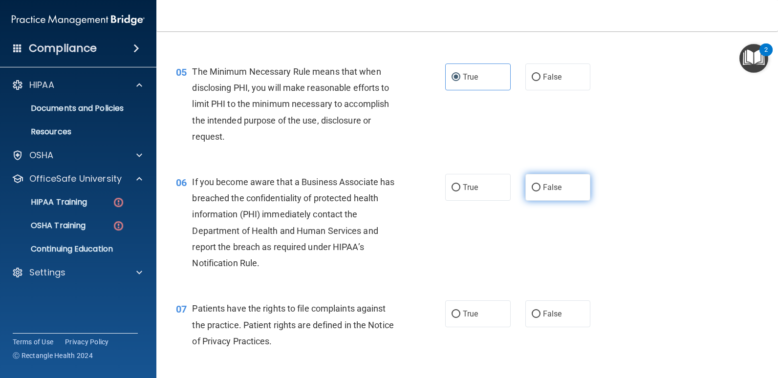
click at [543, 187] on span "False" at bounding box center [552, 187] width 19 height 9
click at [541, 187] on input "False" at bounding box center [536, 187] width 9 height 7
radio input "true"
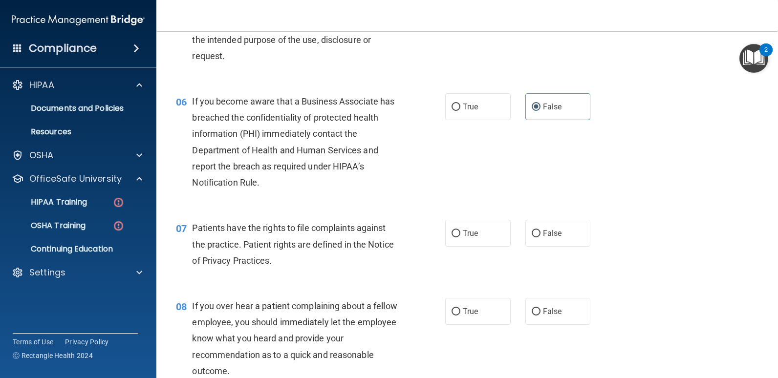
scroll to position [489, 0]
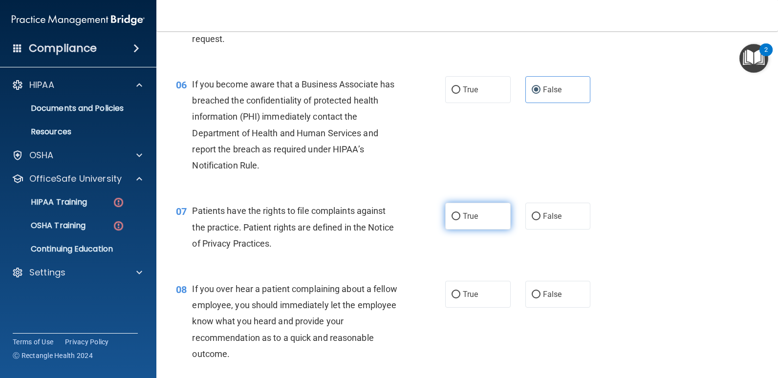
click at [476, 219] on label "True" at bounding box center [478, 216] width 66 height 27
click at [461, 219] on input "True" at bounding box center [456, 216] width 9 height 7
radio input "true"
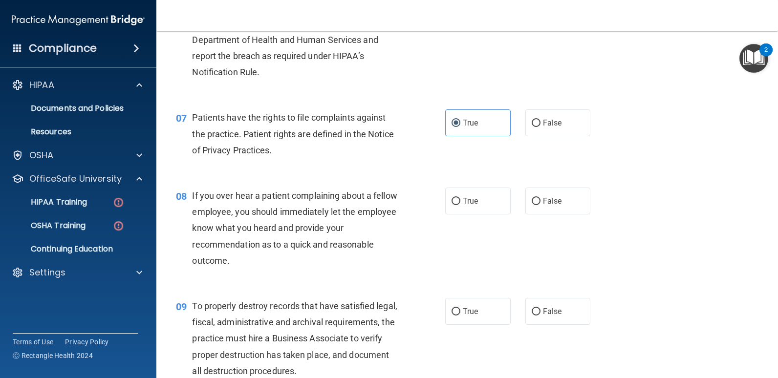
scroll to position [587, 0]
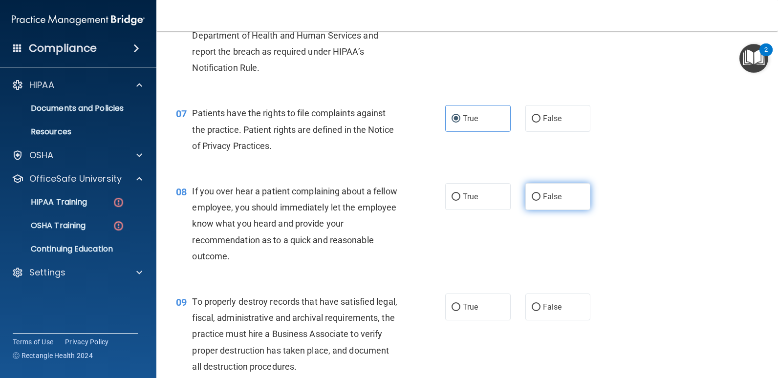
click at [560, 209] on label "False" at bounding box center [559, 196] width 66 height 27
click at [541, 201] on input "False" at bounding box center [536, 197] width 9 height 7
radio input "true"
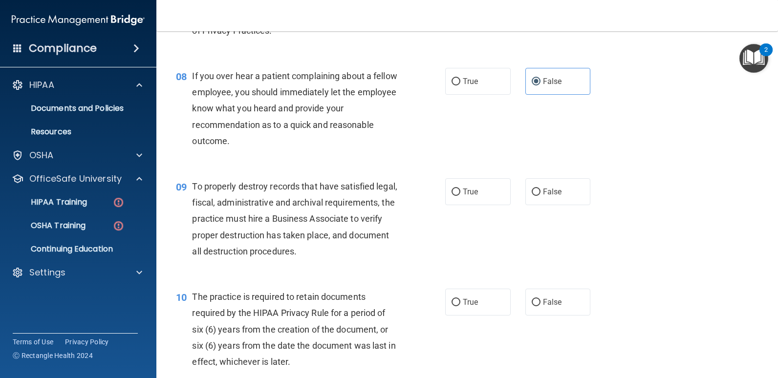
scroll to position [733, 0]
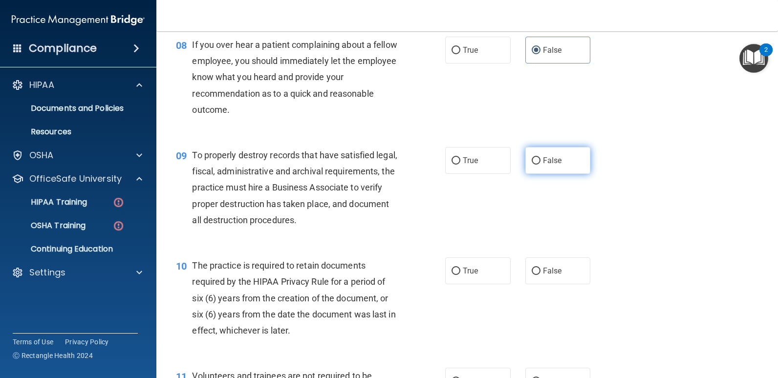
click at [557, 160] on span "False" at bounding box center [552, 160] width 19 height 9
click at [541, 160] on input "False" at bounding box center [536, 160] width 9 height 7
radio input "true"
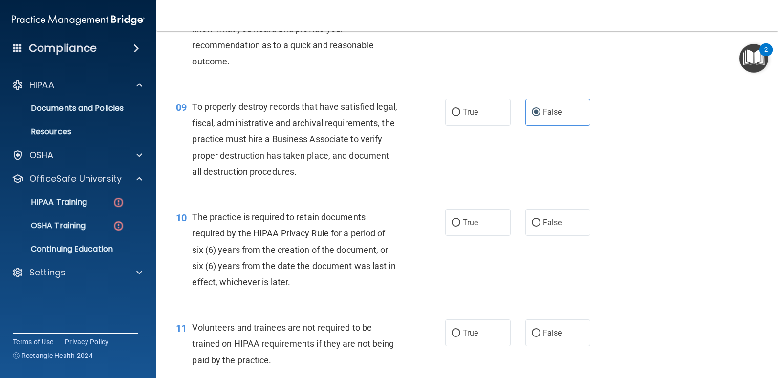
scroll to position [782, 0]
click at [558, 218] on label "False" at bounding box center [559, 222] width 66 height 27
click at [541, 219] on input "False" at bounding box center [536, 222] width 9 height 7
radio input "true"
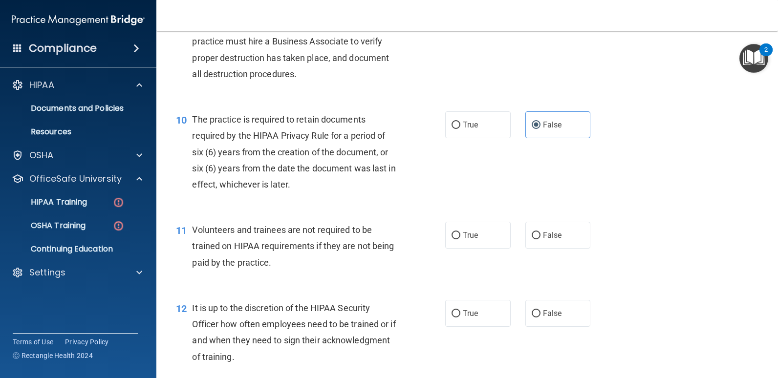
scroll to position [880, 0]
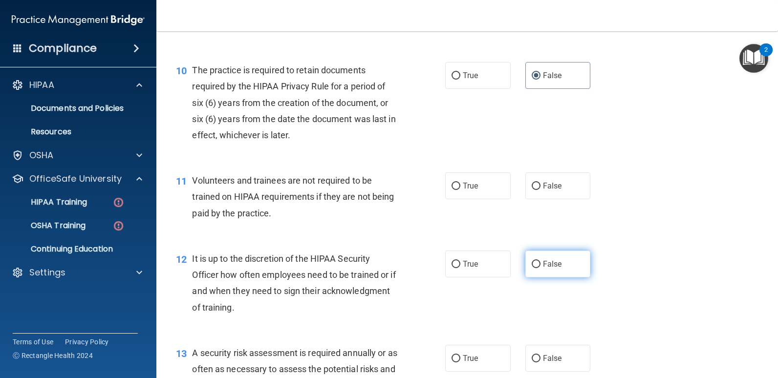
click at [534, 261] on input "False" at bounding box center [536, 264] width 9 height 7
radio input "true"
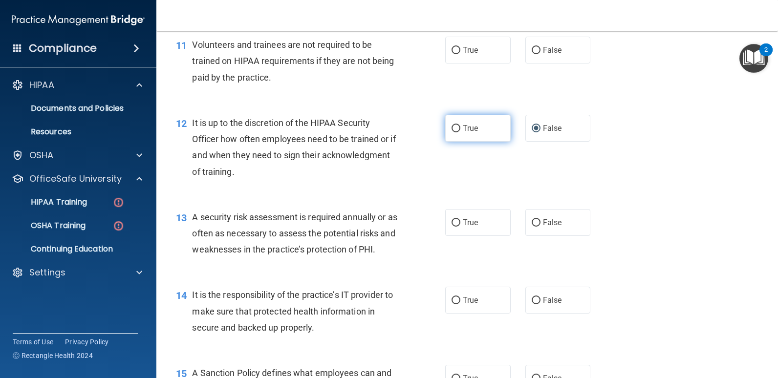
scroll to position [1076, 0]
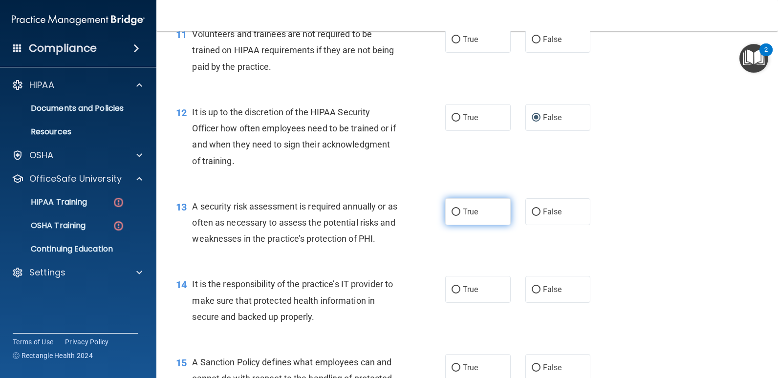
click at [494, 213] on label "True" at bounding box center [478, 211] width 66 height 27
click at [461, 213] on input "True" at bounding box center [456, 212] width 9 height 7
radio input "true"
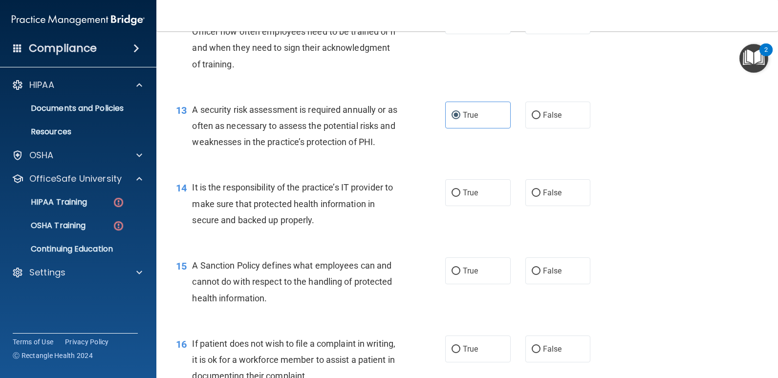
scroll to position [1173, 0]
click at [547, 194] on span "False" at bounding box center [552, 191] width 19 height 9
click at [541, 194] on input "False" at bounding box center [536, 192] width 9 height 7
radio input "true"
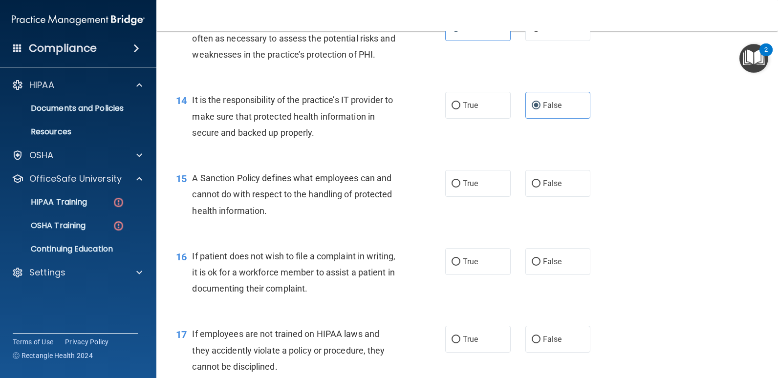
scroll to position [1271, 0]
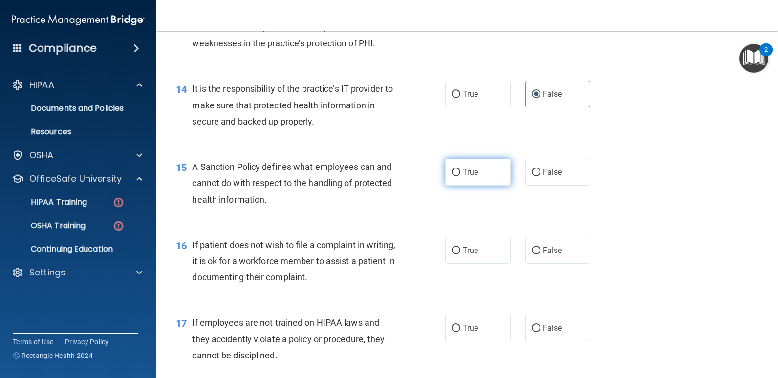
click at [452, 176] on input "True" at bounding box center [456, 172] width 9 height 7
radio input "true"
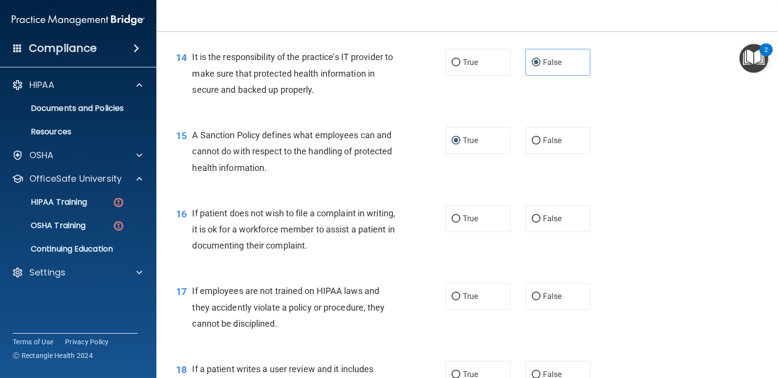
scroll to position [1320, 0]
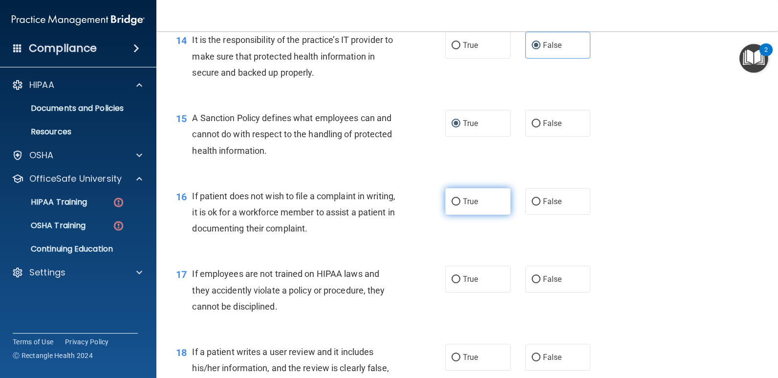
click at [456, 205] on input "True" at bounding box center [456, 201] width 9 height 7
radio input "true"
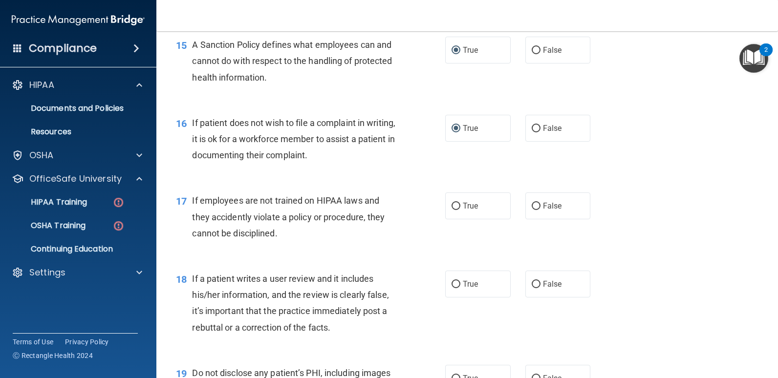
scroll to position [1418, 0]
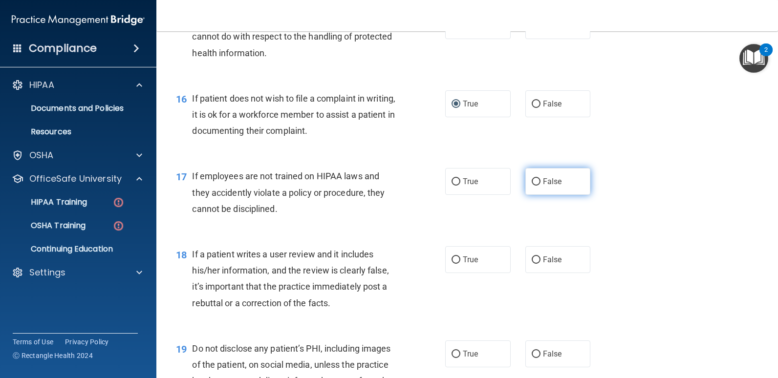
click at [576, 185] on label "False" at bounding box center [559, 181] width 66 height 27
click at [541, 185] on input "False" at bounding box center [536, 181] width 9 height 7
radio input "true"
click at [556, 269] on label "False" at bounding box center [559, 259] width 66 height 27
click at [541, 264] on input "False" at bounding box center [536, 260] width 9 height 7
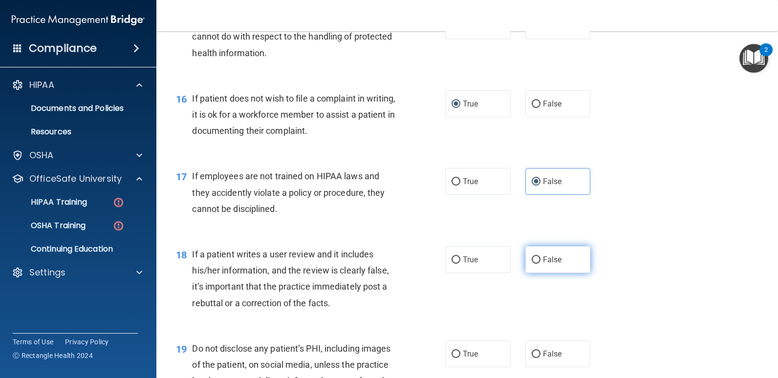
radio input "true"
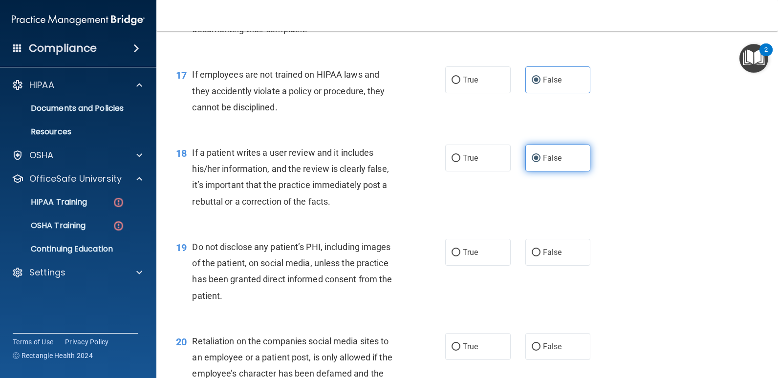
scroll to position [1564, 0]
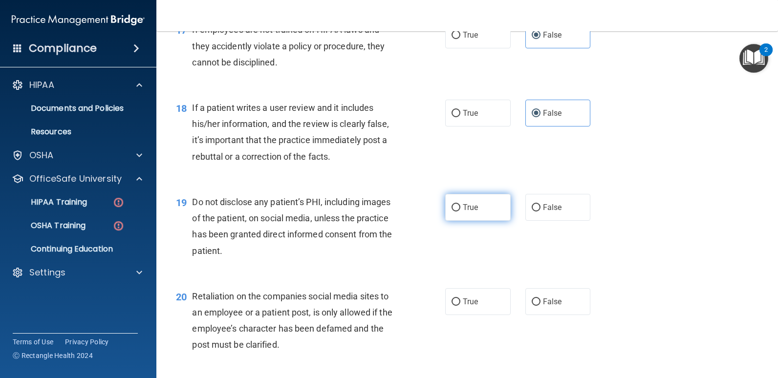
click at [476, 210] on label "True" at bounding box center [478, 207] width 66 height 27
click at [461, 210] on input "True" at bounding box center [456, 207] width 9 height 7
radio input "true"
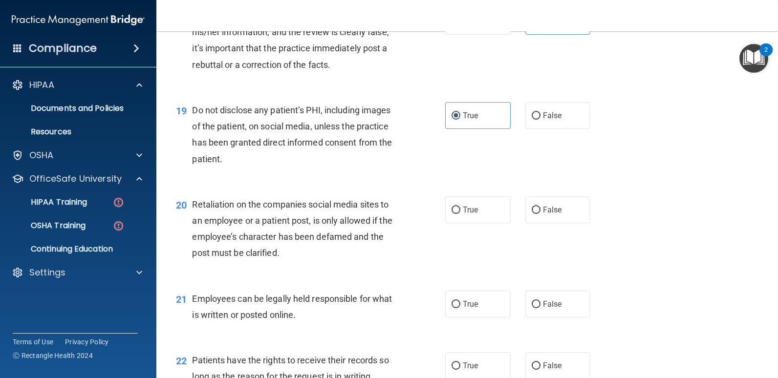
scroll to position [1662, 0]
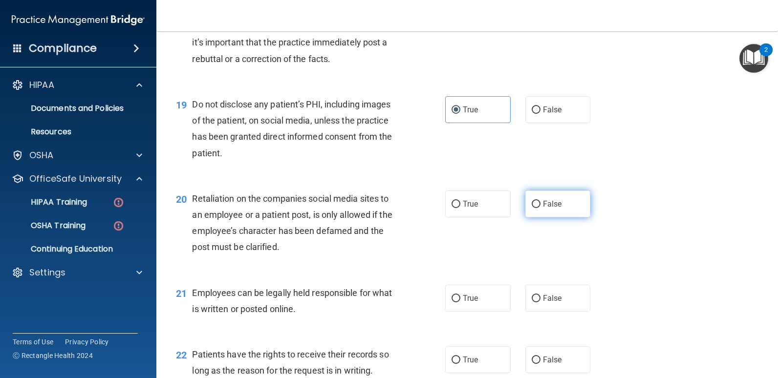
click at [561, 195] on label "False" at bounding box center [559, 204] width 66 height 27
click at [541, 201] on input "False" at bounding box center [536, 204] width 9 height 7
radio input "true"
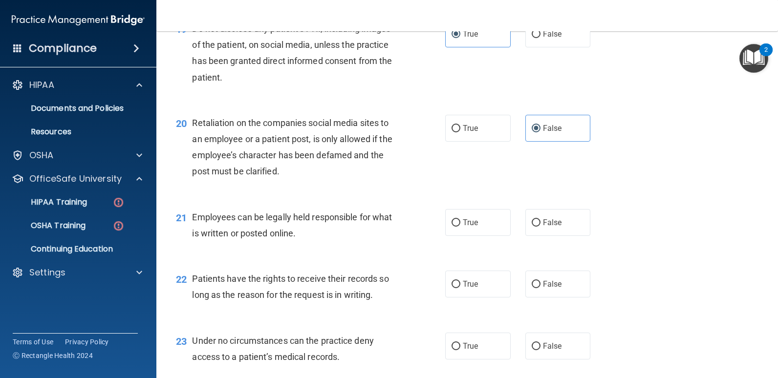
scroll to position [1760, 0]
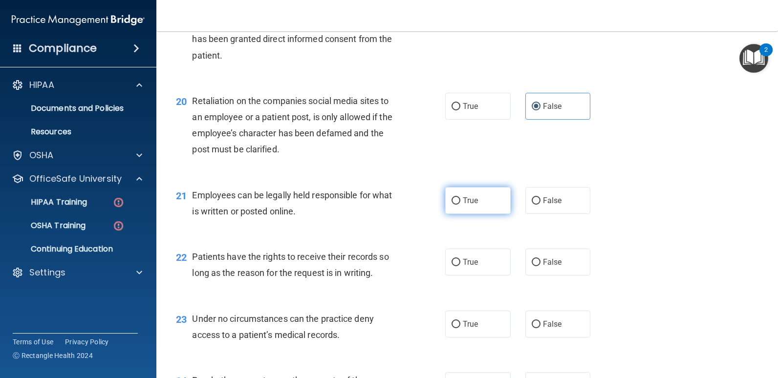
click at [469, 194] on label "True" at bounding box center [478, 200] width 66 height 27
click at [461, 198] on input "True" at bounding box center [456, 201] width 9 height 7
radio input "true"
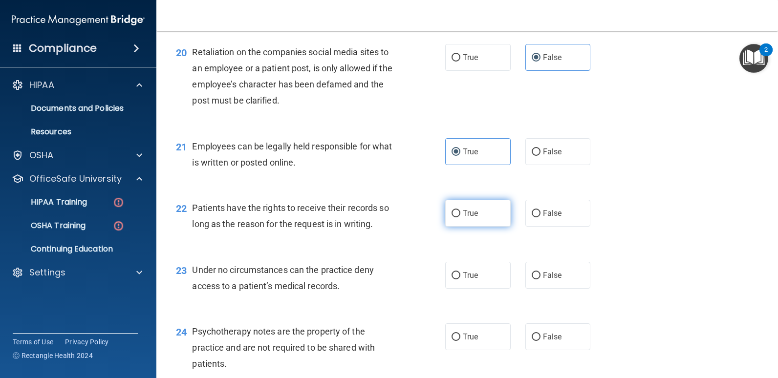
click at [490, 215] on label "True" at bounding box center [478, 213] width 66 height 27
click at [461, 215] on input "True" at bounding box center [456, 213] width 9 height 7
radio input "true"
click at [472, 223] on label "True" at bounding box center [478, 213] width 66 height 27
click at [461, 218] on input "True" at bounding box center [456, 213] width 9 height 7
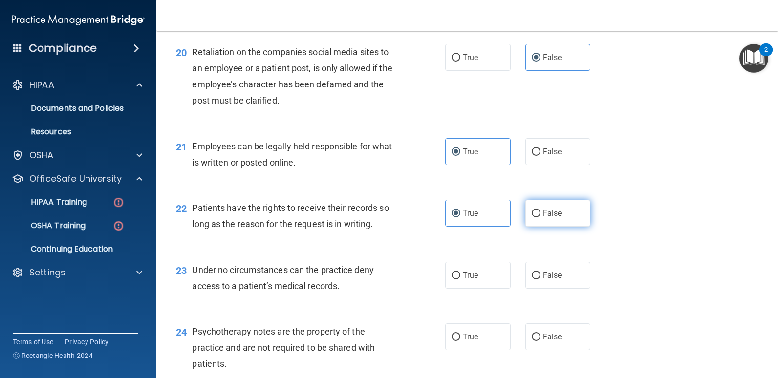
click at [543, 210] on span "False" at bounding box center [552, 213] width 19 height 9
click at [540, 210] on input "False" at bounding box center [536, 213] width 9 height 7
radio input "true"
radio input "false"
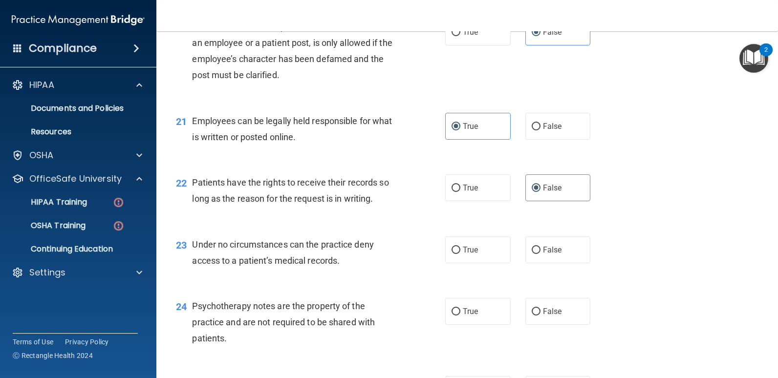
scroll to position [1858, 0]
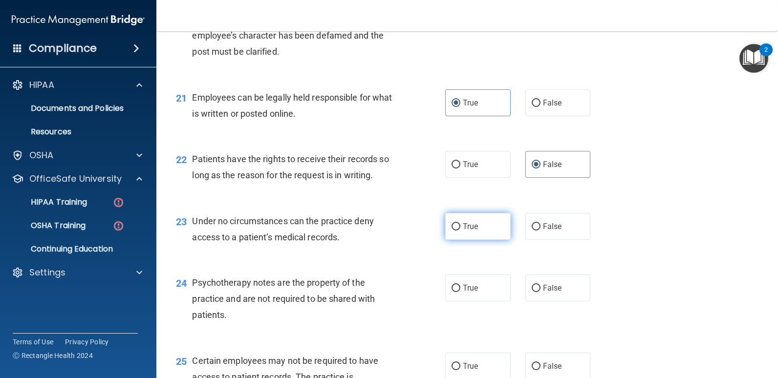
click at [467, 234] on label "True" at bounding box center [478, 226] width 66 height 27
click at [461, 231] on input "True" at bounding box center [456, 226] width 9 height 7
radio input "true"
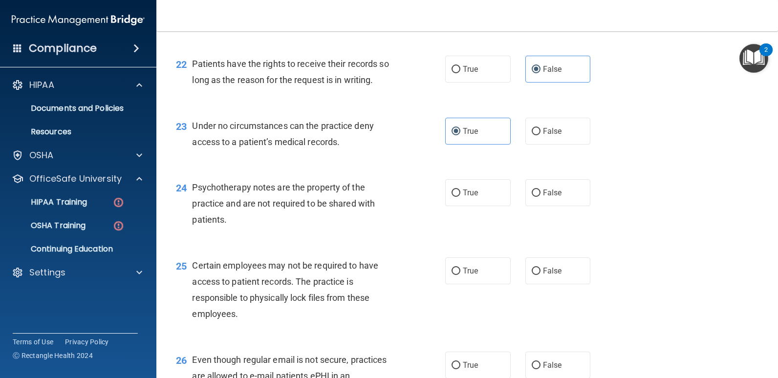
scroll to position [1956, 0]
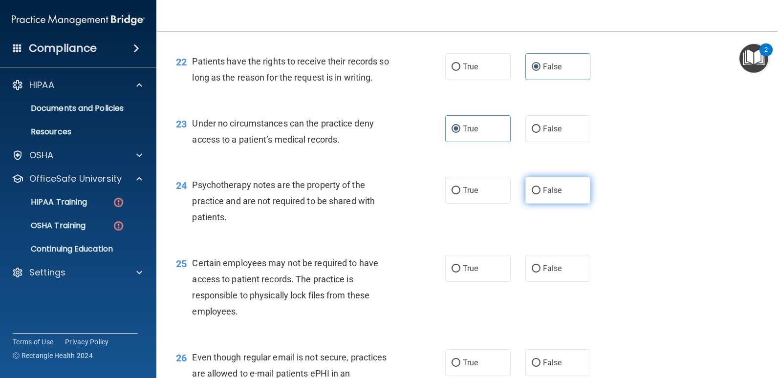
click at [558, 189] on label "False" at bounding box center [559, 190] width 66 height 27
click at [541, 189] on input "False" at bounding box center [536, 190] width 9 height 7
radio input "true"
click at [554, 274] on label "False" at bounding box center [559, 268] width 66 height 27
click at [541, 273] on input "False" at bounding box center [536, 268] width 9 height 7
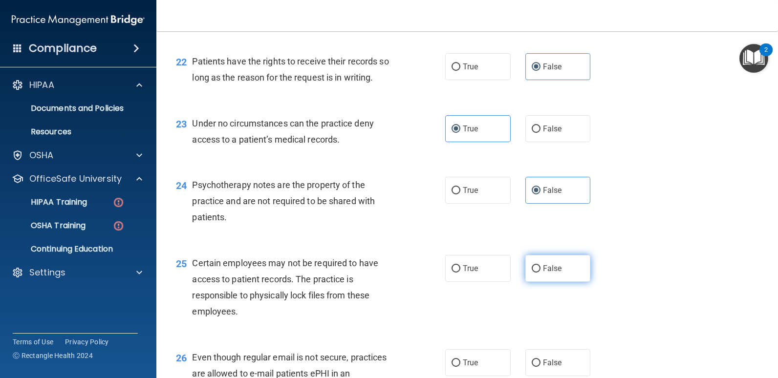
radio input "true"
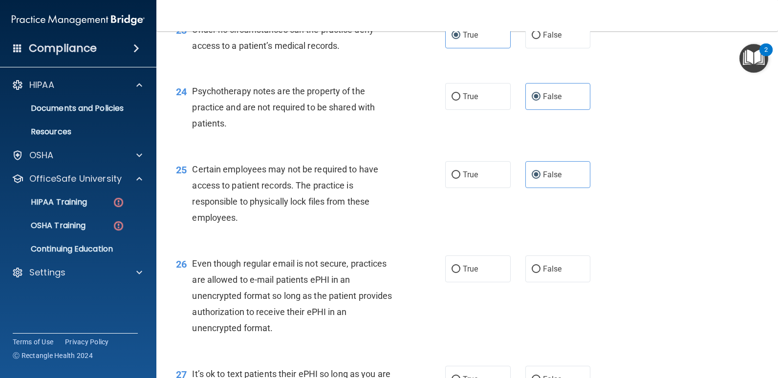
scroll to position [2053, 0]
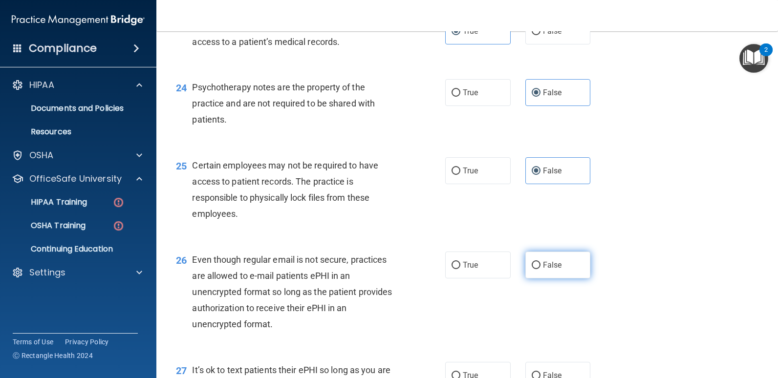
click at [536, 269] on label "False" at bounding box center [559, 265] width 66 height 27
click at [536, 269] on input "False" at bounding box center [536, 265] width 9 height 7
radio input "true"
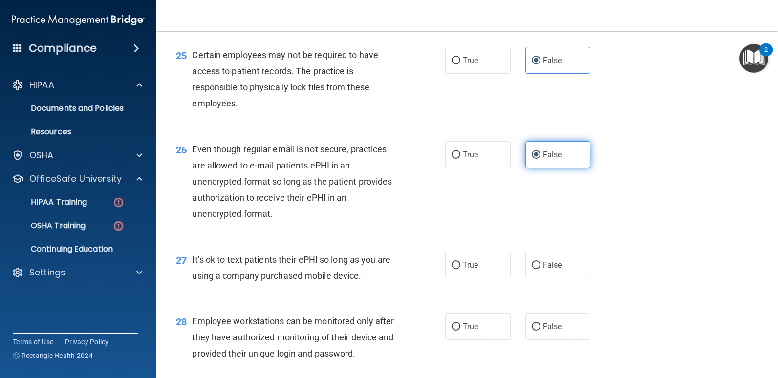
scroll to position [2200, 0]
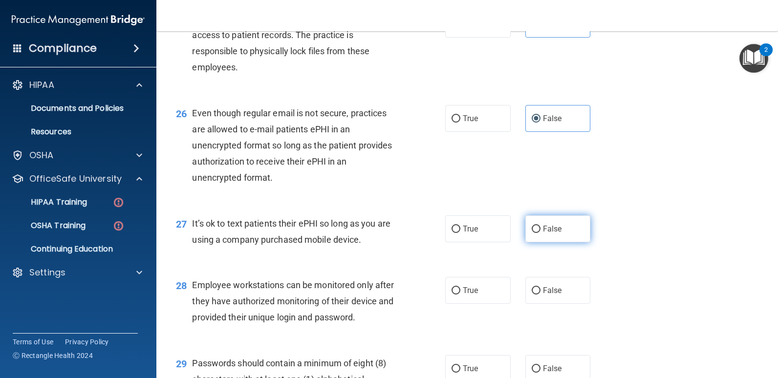
click at [543, 232] on span "False" at bounding box center [552, 228] width 19 height 9
click at [539, 232] on input "False" at bounding box center [536, 229] width 9 height 7
radio input "true"
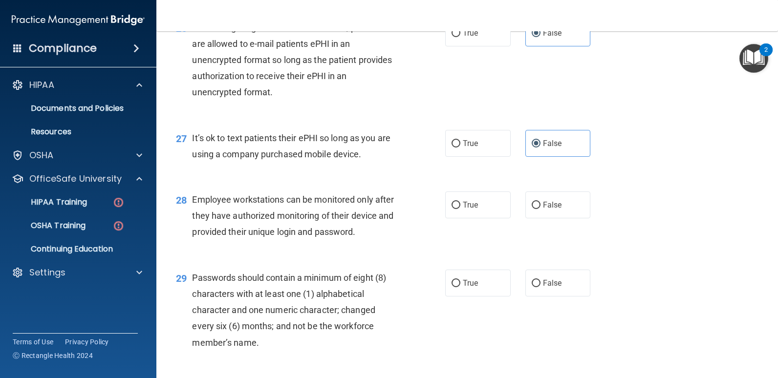
scroll to position [2298, 0]
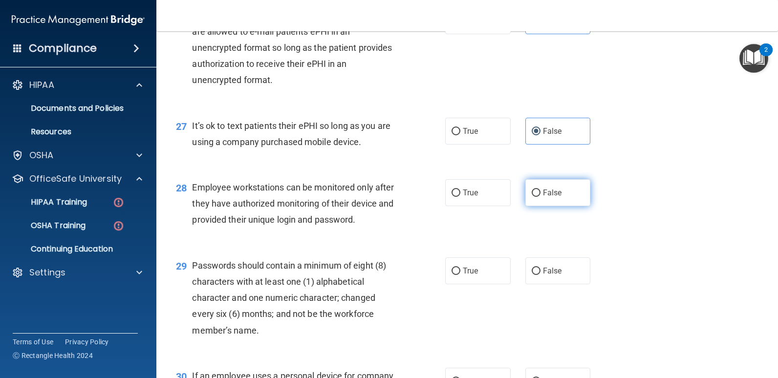
click at [535, 188] on label "False" at bounding box center [559, 192] width 66 height 27
click at [535, 190] on input "False" at bounding box center [536, 193] width 9 height 7
radio input "true"
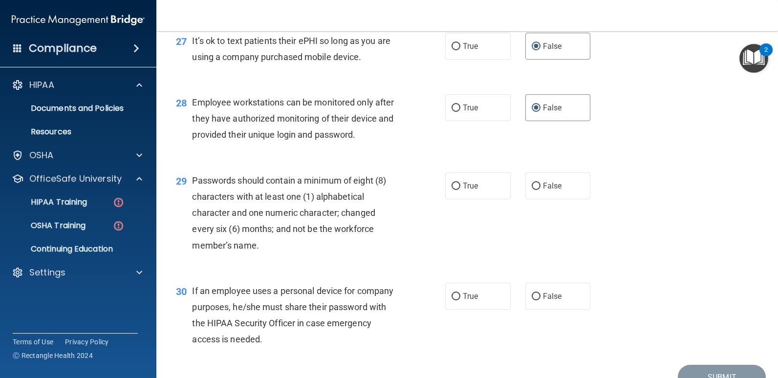
scroll to position [2396, 0]
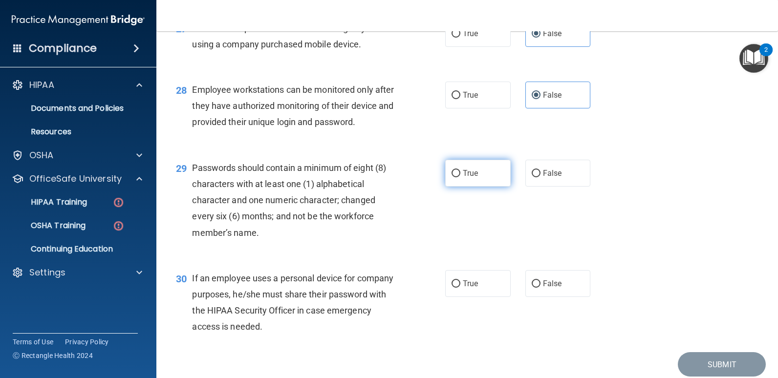
click at [469, 170] on span "True" at bounding box center [470, 173] width 15 height 9
click at [461, 170] on input "True" at bounding box center [456, 173] width 9 height 7
radio input "true"
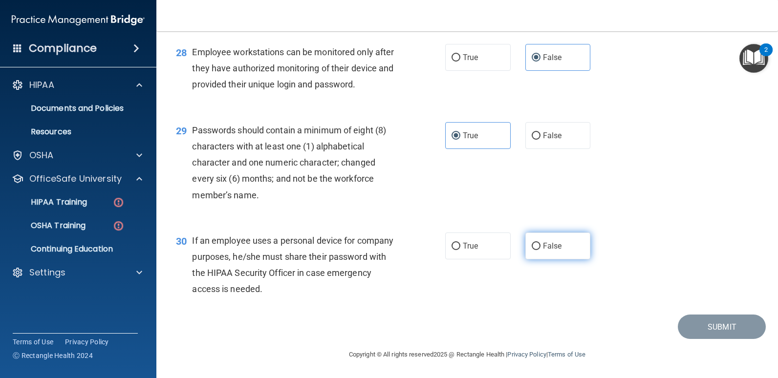
click at [552, 251] on label "False" at bounding box center [559, 246] width 66 height 27
click at [541, 250] on input "False" at bounding box center [536, 246] width 9 height 7
radio input "true"
click at [403, 320] on div "Submit" at bounding box center [467, 327] width 597 height 25
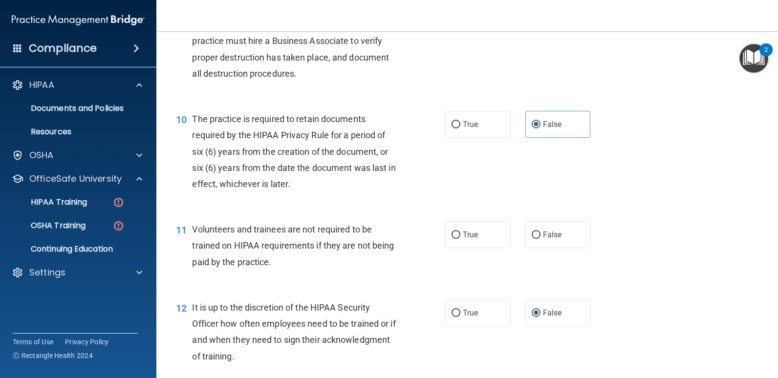
scroll to position [869, 0]
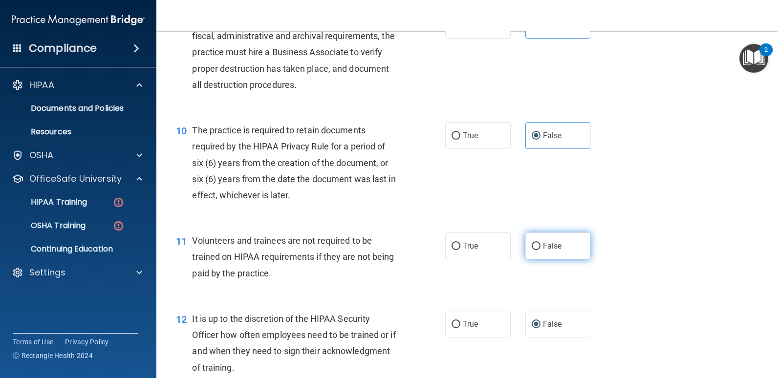
click at [569, 251] on label "False" at bounding box center [559, 246] width 66 height 27
click at [541, 250] on input "False" at bounding box center [536, 246] width 9 height 7
radio input "true"
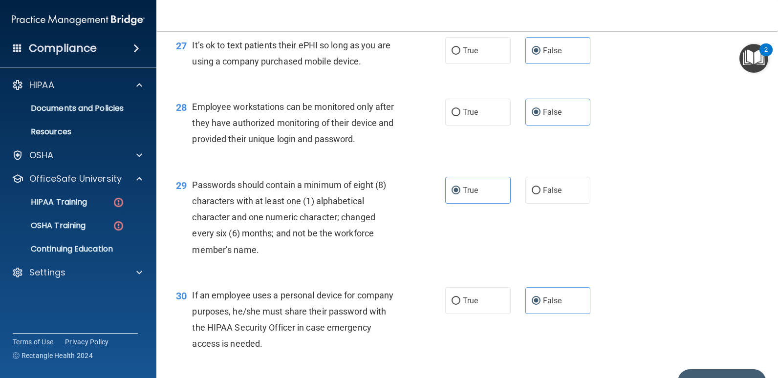
scroll to position [2433, 0]
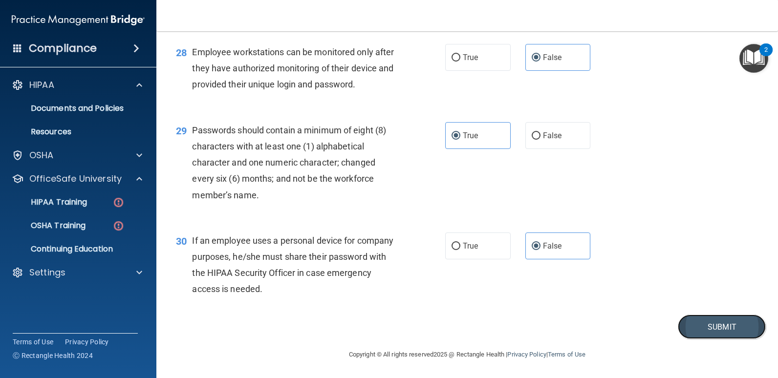
click at [699, 323] on button "Submit" at bounding box center [722, 327] width 88 height 25
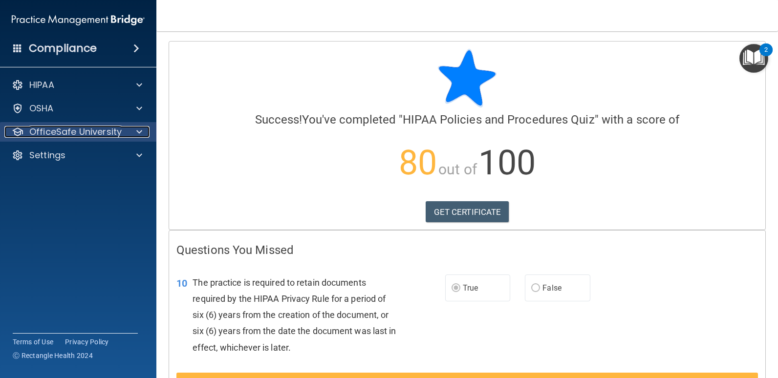
click at [141, 131] on span at bounding box center [139, 132] width 6 height 12
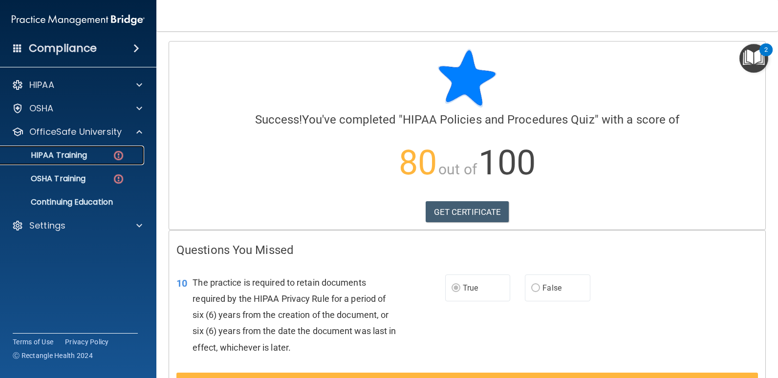
click at [83, 156] on p "HIPAA Training" at bounding box center [46, 156] width 81 height 10
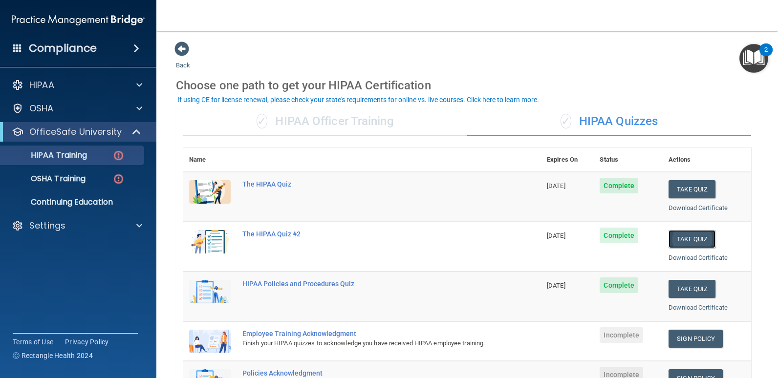
click at [679, 237] on button "Take Quiz" at bounding box center [692, 239] width 47 height 18
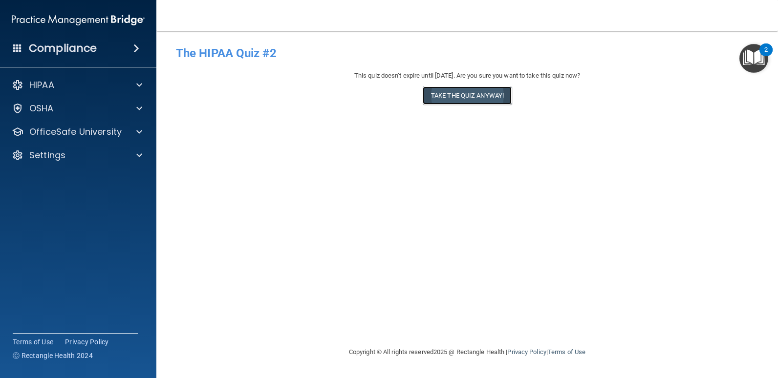
click at [464, 97] on button "Take the quiz anyway!" at bounding box center [467, 96] width 89 height 18
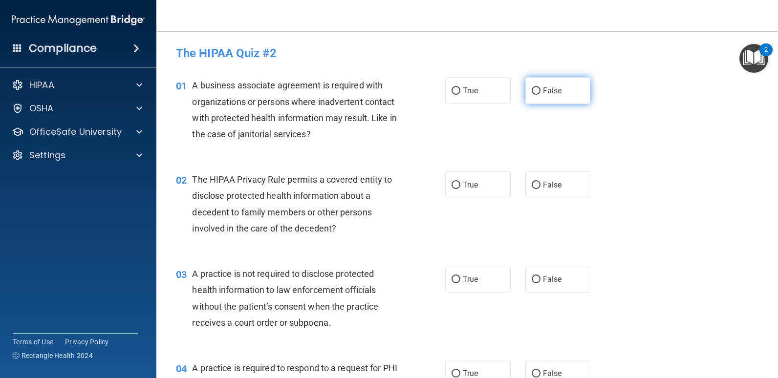
click at [543, 97] on label "False" at bounding box center [559, 90] width 66 height 27
click at [541, 95] on input "False" at bounding box center [536, 91] width 9 height 7
radio input "true"
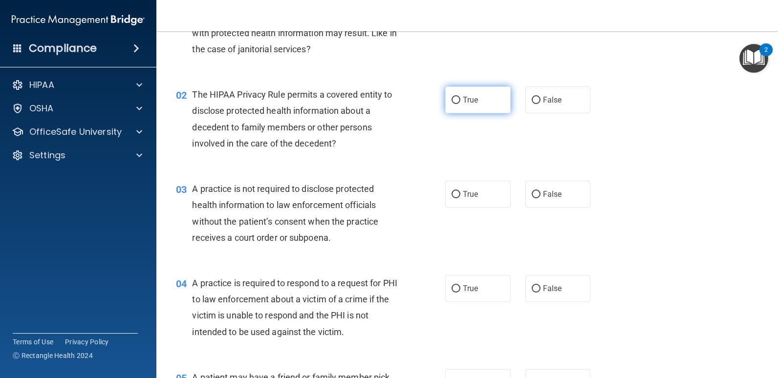
scroll to position [98, 0]
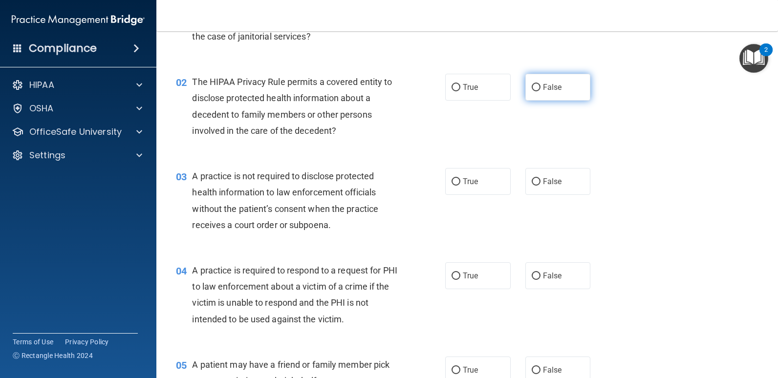
click at [545, 93] on label "False" at bounding box center [559, 87] width 66 height 27
click at [541, 91] on input "False" at bounding box center [536, 87] width 9 height 7
radio input "true"
click at [552, 180] on span "False" at bounding box center [552, 181] width 19 height 9
click at [541, 180] on input "False" at bounding box center [536, 181] width 9 height 7
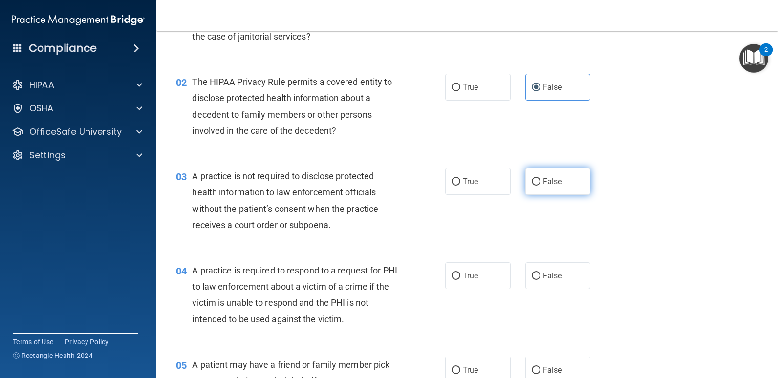
radio input "true"
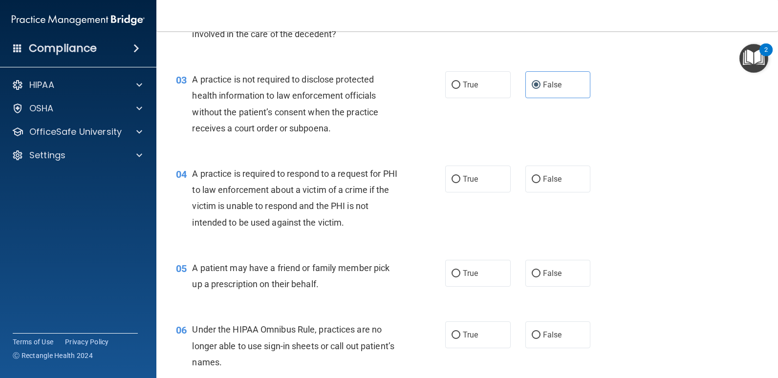
scroll to position [196, 0]
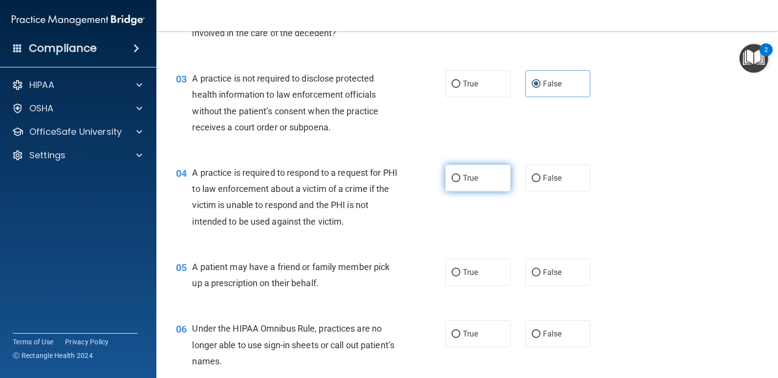
click at [486, 177] on label "True" at bounding box center [478, 178] width 66 height 27
click at [461, 177] on input "True" at bounding box center [456, 178] width 9 height 7
radio input "true"
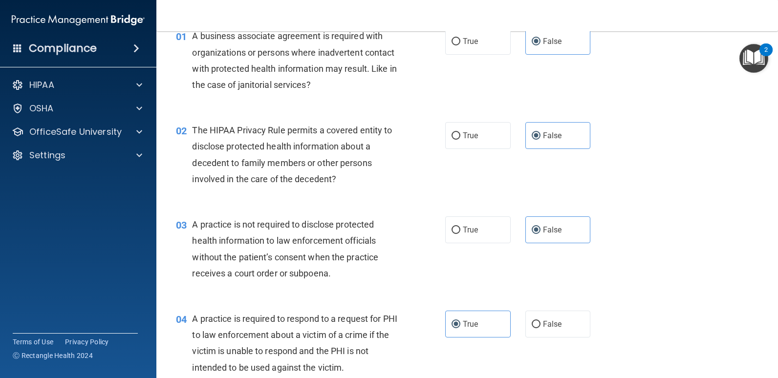
scroll to position [49, 0]
click at [53, 86] on p "HIPAA" at bounding box center [41, 85] width 25 height 12
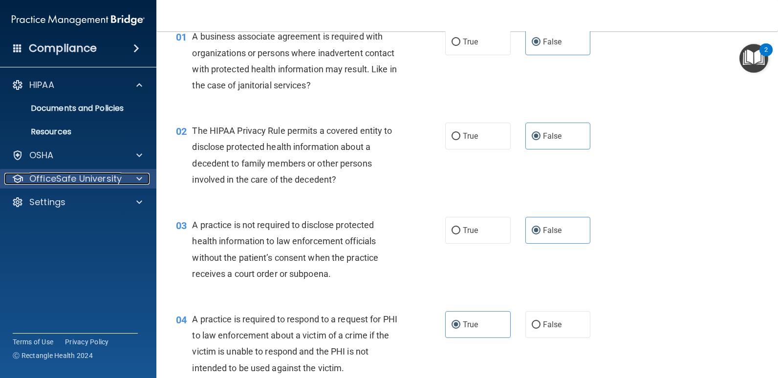
click at [67, 177] on p "OfficeSafe University" at bounding box center [75, 179] width 92 height 12
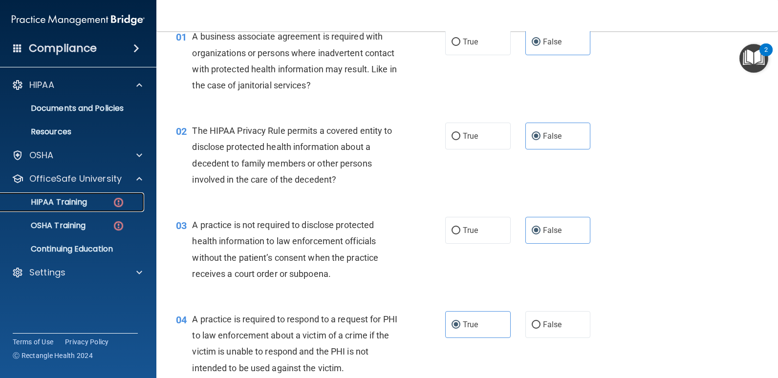
click at [60, 202] on p "HIPAA Training" at bounding box center [46, 203] width 81 height 10
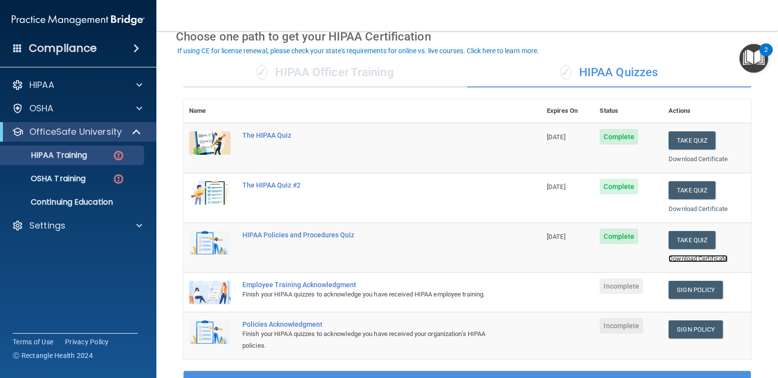
click at [689, 260] on link "Download Certificate" at bounding box center [698, 258] width 59 height 7
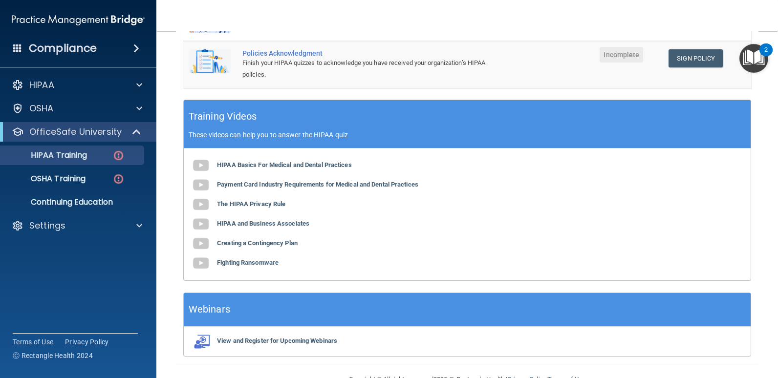
scroll to position [256, 0]
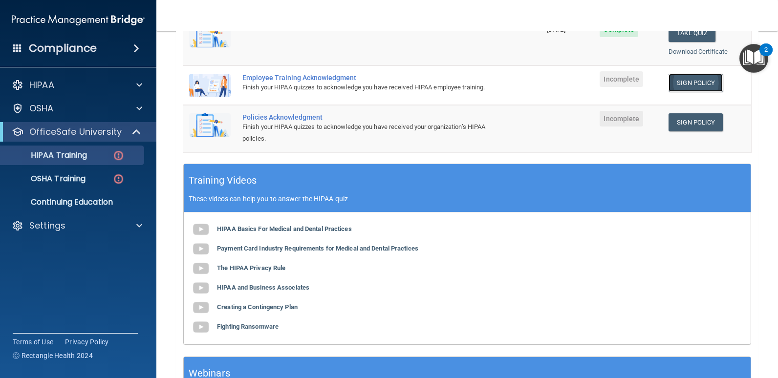
click at [675, 81] on link "Sign Policy" at bounding box center [696, 83] width 54 height 18
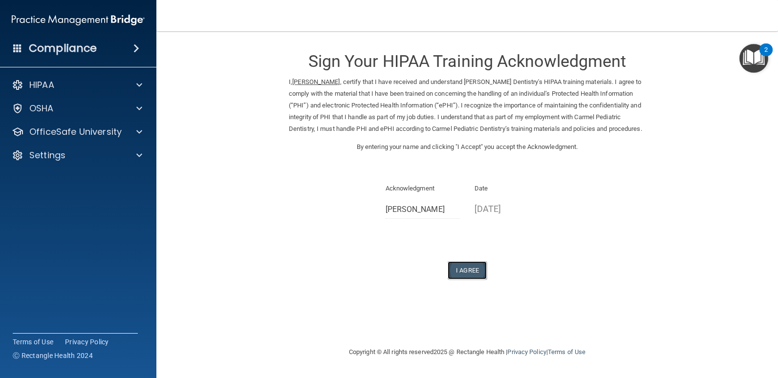
click at [465, 275] on button "I Agree" at bounding box center [467, 271] width 39 height 18
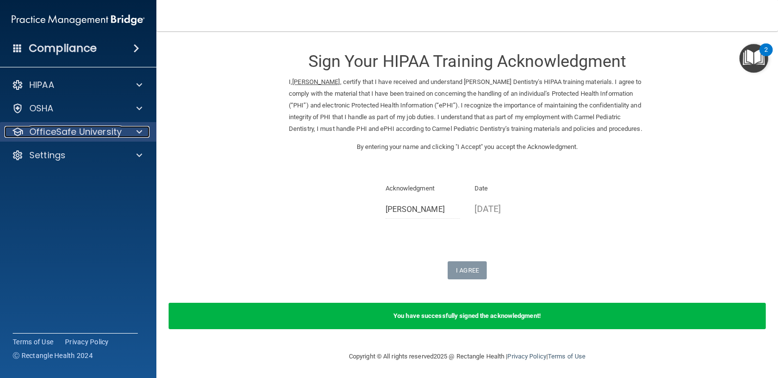
click at [107, 132] on p "OfficeSafe University" at bounding box center [75, 132] width 92 height 12
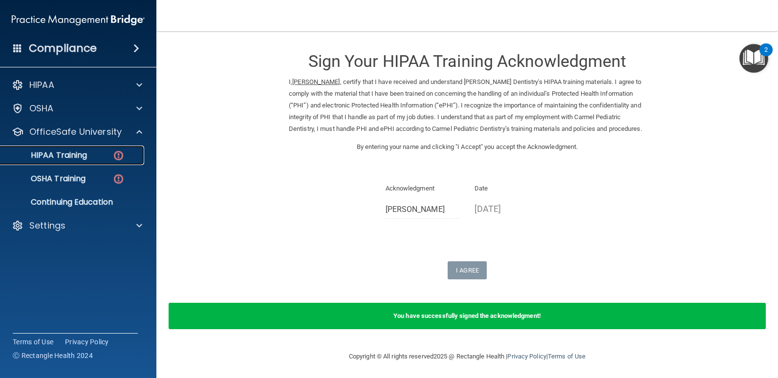
click at [85, 154] on p "HIPAA Training" at bounding box center [46, 156] width 81 height 10
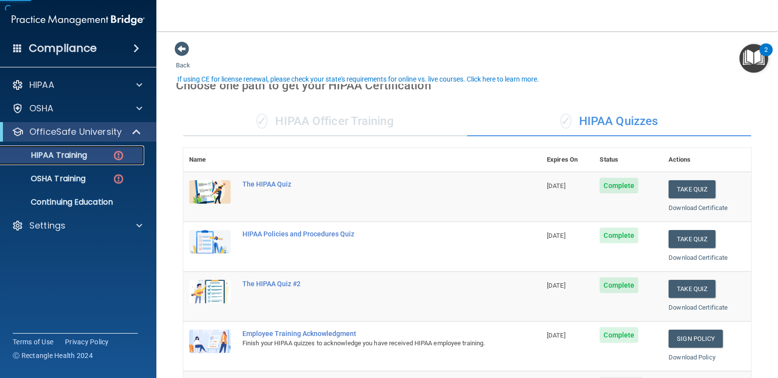
scroll to position [98, 0]
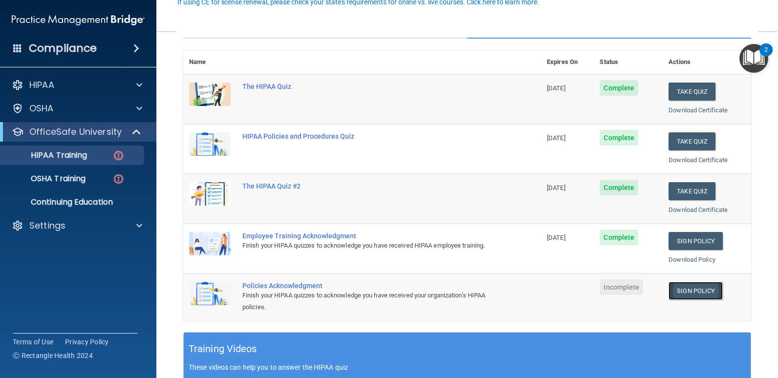
click at [684, 288] on link "Sign Policy" at bounding box center [696, 291] width 54 height 18
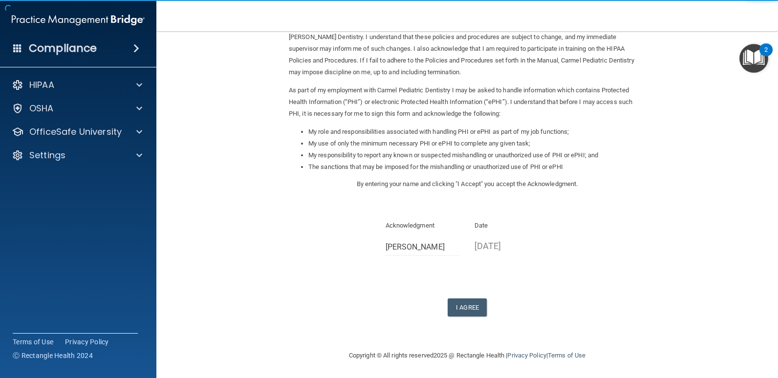
scroll to position [69, 0]
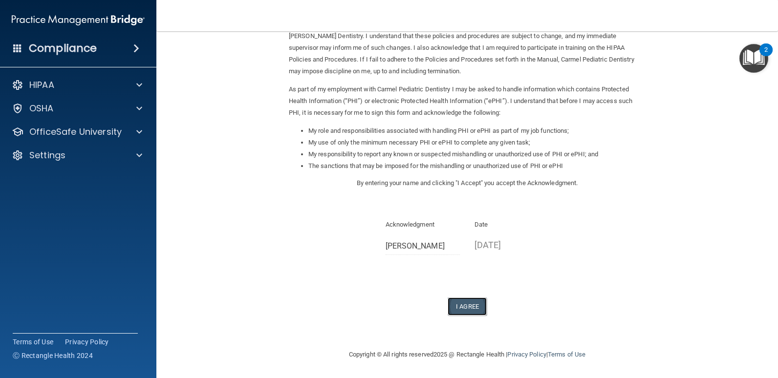
click at [461, 306] on button "I Agree" at bounding box center [467, 307] width 39 height 18
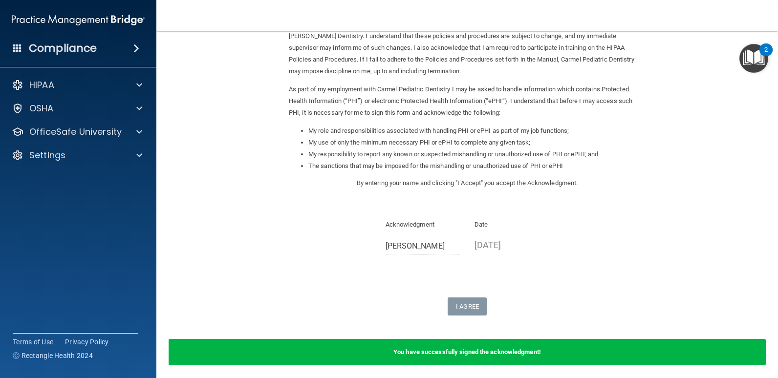
scroll to position [108, 0]
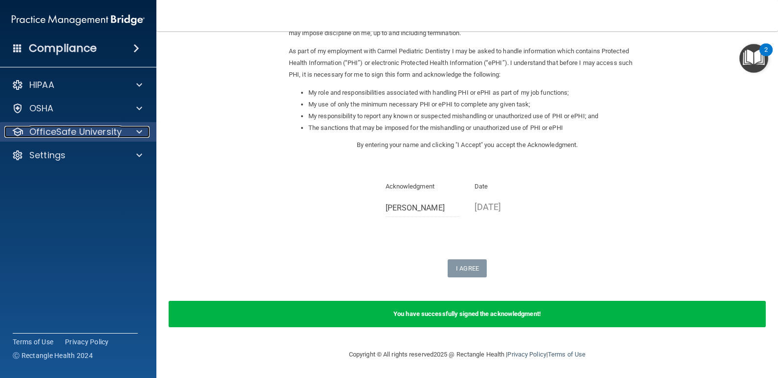
click at [51, 131] on p "OfficeSafe University" at bounding box center [75, 132] width 92 height 12
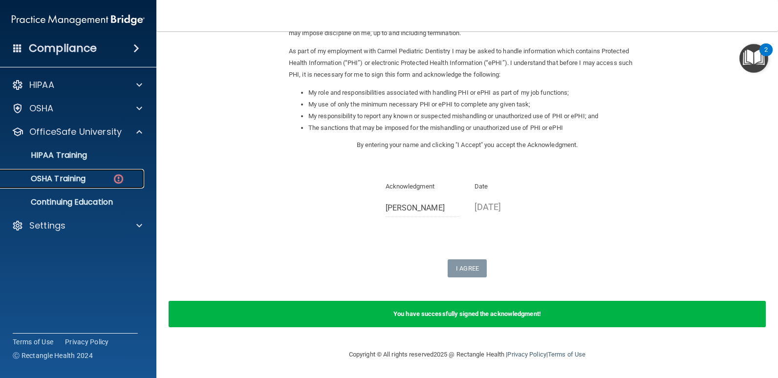
click at [60, 176] on p "OSHA Training" at bounding box center [45, 179] width 79 height 10
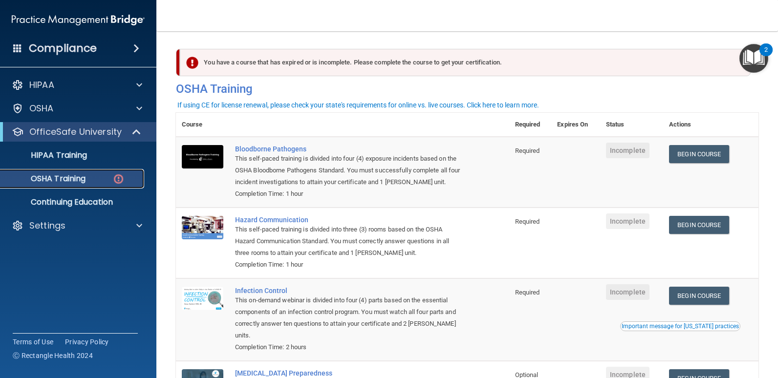
click at [58, 179] on p "OSHA Training" at bounding box center [45, 179] width 79 height 10
click at [694, 159] on link "Begin Course" at bounding box center [699, 154] width 60 height 18
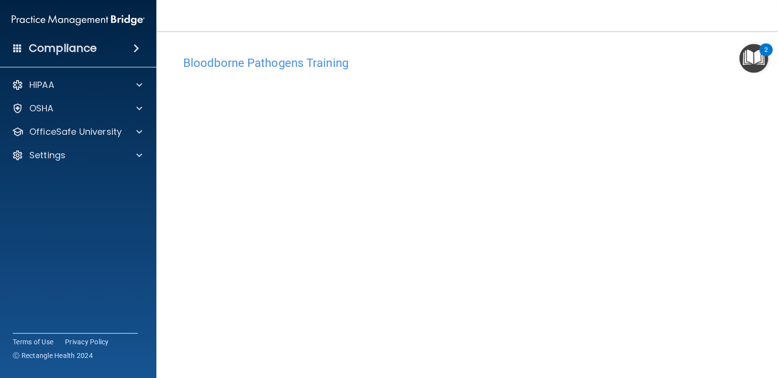
scroll to position [40, 0]
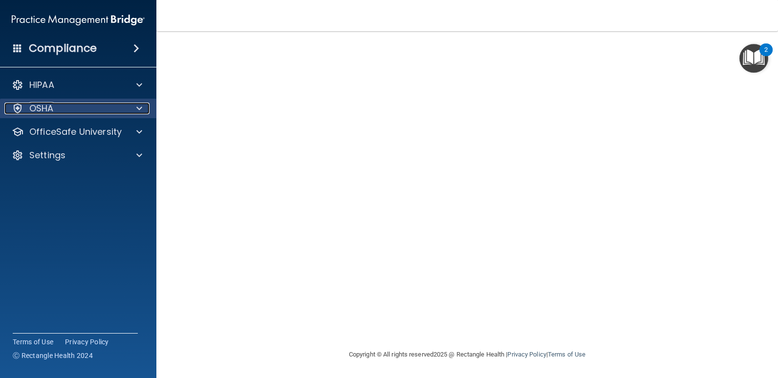
click at [70, 113] on div "OSHA" at bounding box center [64, 109] width 121 height 12
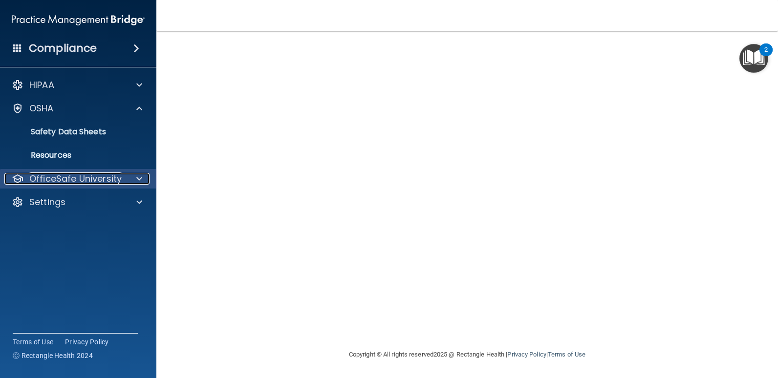
click at [62, 173] on p "OfficeSafe University" at bounding box center [75, 179] width 92 height 12
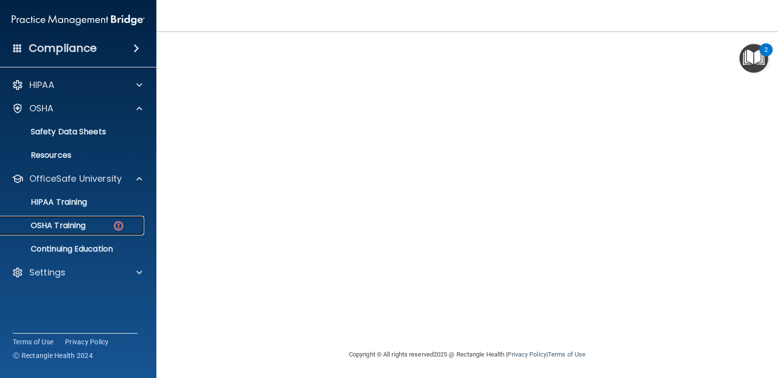
click at [64, 227] on p "OSHA Training" at bounding box center [45, 226] width 79 height 10
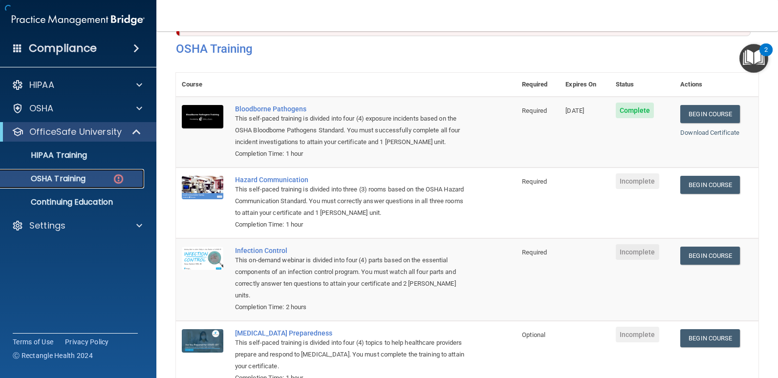
scroll to position [107, 0]
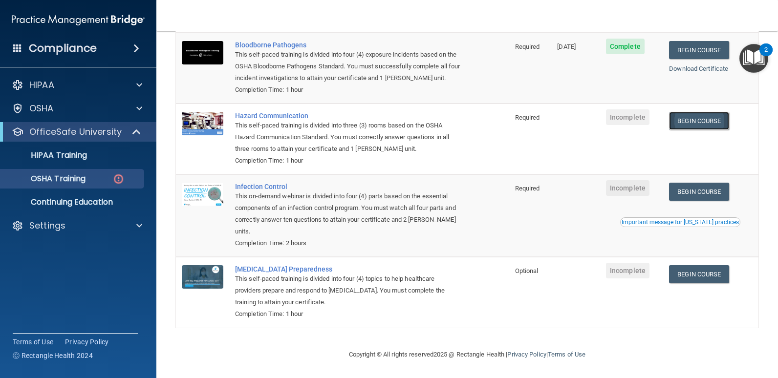
click at [708, 117] on link "Begin Course" at bounding box center [699, 121] width 60 height 18
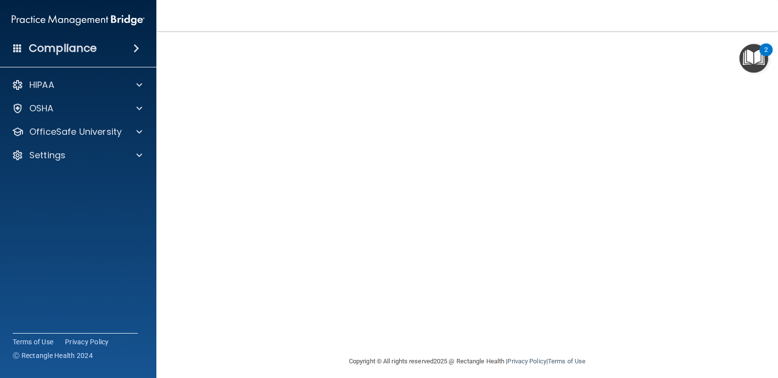
scroll to position [62, 0]
click at [742, 273] on div "Hazard Communication Training This course doesn’t expire until . Are you sure y…" at bounding box center [467, 169] width 583 height 360
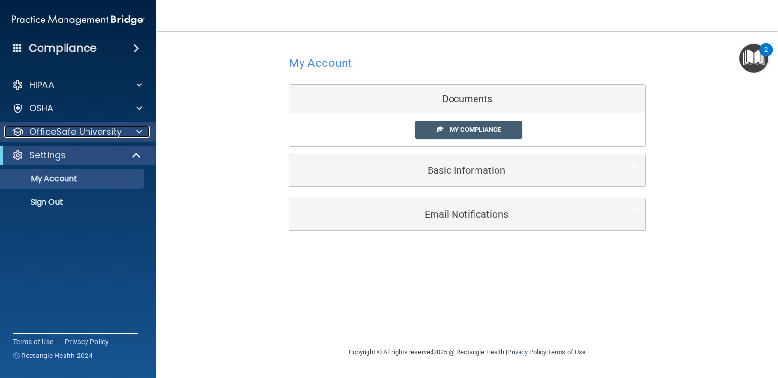
click at [144, 131] on div at bounding box center [138, 132] width 24 height 12
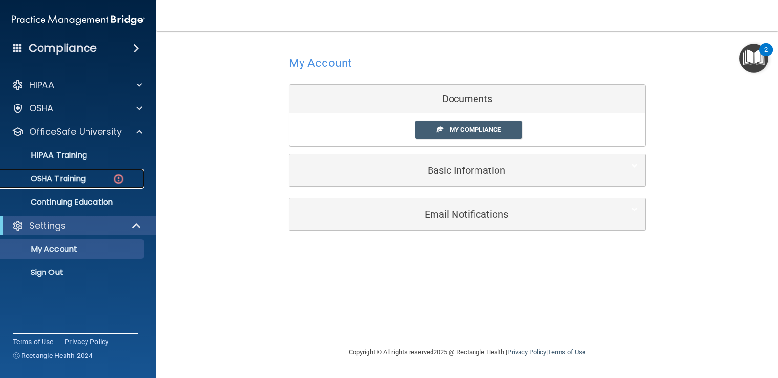
click at [90, 176] on div "OSHA Training" at bounding box center [72, 179] width 133 height 10
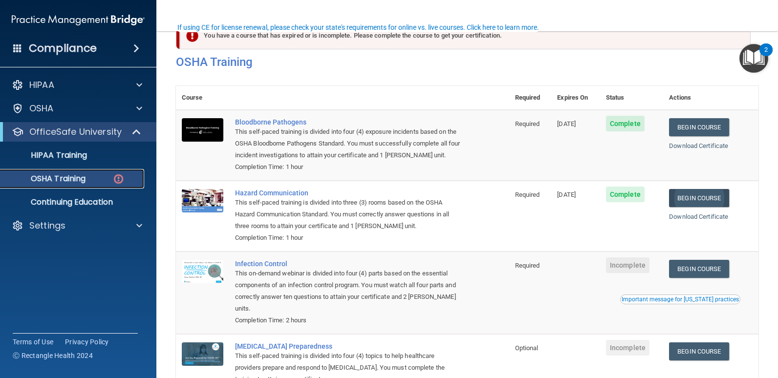
scroll to position [107, 0]
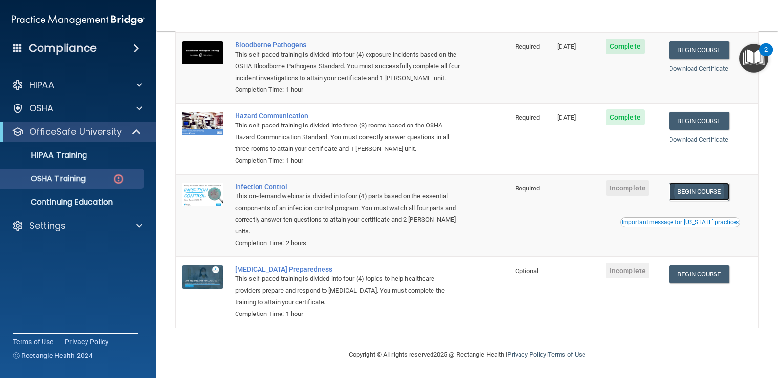
click at [698, 188] on link "Begin Course" at bounding box center [699, 192] width 60 height 18
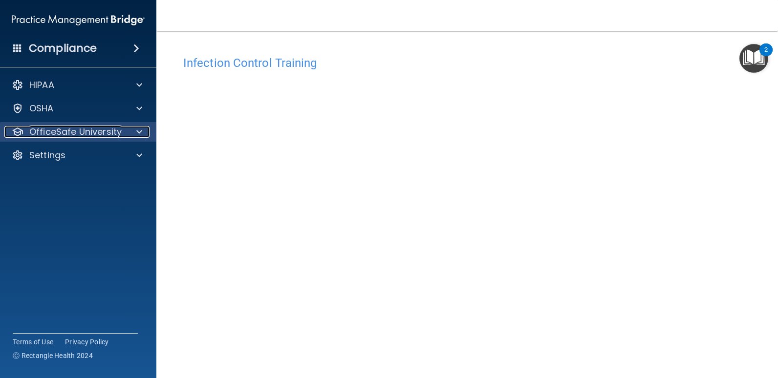
click at [124, 134] on div "OfficeSafe University" at bounding box center [64, 132] width 121 height 12
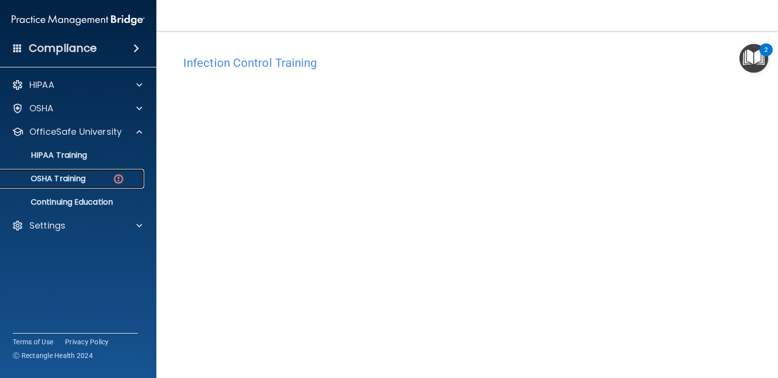
click at [82, 174] on p "OSHA Training" at bounding box center [45, 179] width 79 height 10
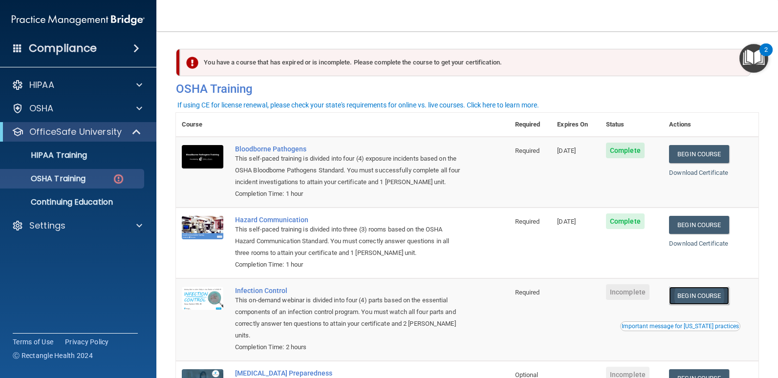
click at [693, 301] on link "Begin Course" at bounding box center [699, 296] width 60 height 18
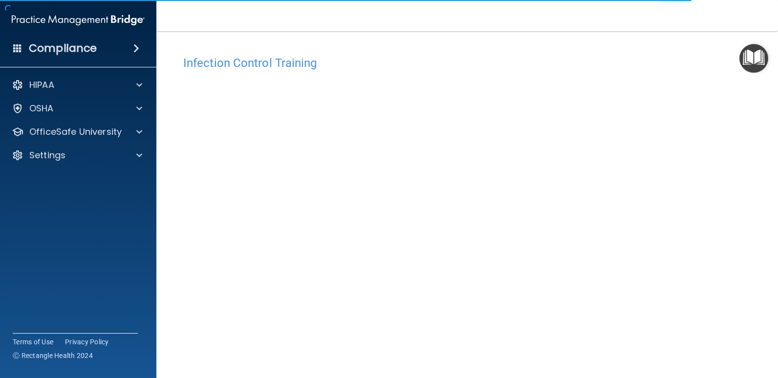
scroll to position [40, 0]
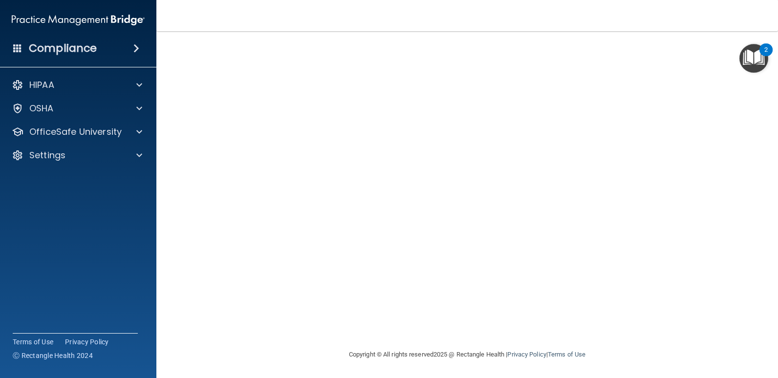
drag, startPoint x: 706, startPoint y: 84, endPoint x: 675, endPoint y: 96, distance: 33.0
click at [706, 84] on div "Infection Control Training This course doesn’t expire until . Are you sure you …" at bounding box center [467, 180] width 583 height 338
click at [405, 13] on nav "Toggle navigation [PERSON_NAME] [EMAIL_ADDRESS][DOMAIN_NAME] Manage My Enterpri…" at bounding box center [467, 15] width 622 height 31
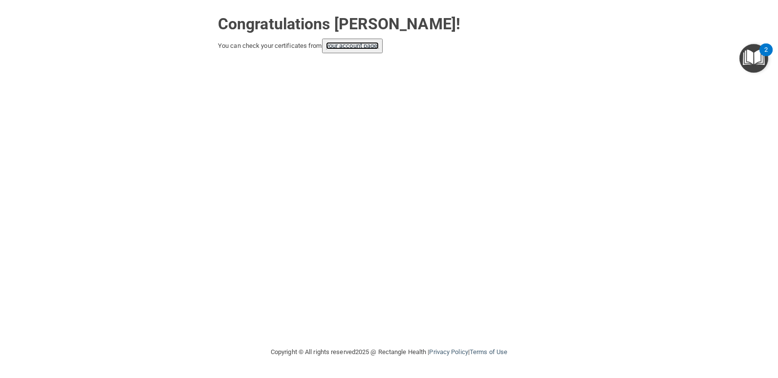
click at [359, 47] on link "your account page!" at bounding box center [352, 45] width 53 height 7
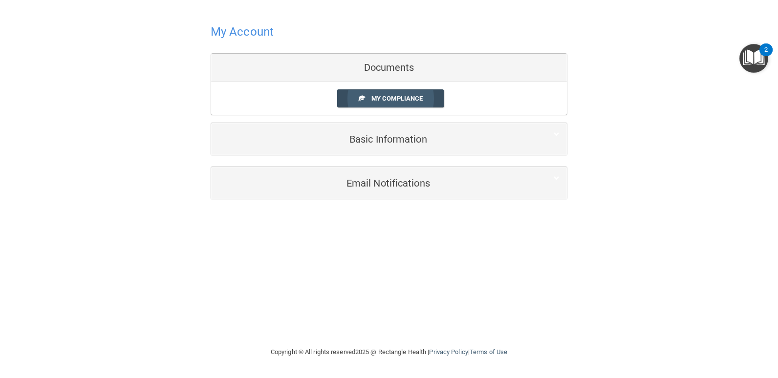
click at [424, 95] on link "My Compliance" at bounding box center [390, 98] width 107 height 18
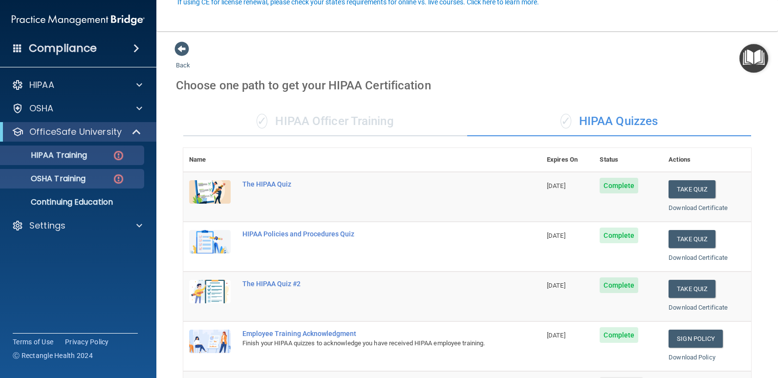
scroll to position [98, 0]
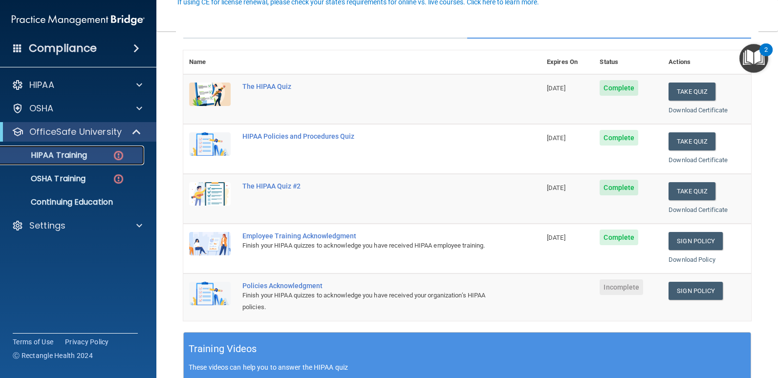
click at [63, 161] on link "HIPAA Training" at bounding box center [67, 156] width 154 height 20
click at [85, 178] on p "OSHA Training" at bounding box center [45, 179] width 79 height 10
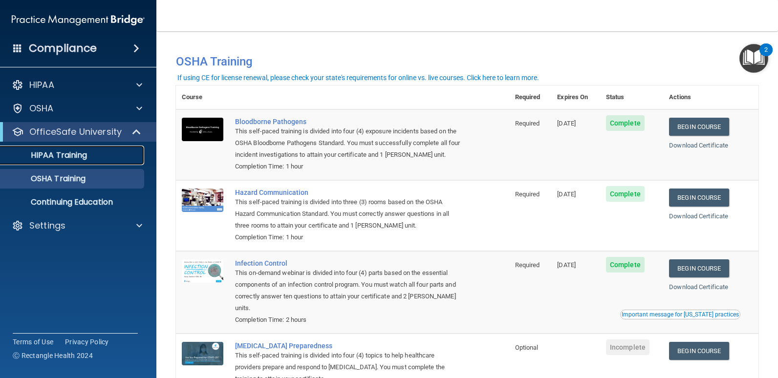
click at [68, 156] on p "HIPAA Training" at bounding box center [46, 156] width 81 height 10
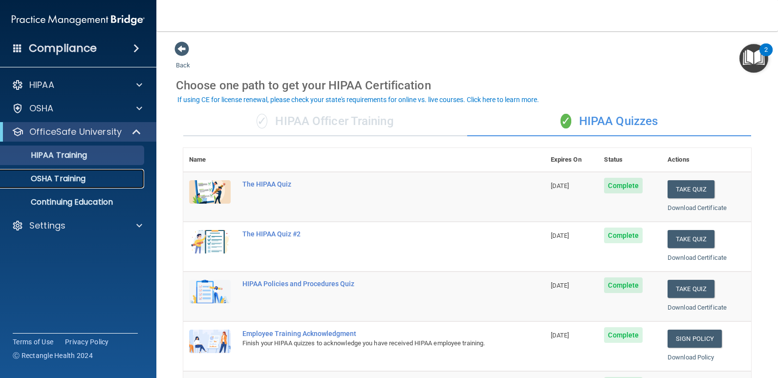
click at [57, 179] on p "OSHA Training" at bounding box center [45, 179] width 79 height 10
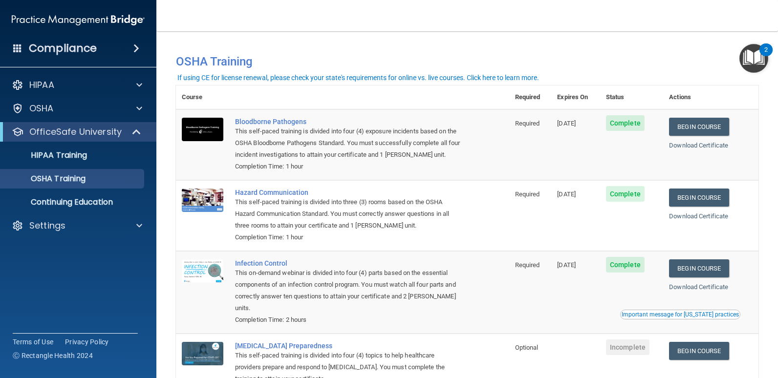
click at [62, 47] on h4 "Compliance" at bounding box center [63, 49] width 68 height 14
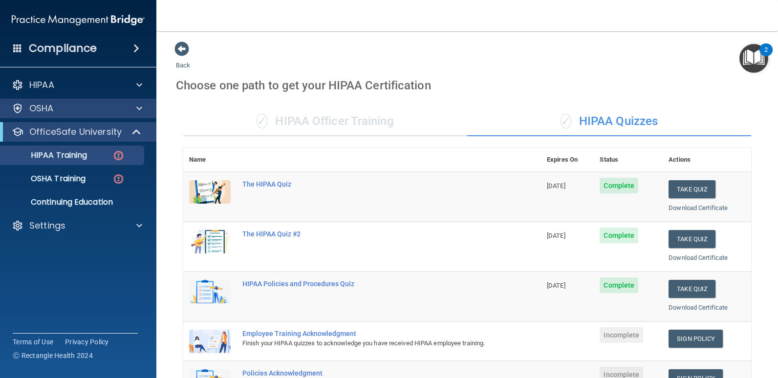
scroll to position [256, 0]
